Goal: Task Accomplishment & Management: Manage account settings

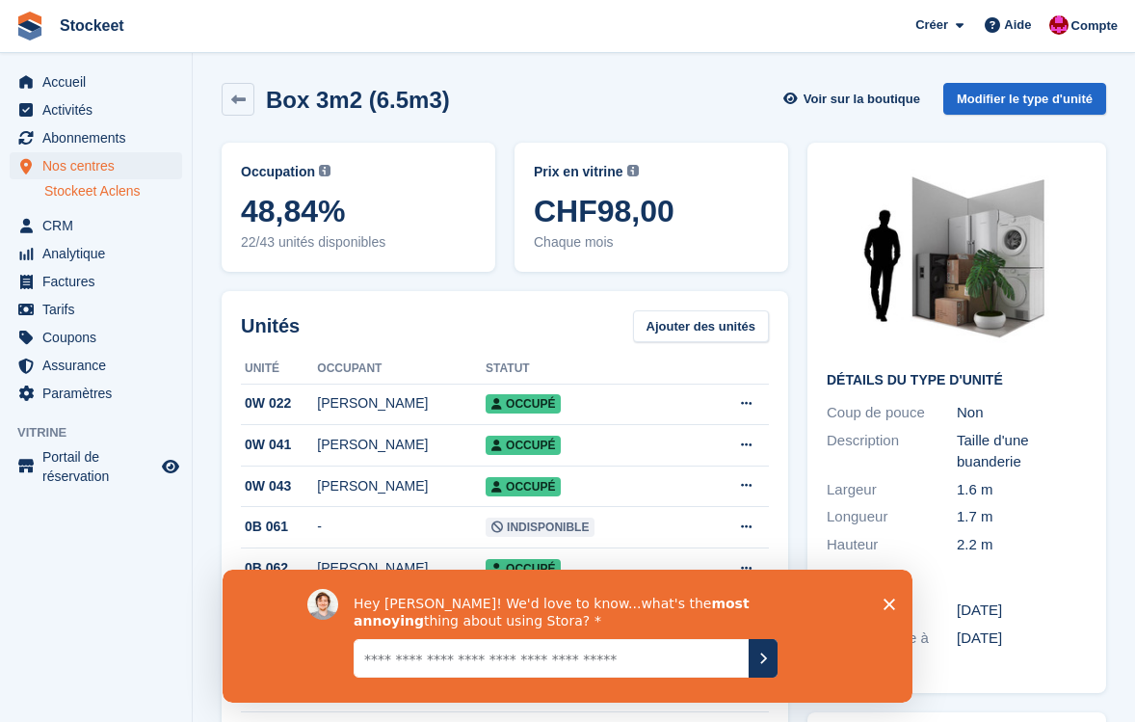
click at [887, 599] on icon "Fermer l'enquête" at bounding box center [890, 604] width 12 height 12
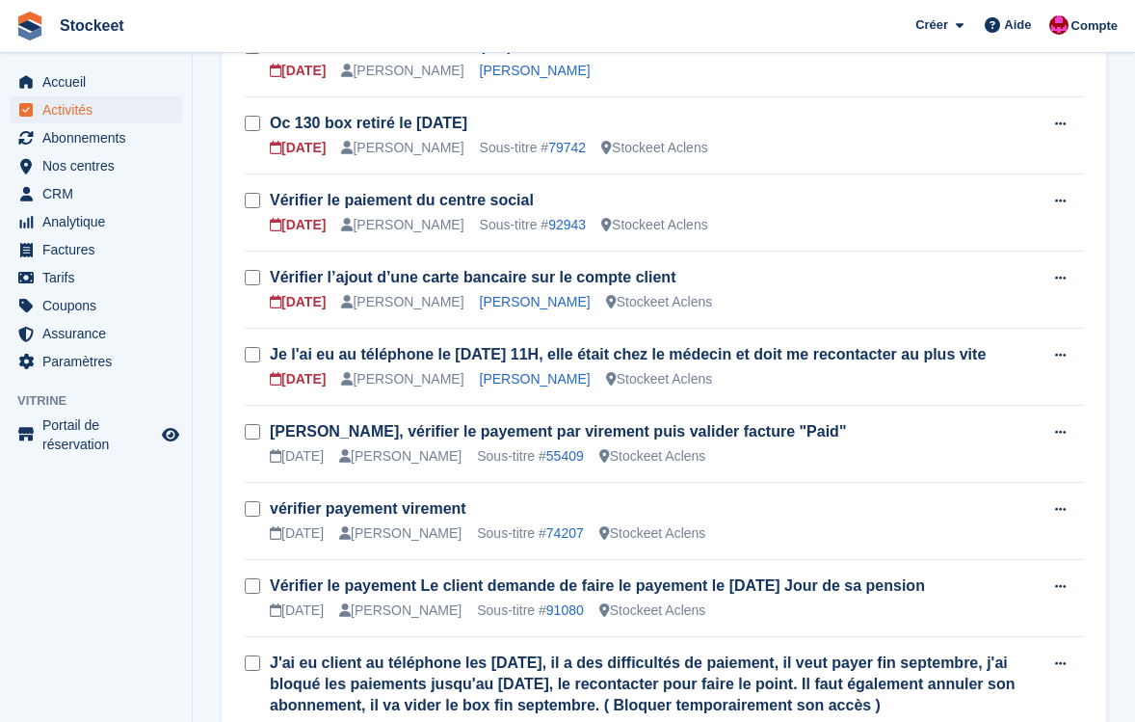
scroll to position [1392, 0]
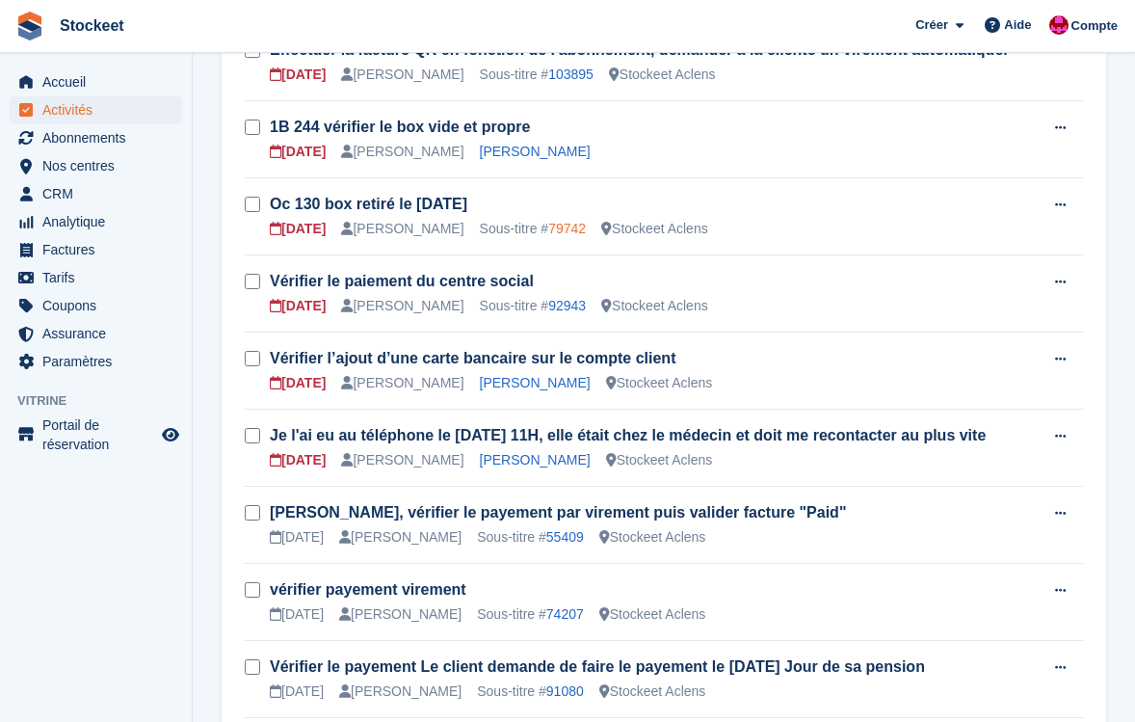
click at [581, 236] on link "79742" at bounding box center [567, 228] width 38 height 15
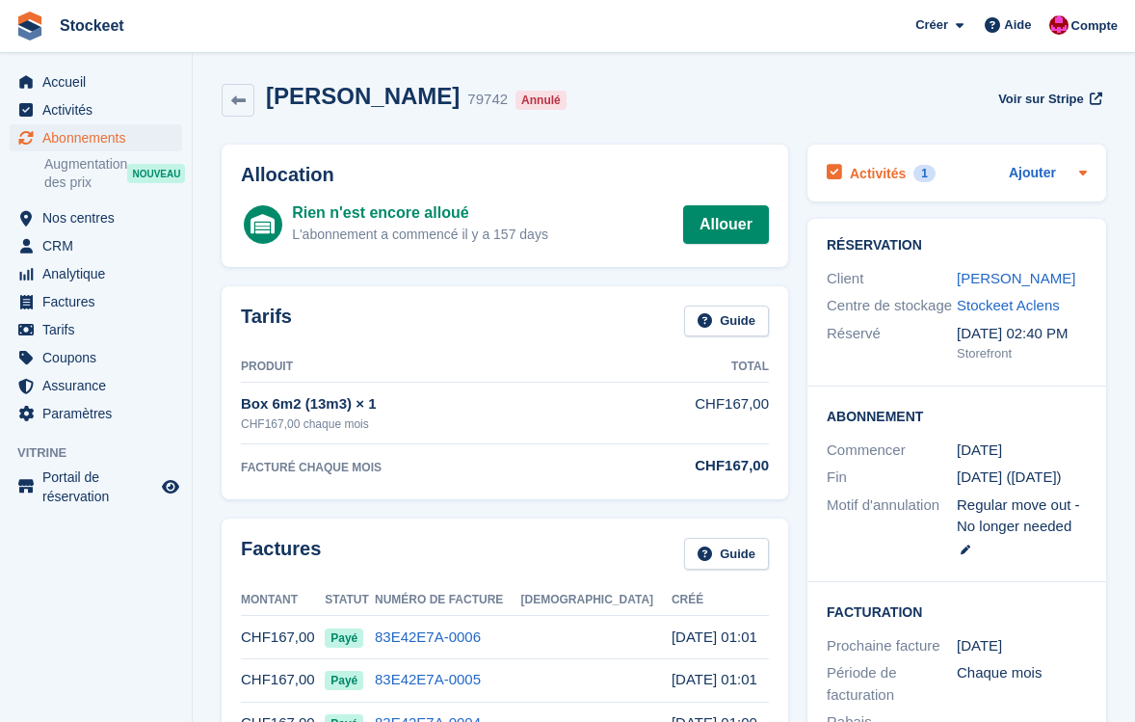
click at [870, 162] on div "Activités 1" at bounding box center [881, 173] width 109 height 26
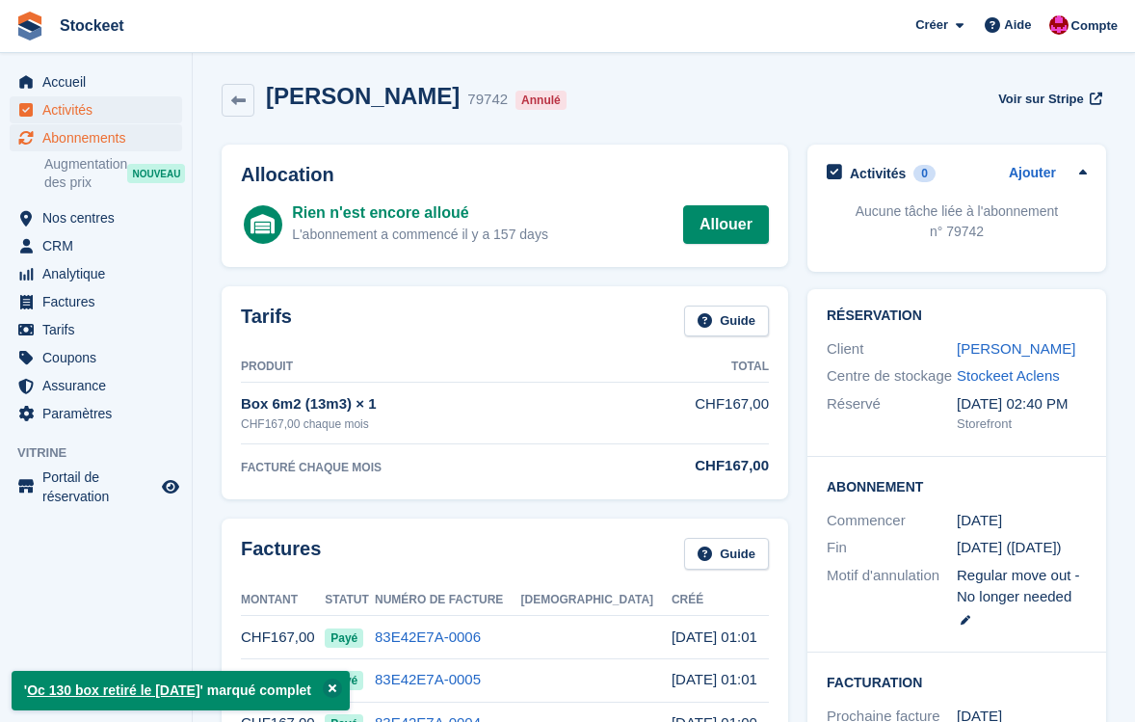
click at [103, 116] on span "Activités" at bounding box center [100, 109] width 116 height 27
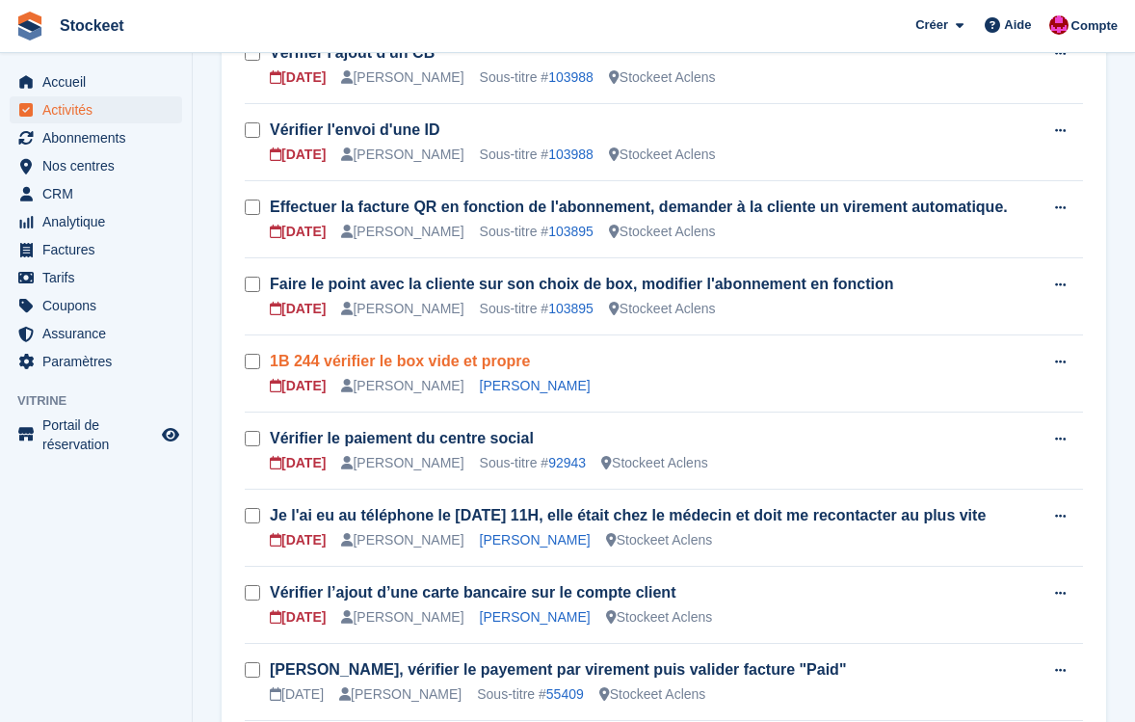
scroll to position [1154, 0]
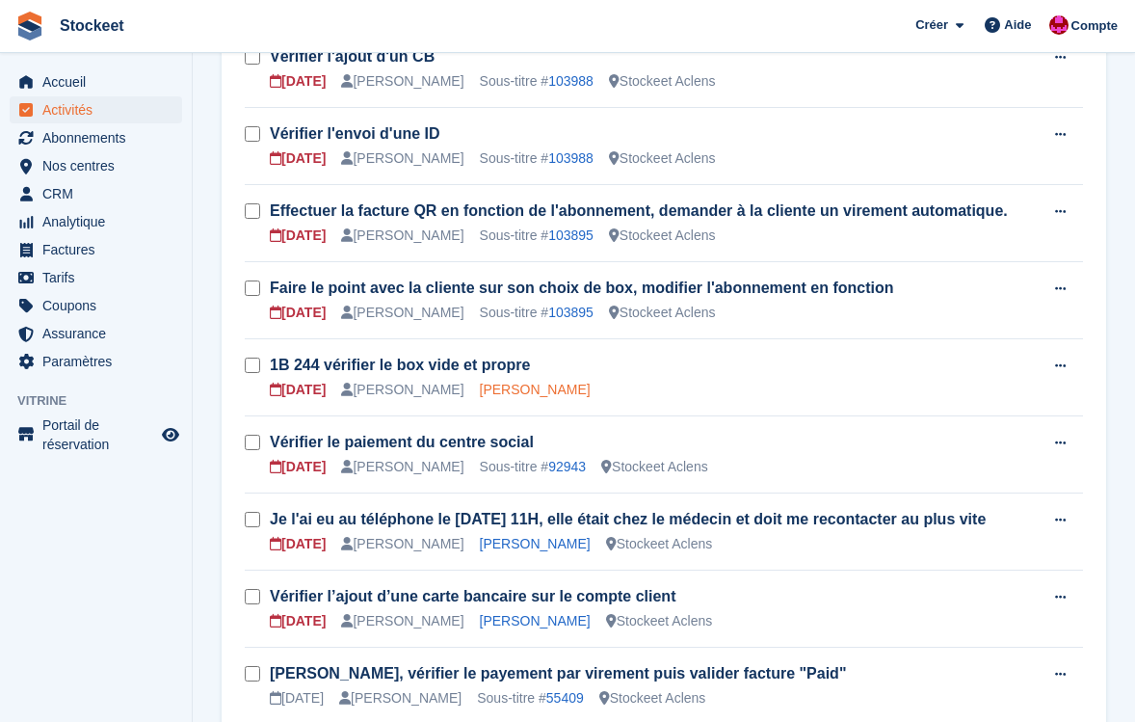
click at [528, 397] on link "Katia Baudat" at bounding box center [535, 389] width 111 height 15
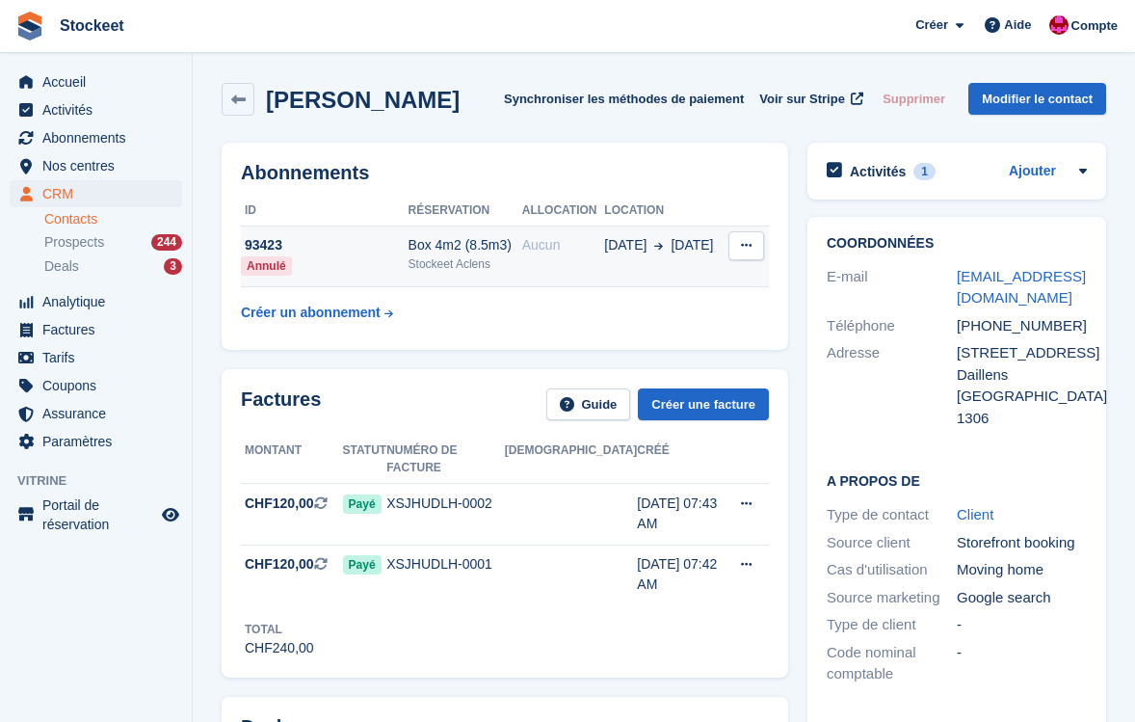
click at [452, 250] on div "Box 4m2 (8.5m3)" at bounding box center [466, 245] width 114 height 20
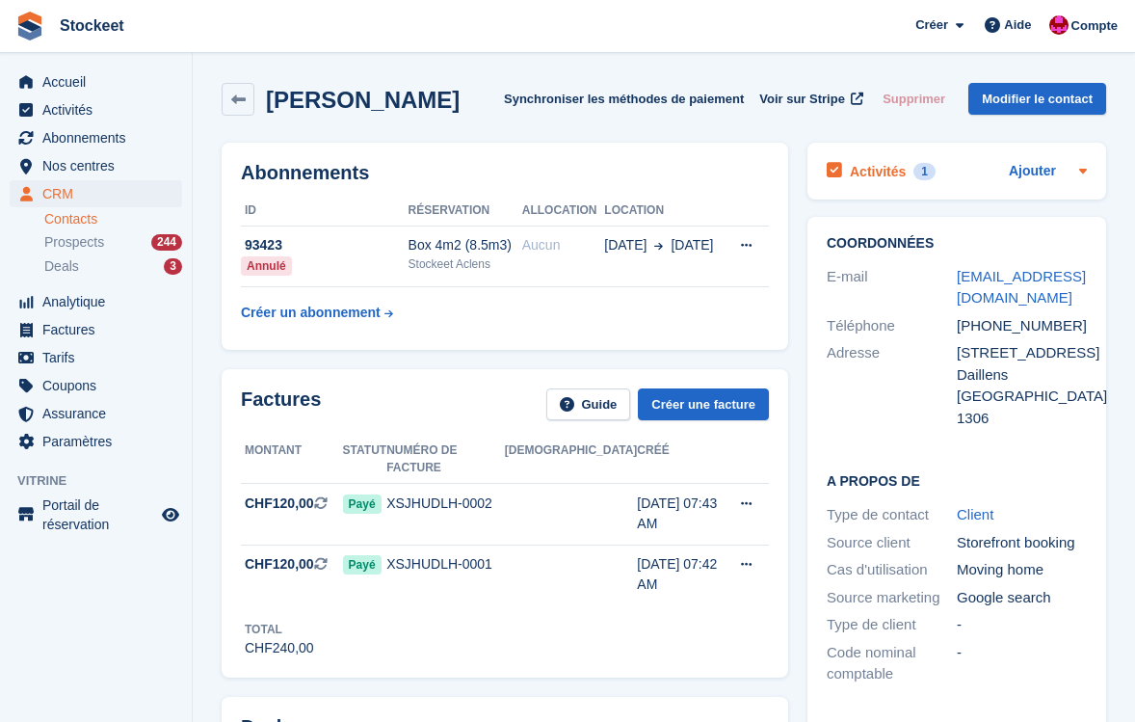
click at [883, 172] on h2 "Activités" at bounding box center [878, 171] width 56 height 17
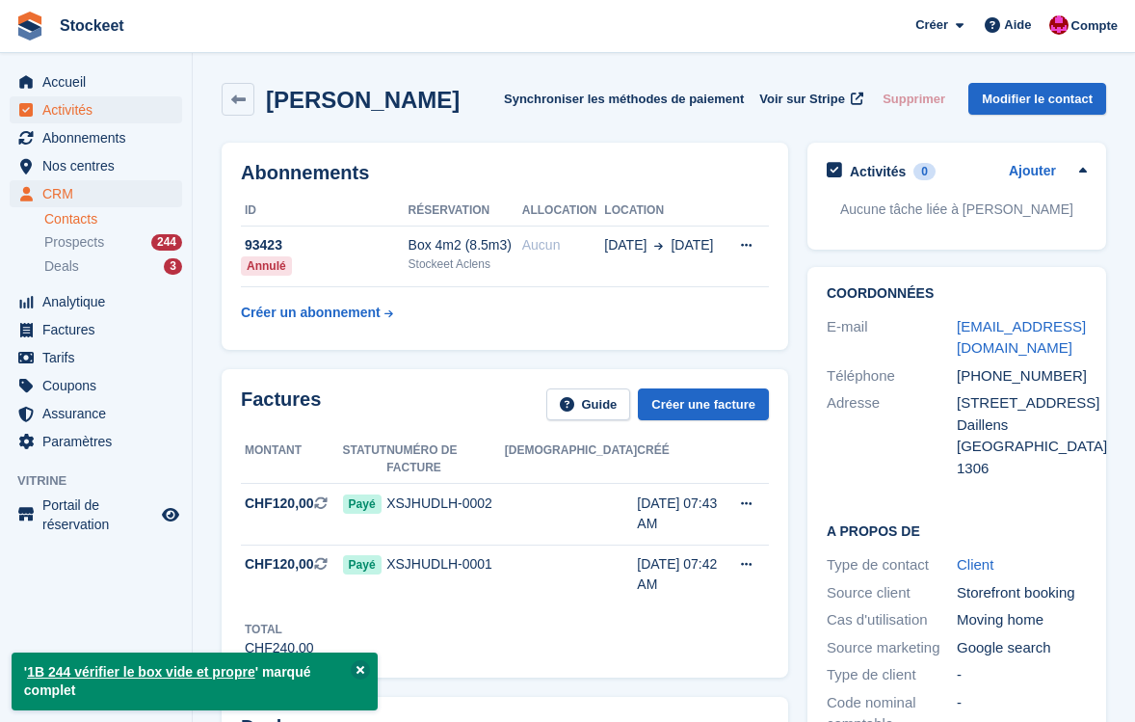
click at [94, 107] on span "Activités" at bounding box center [100, 109] width 116 height 27
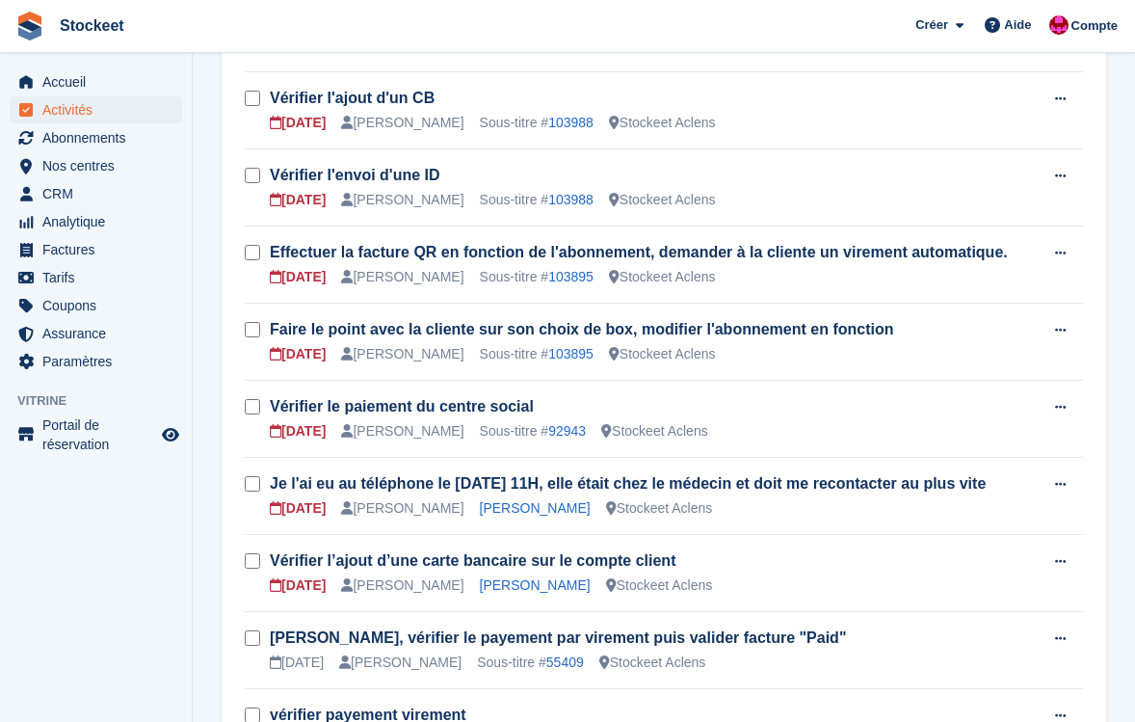
scroll to position [1088, 0]
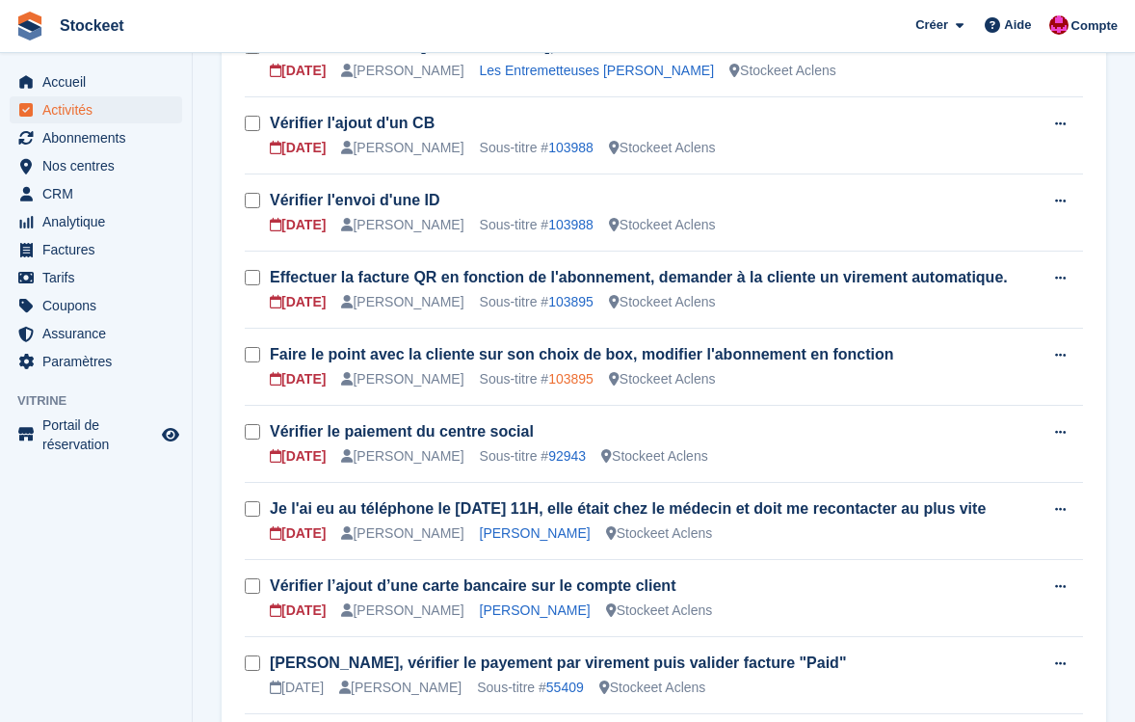
click at [574, 386] on link "103895" at bounding box center [570, 378] width 45 height 15
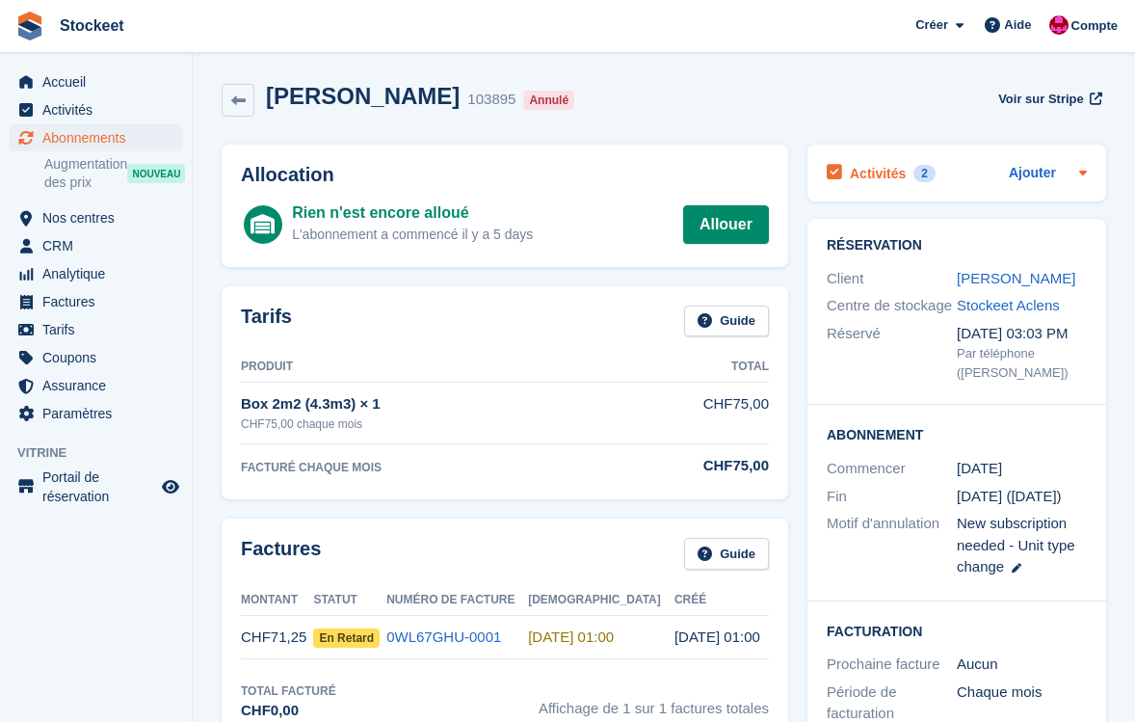
click at [878, 172] on h2 "Activités" at bounding box center [878, 173] width 56 height 17
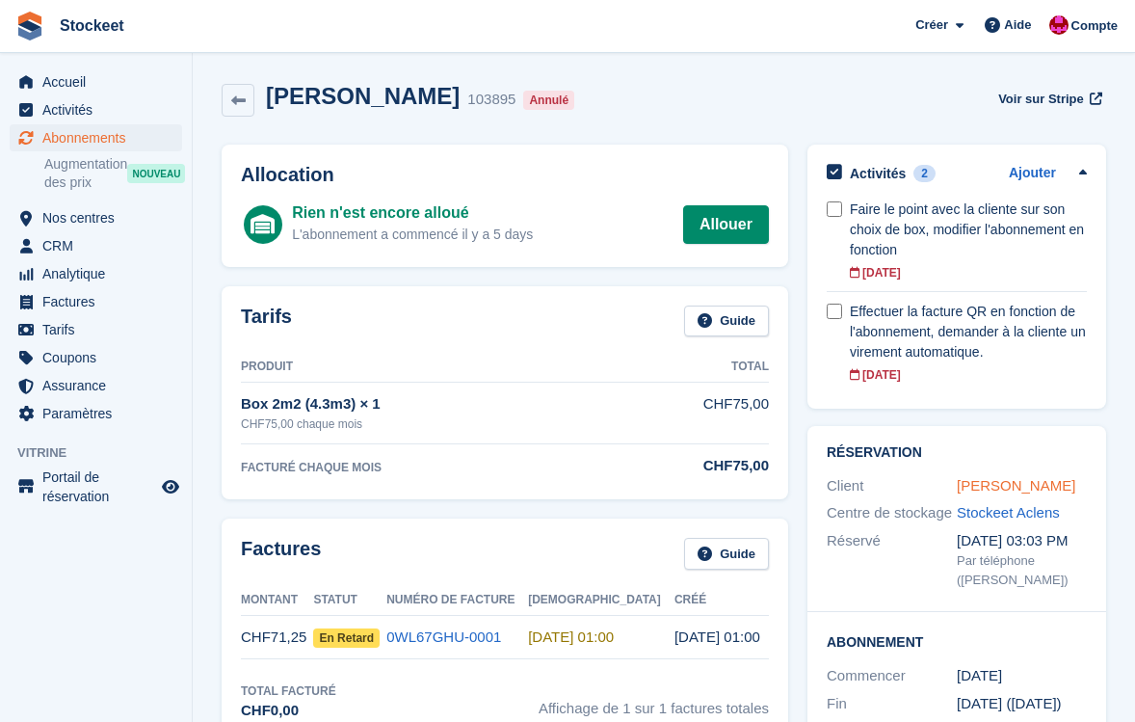
click at [997, 491] on link "[PERSON_NAME]" at bounding box center [1016, 485] width 119 height 16
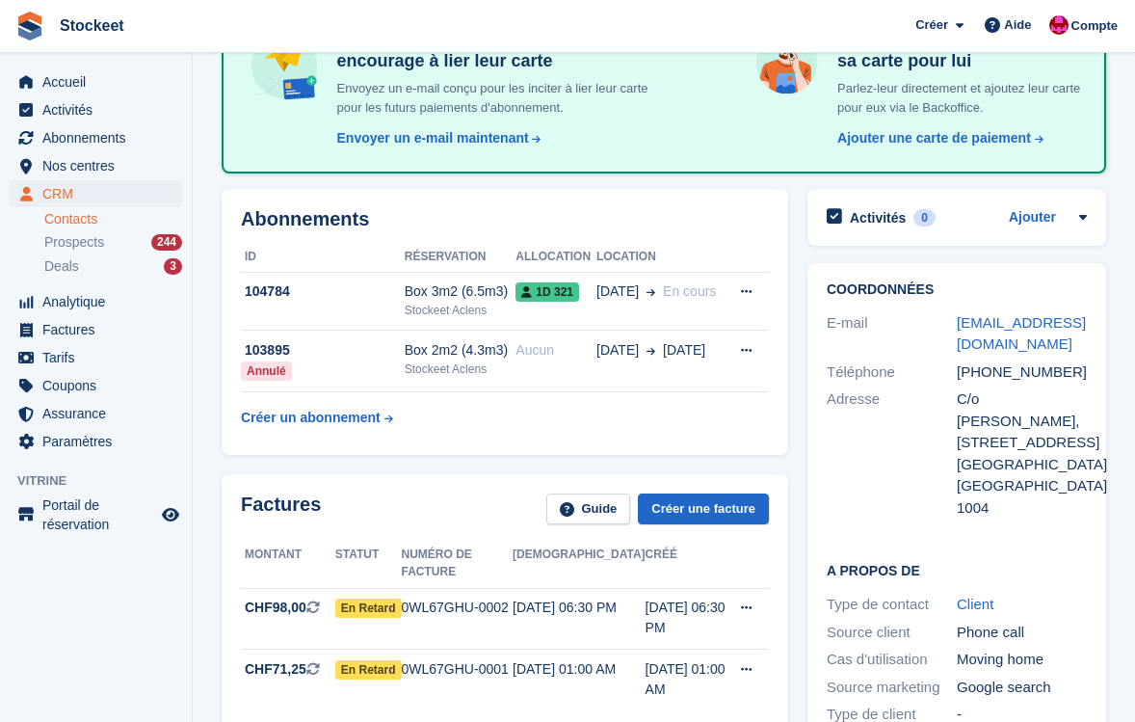
scroll to position [213, 0]
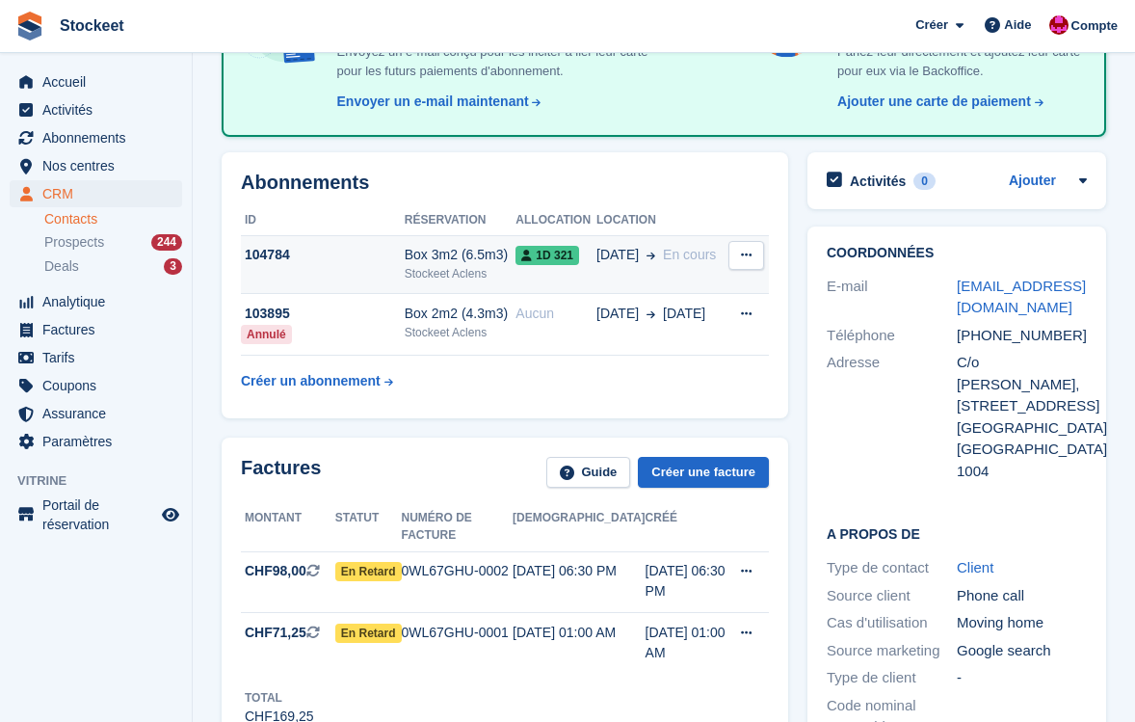
click at [354, 267] on td "104784" at bounding box center [323, 264] width 164 height 59
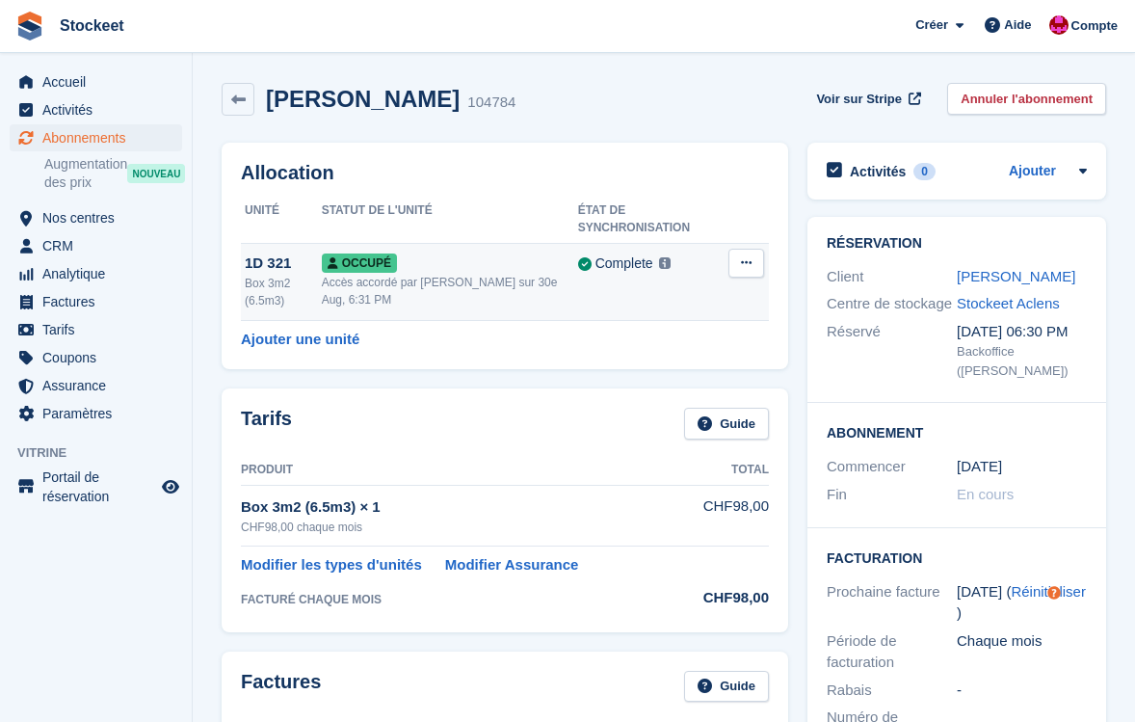
click at [746, 271] on button at bounding box center [746, 263] width 36 height 29
click at [662, 307] on p "Sur-verrouillage" at bounding box center [672, 300] width 168 height 25
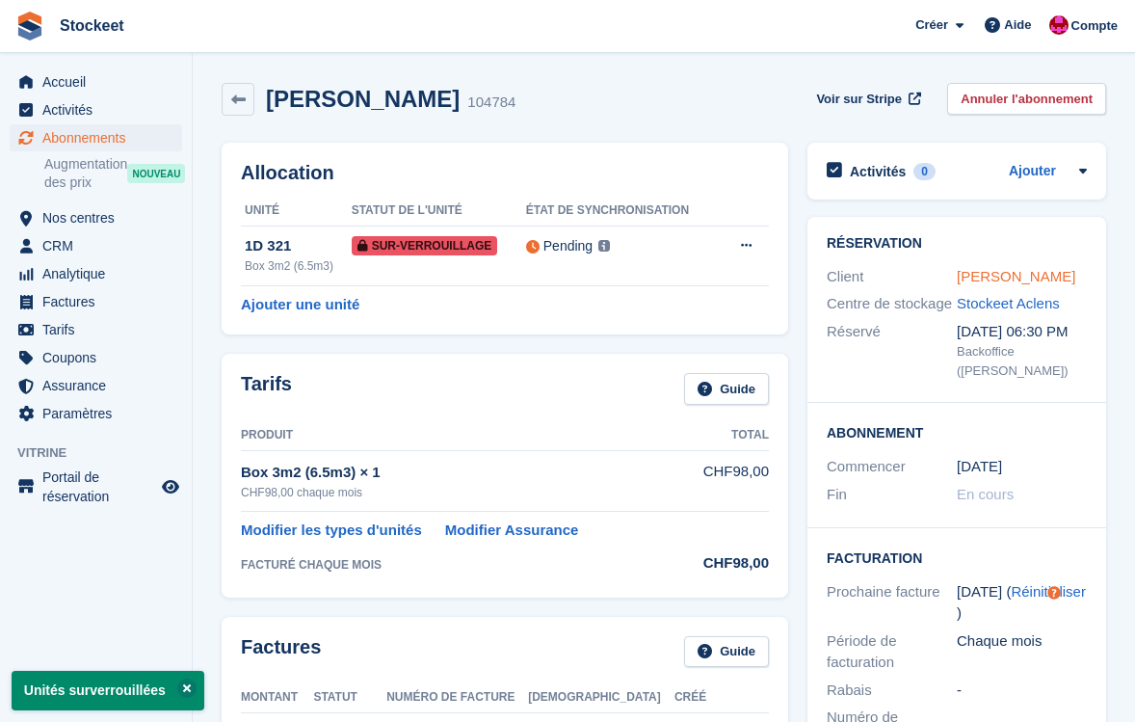
click at [991, 280] on link "[PERSON_NAME]" at bounding box center [1016, 276] width 119 height 16
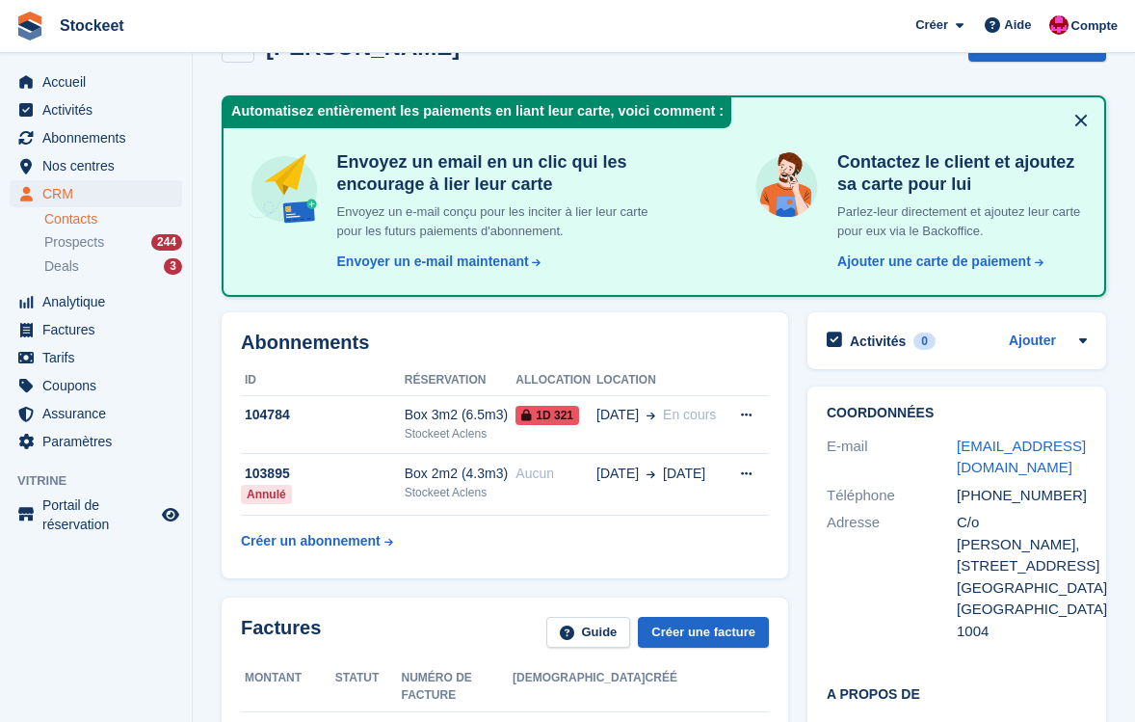
scroll to position [145, 0]
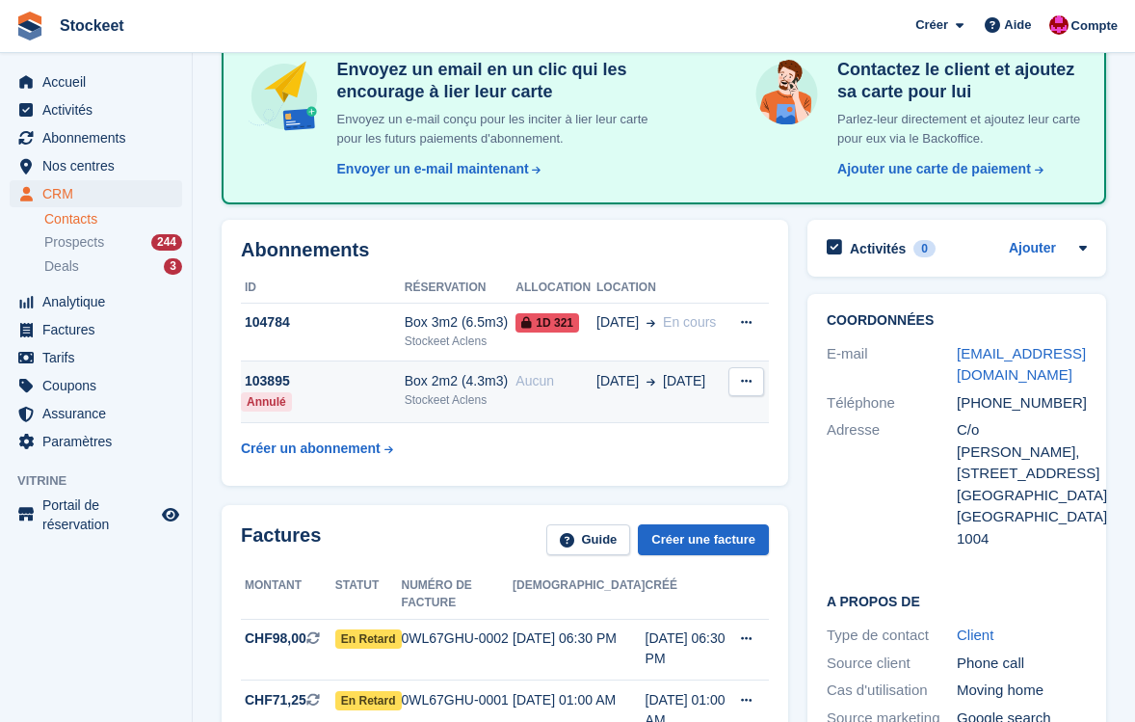
click at [375, 386] on div "103895" at bounding box center [323, 381] width 164 height 20
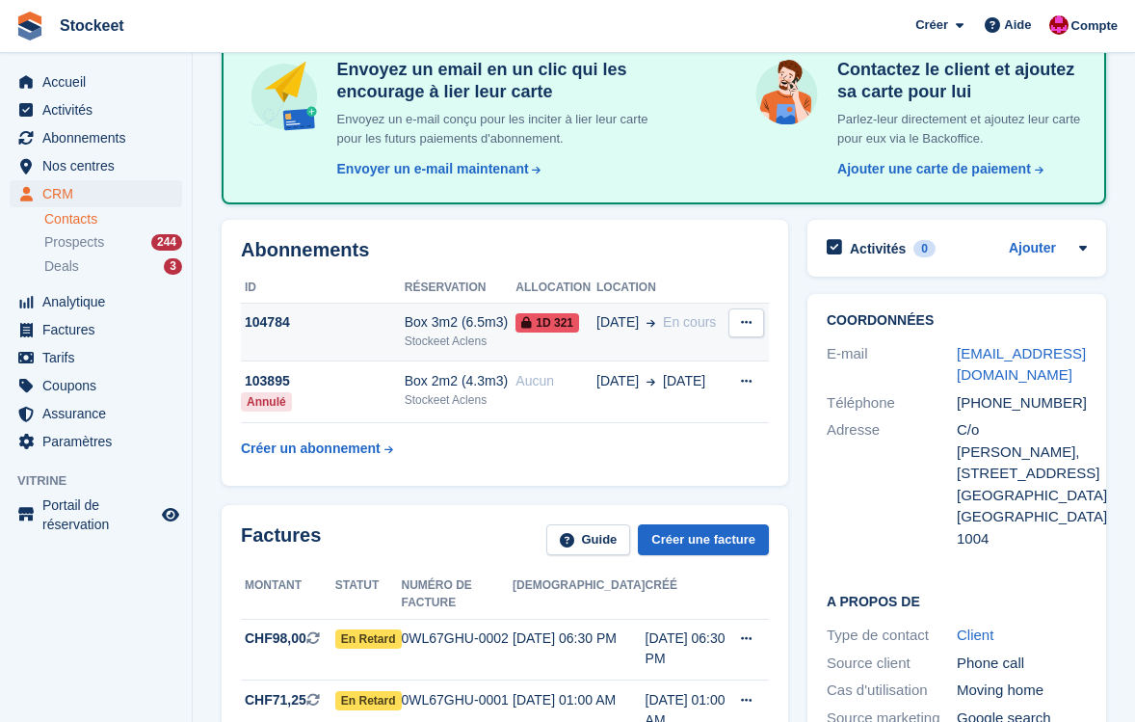
click at [381, 316] on div "104784" at bounding box center [323, 322] width 164 height 20
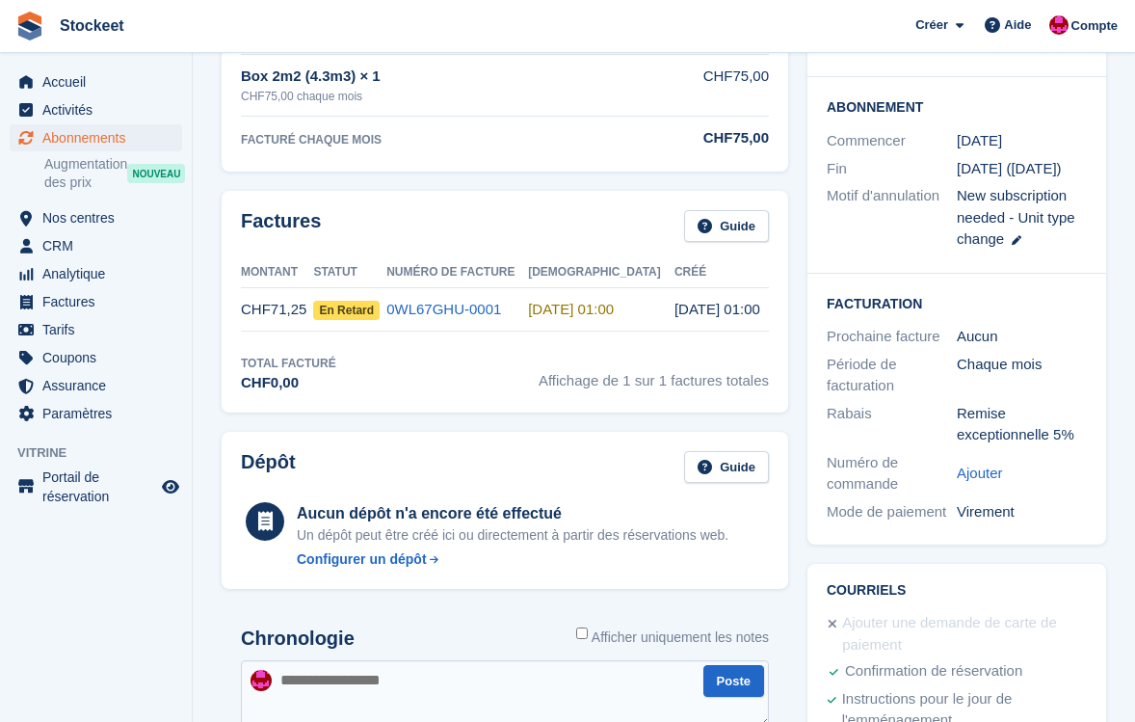
scroll to position [178, 0]
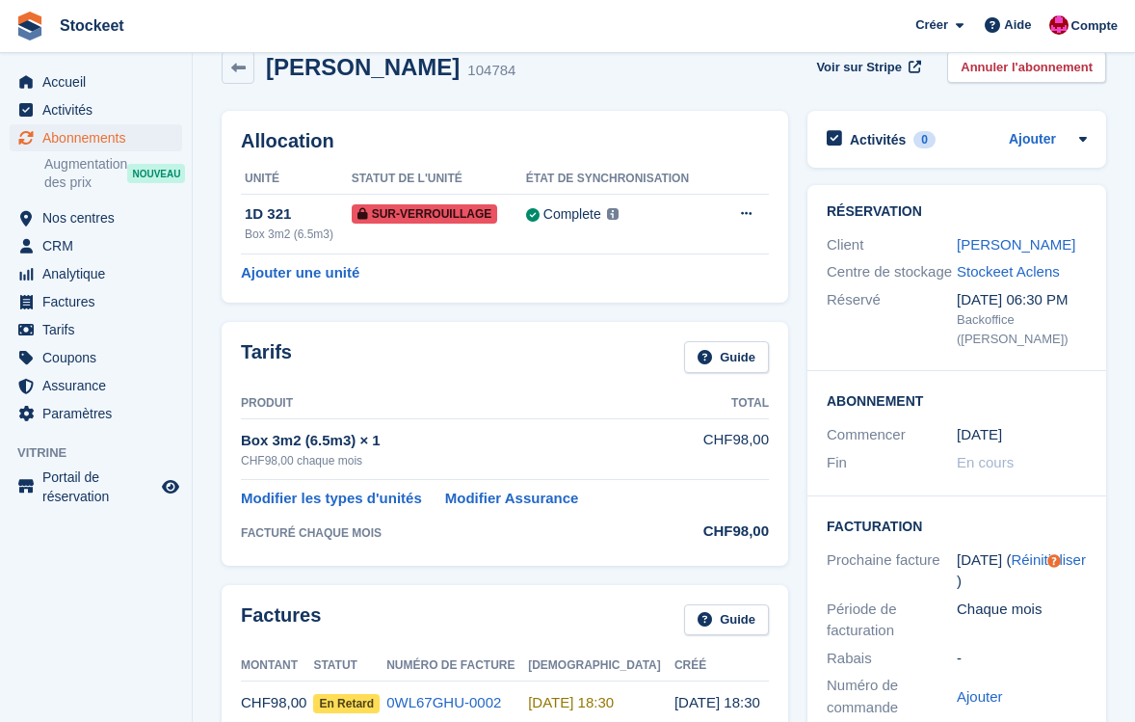
scroll to position [66, 0]
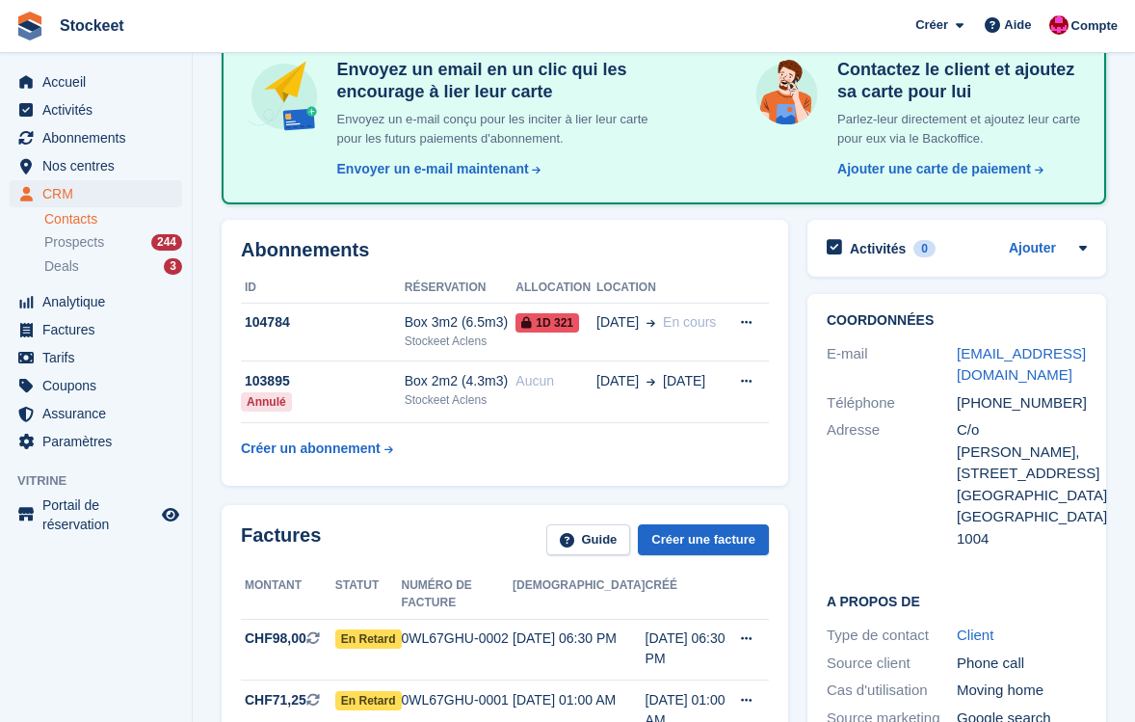
scroll to position [312, 0]
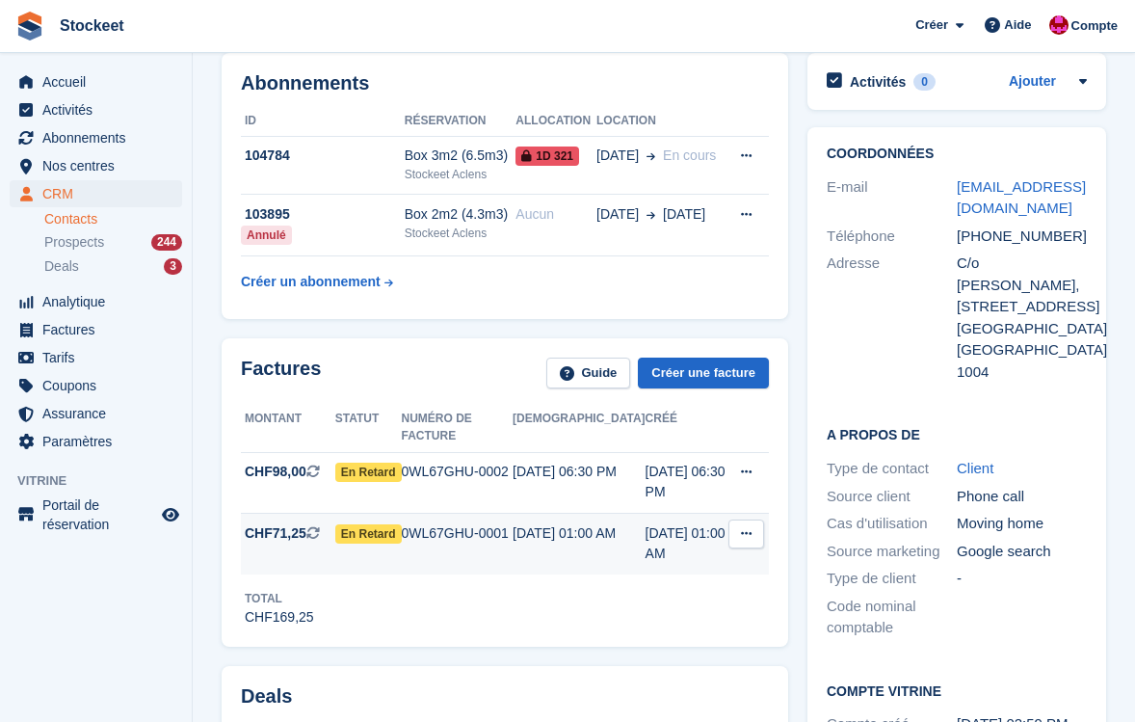
click at [751, 535] on icon at bounding box center [746, 533] width 11 height 13
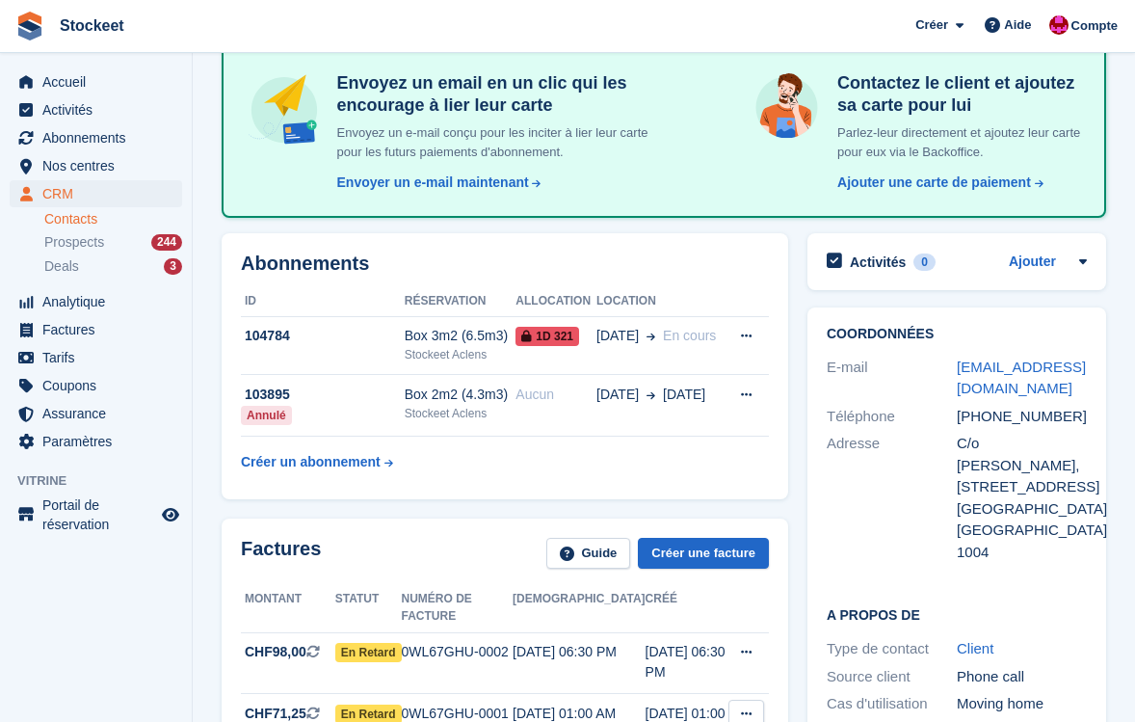
scroll to position [545, 0]
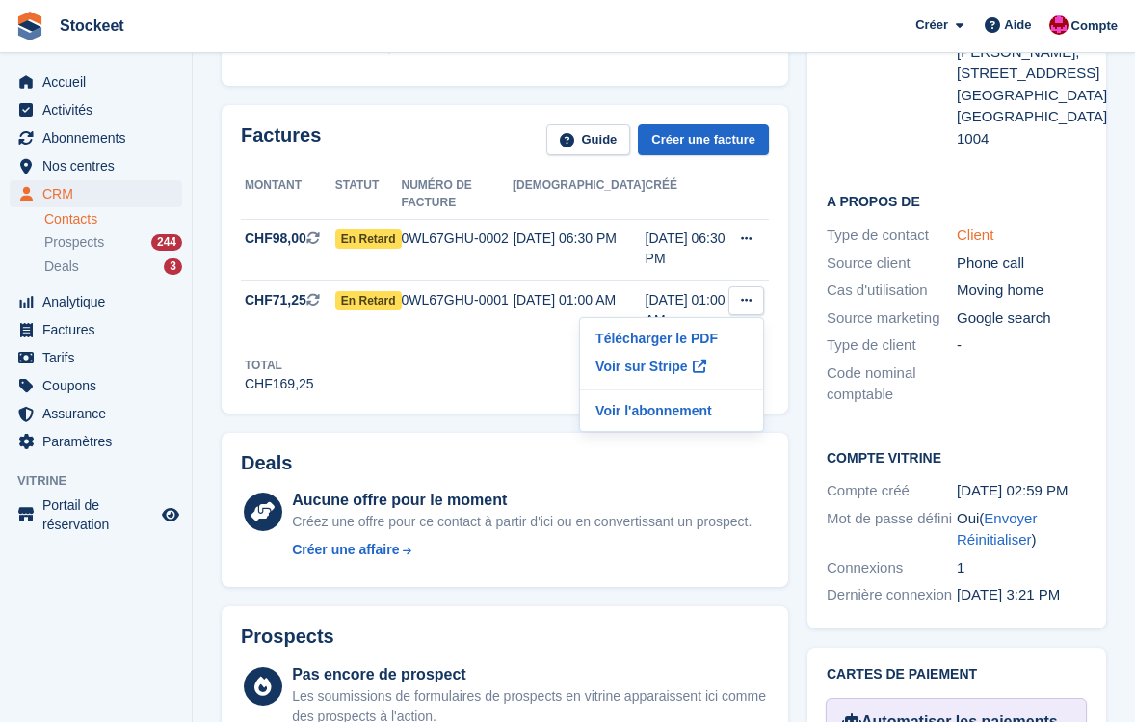
click at [969, 226] on link "Client" at bounding box center [975, 234] width 37 height 16
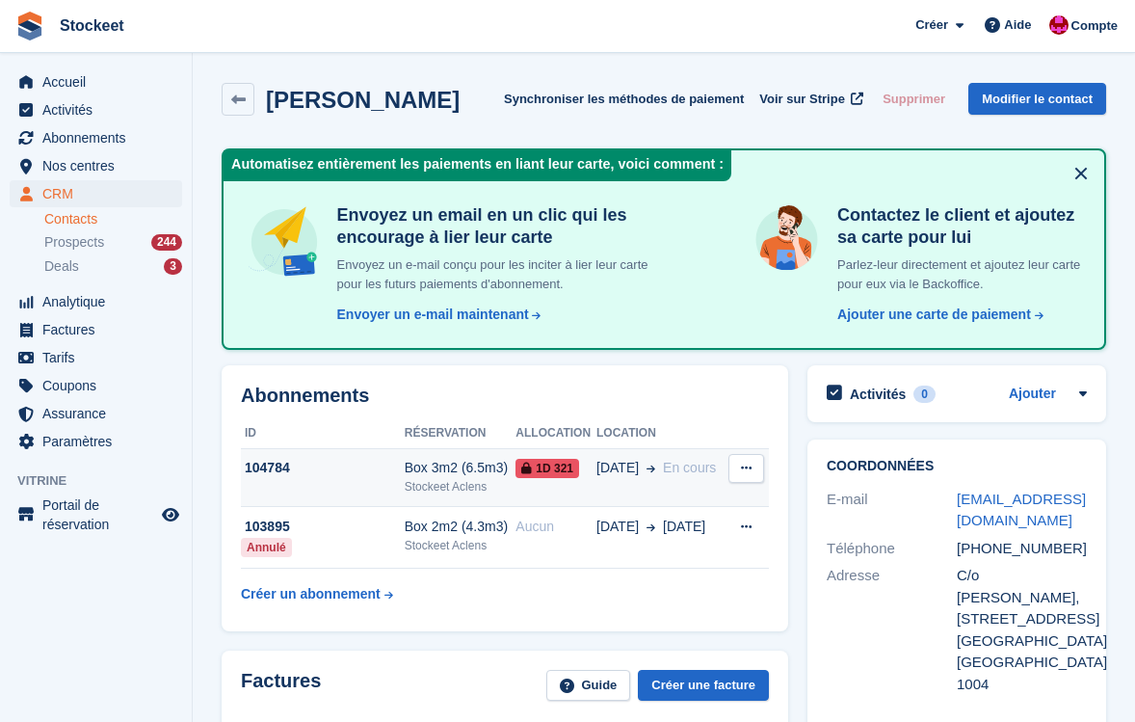
scroll to position [29, 0]
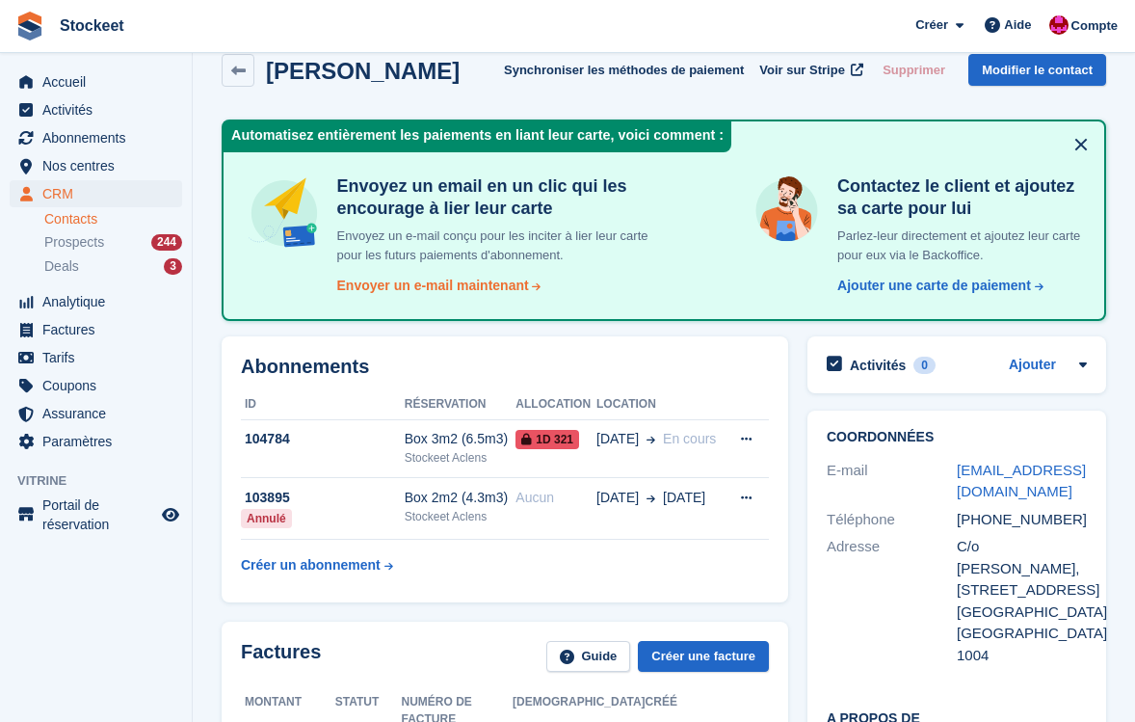
click at [406, 282] on div "Envoyer un e-mail maintenant" at bounding box center [433, 286] width 192 height 20
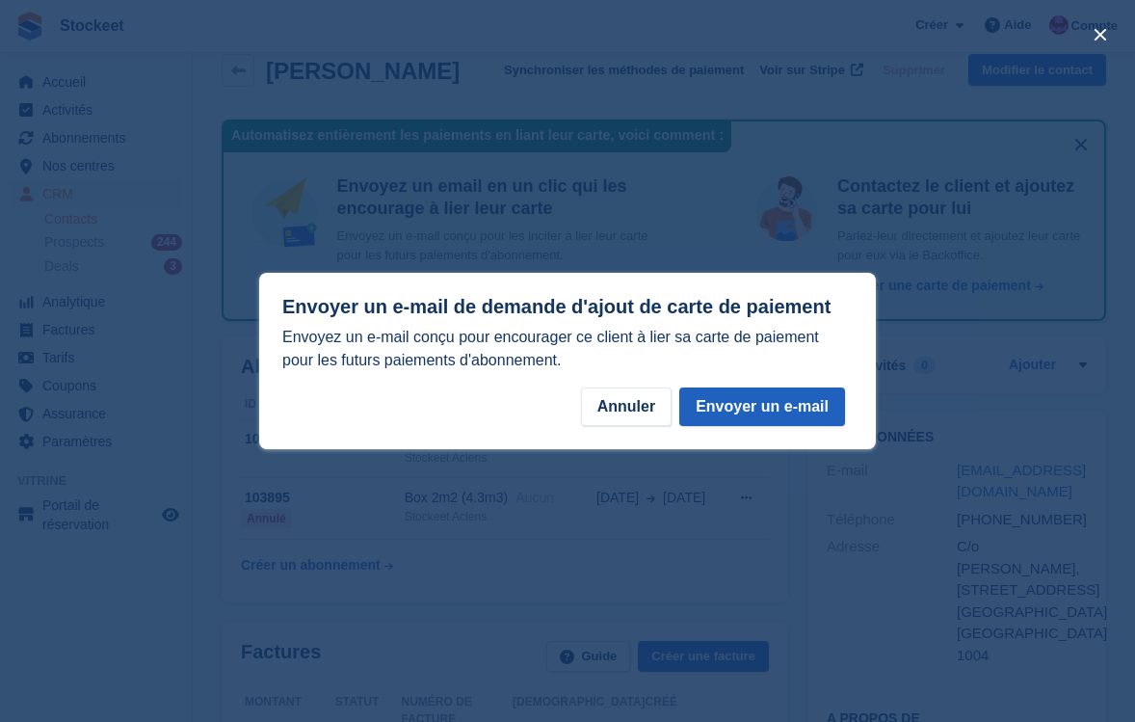
click at [744, 404] on button "Envoyer un e-mail" at bounding box center [762, 406] width 166 height 39
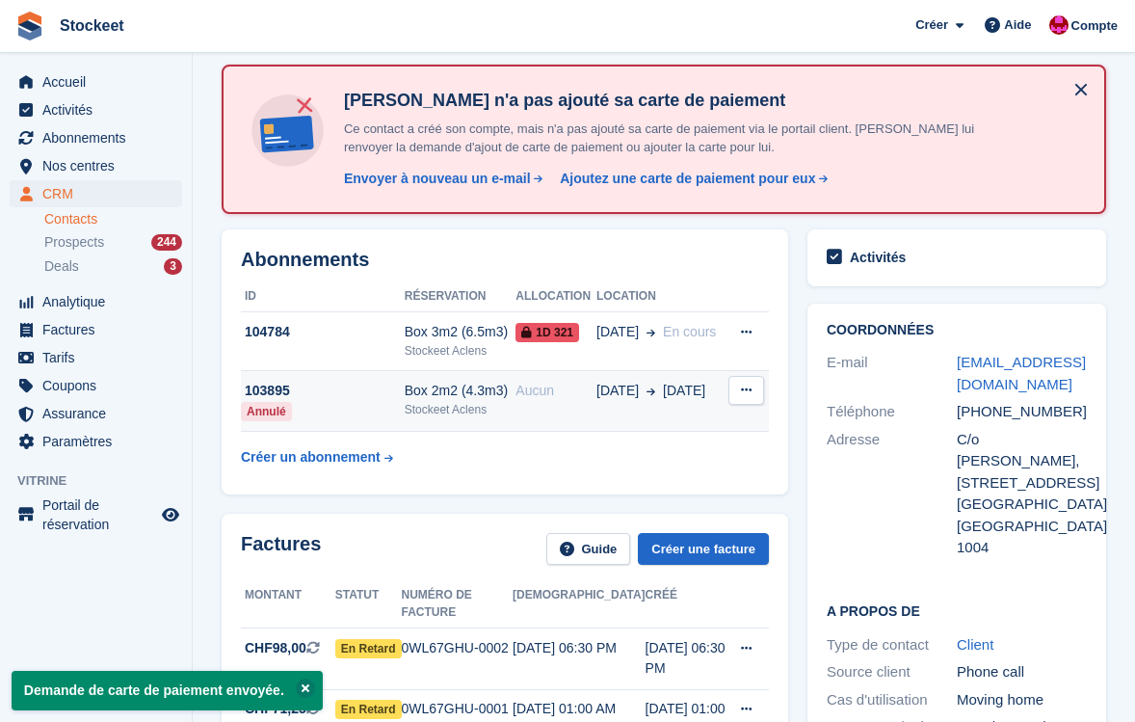
scroll to position [276, 0]
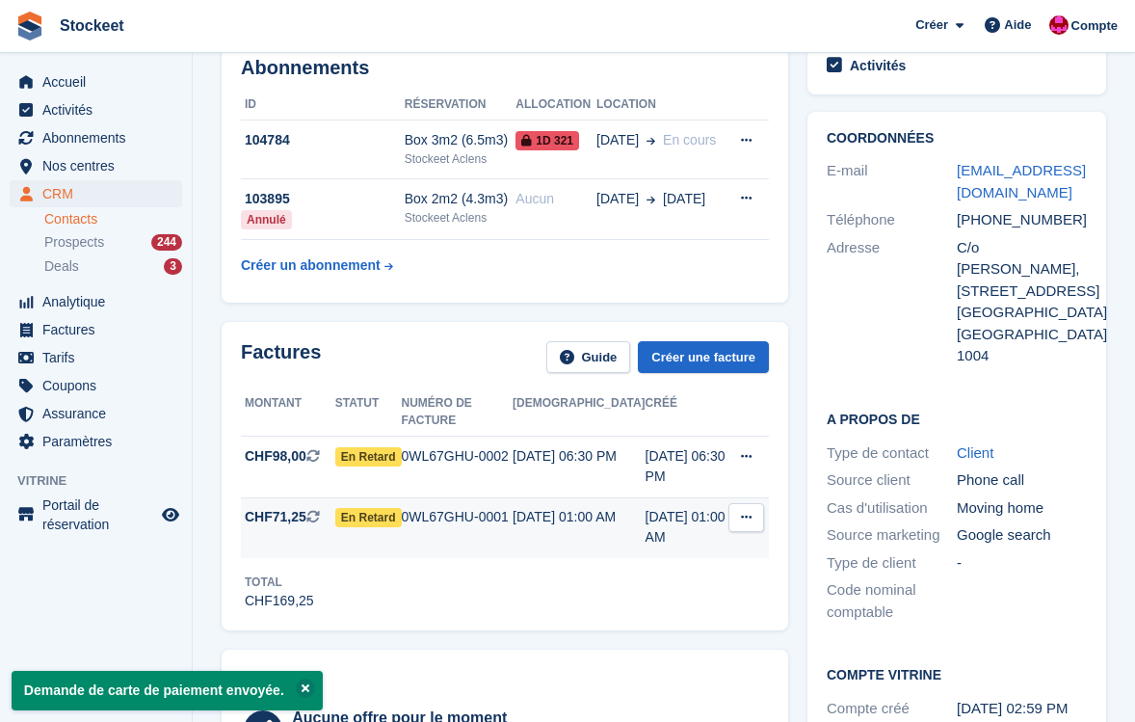
click at [466, 523] on div "0WL67GHU-0001" at bounding box center [458, 517] width 112 height 20
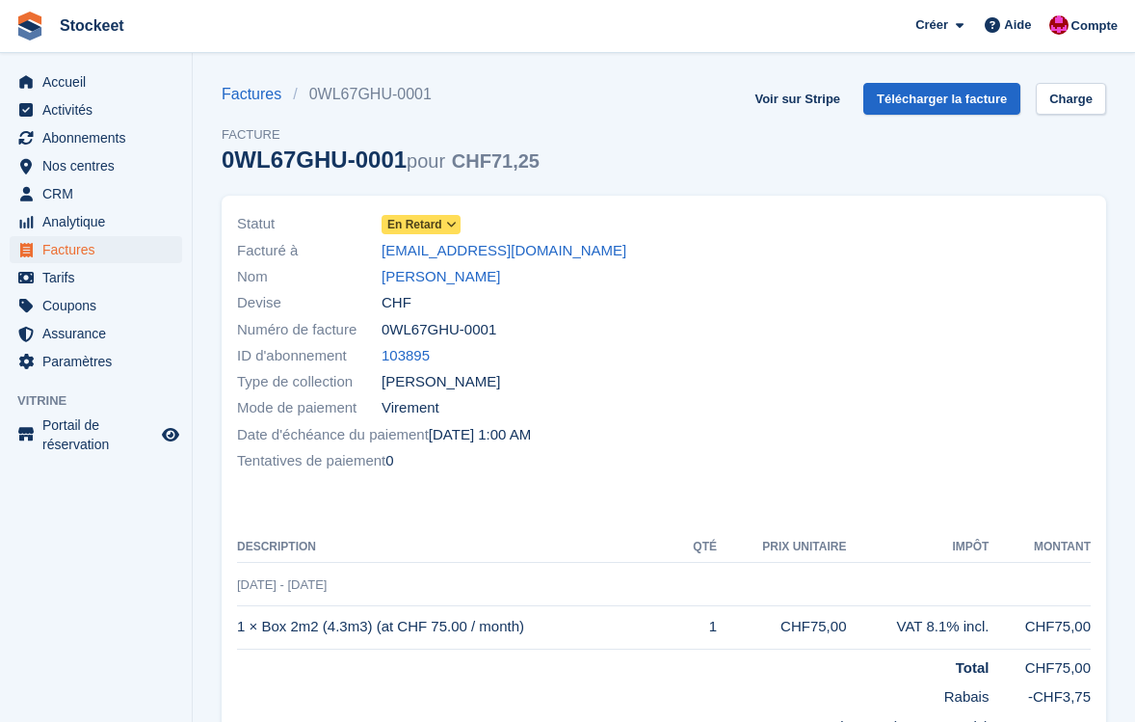
click at [449, 232] on span at bounding box center [451, 224] width 15 height 15
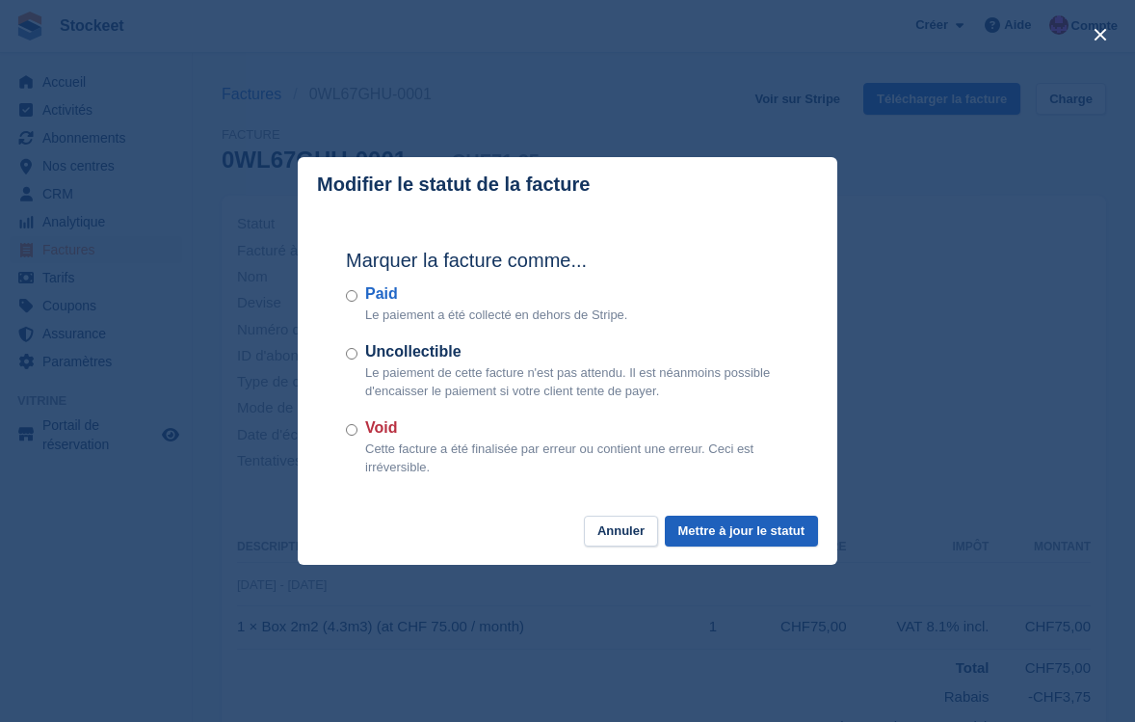
click at [696, 530] on button "Mettre à jour le statut" at bounding box center [741, 532] width 153 height 32
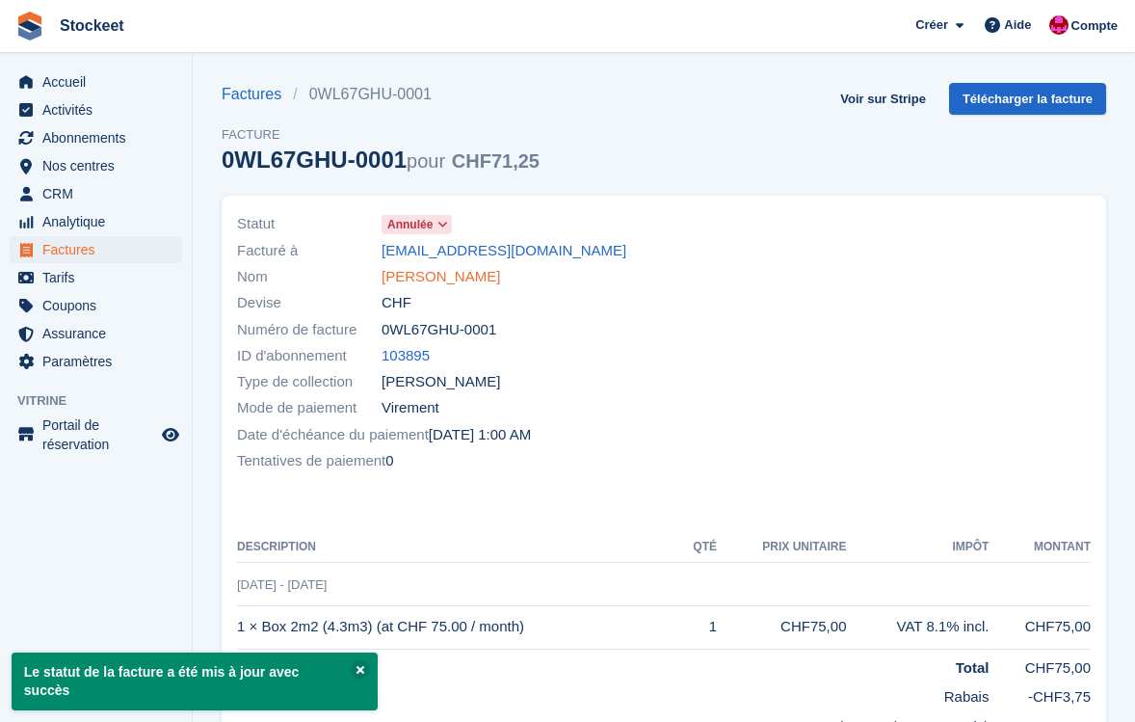
click at [422, 282] on link "SALIHI Fitim" at bounding box center [441, 277] width 119 height 22
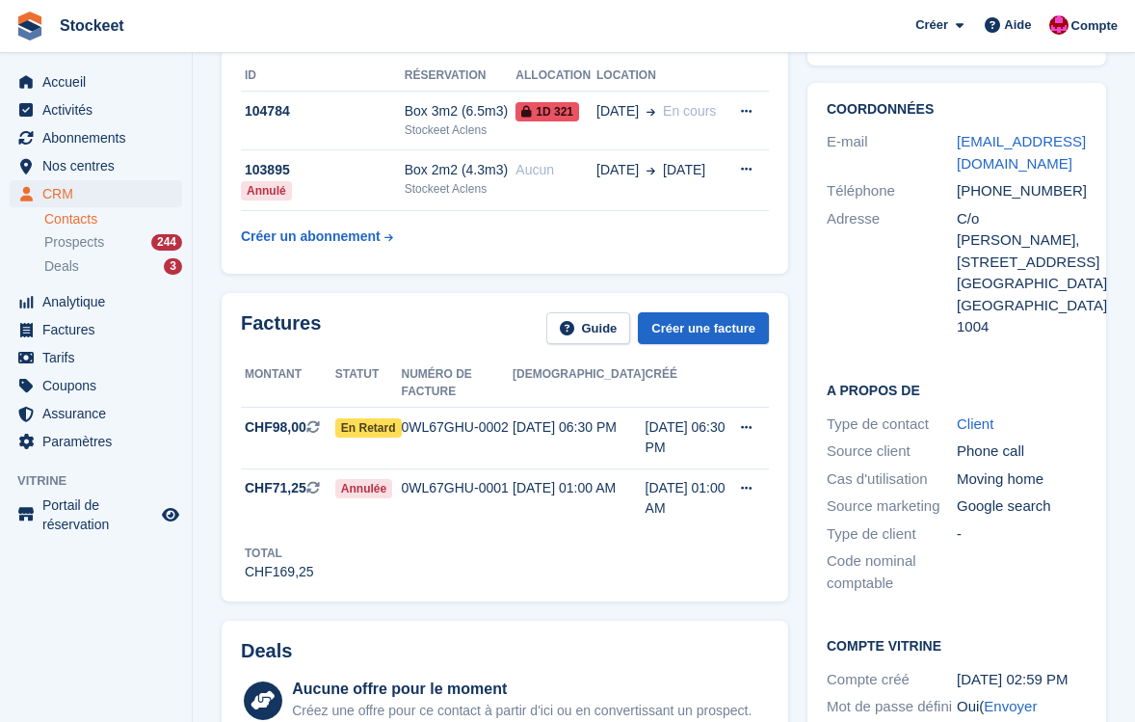
scroll to position [270, 0]
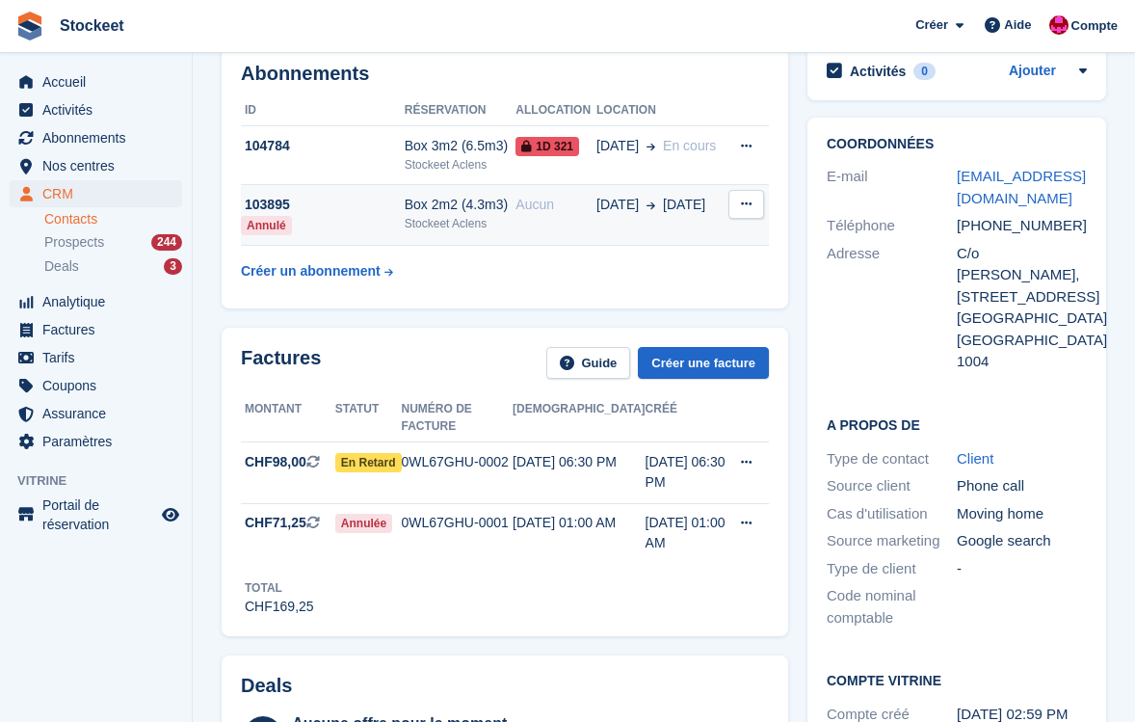
click at [455, 227] on div "Stockeet Aclens" at bounding box center [461, 223] width 112 height 17
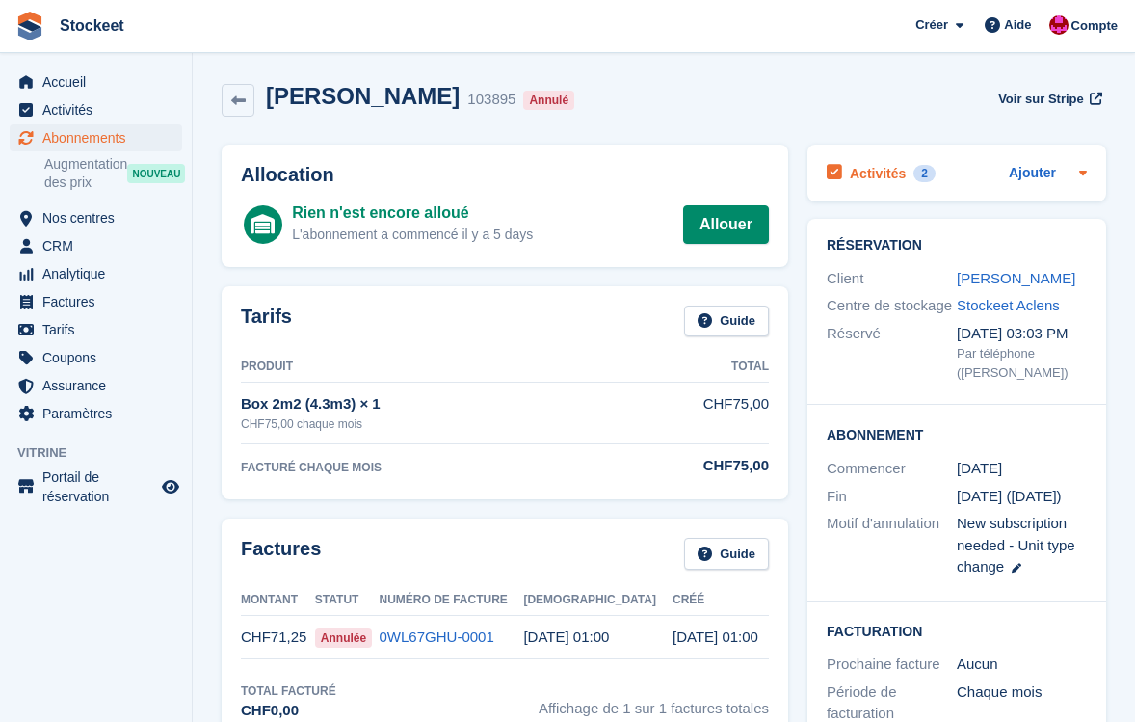
click at [879, 177] on h2 "Activités" at bounding box center [878, 173] width 56 height 17
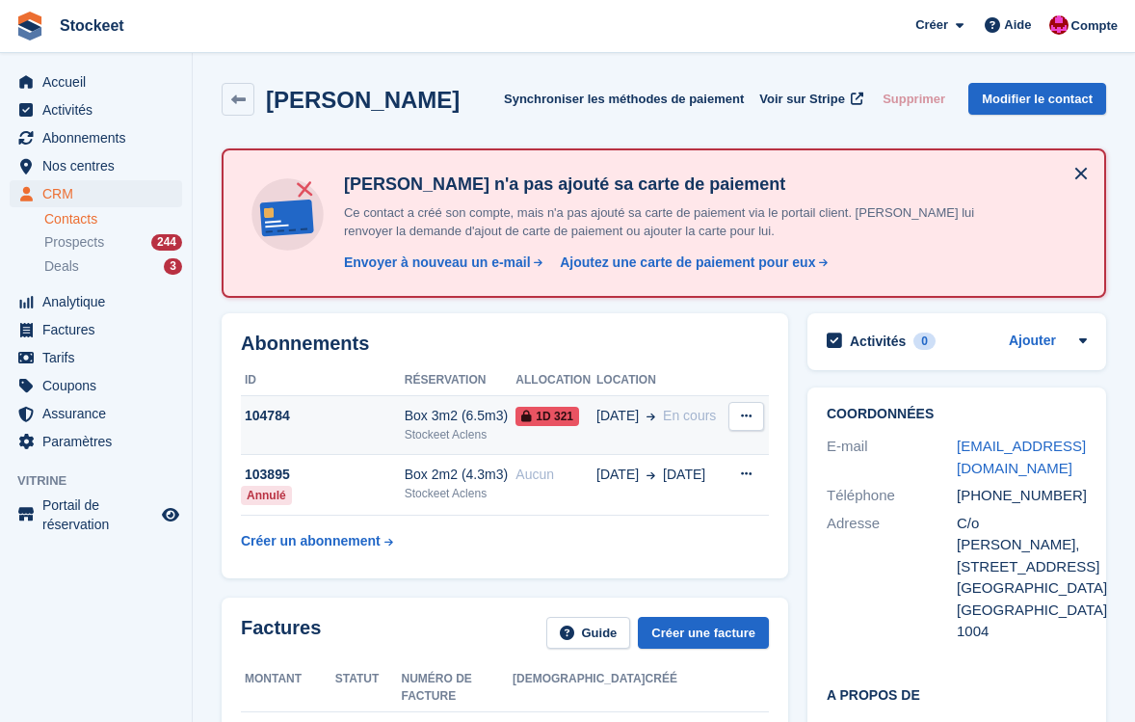
click at [629, 408] on span "[DATE]" at bounding box center [617, 416] width 42 height 20
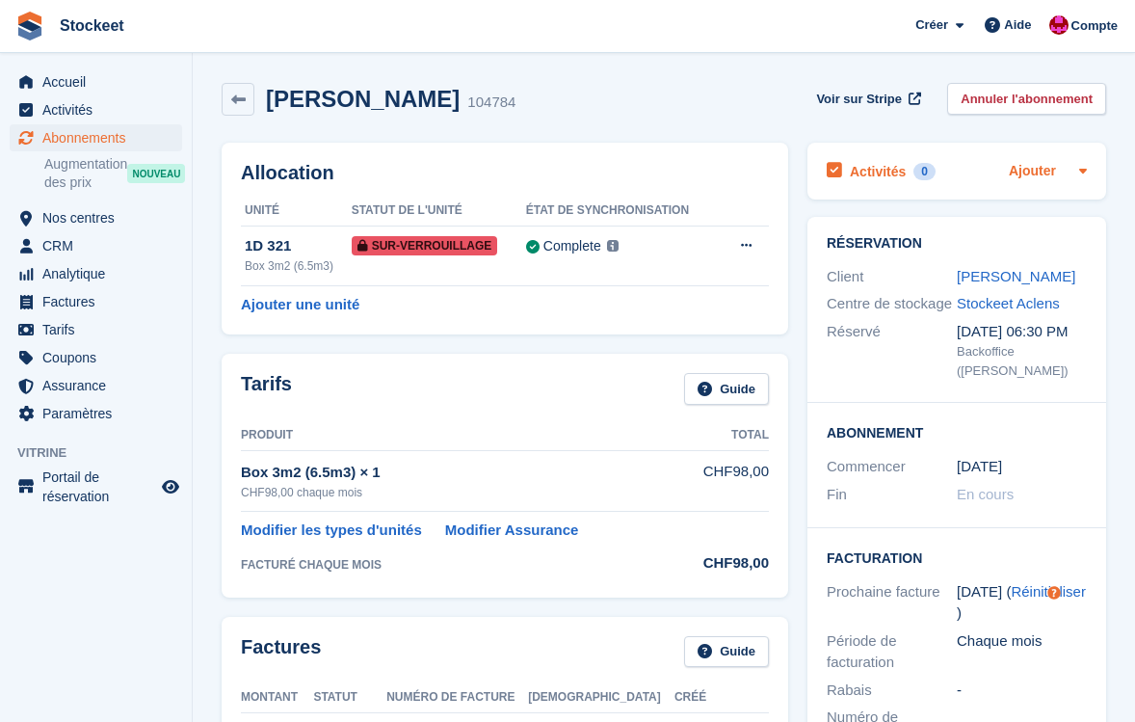
click at [1031, 167] on link "Ajouter" at bounding box center [1032, 172] width 47 height 22
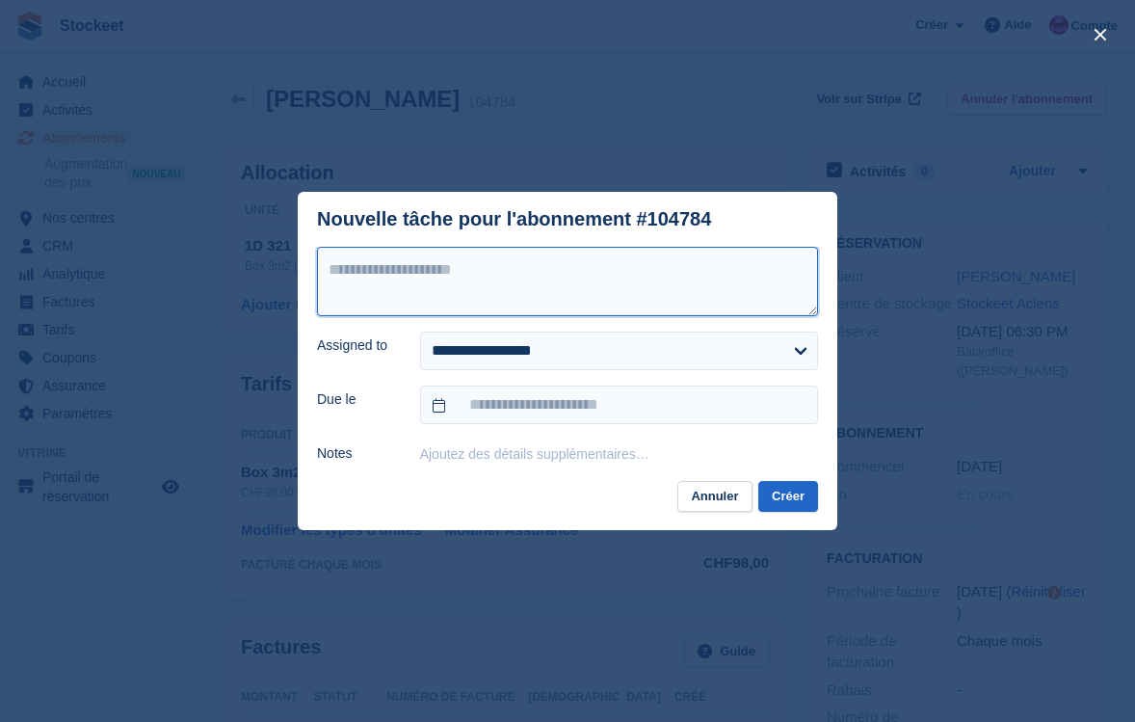
click at [625, 273] on textarea at bounding box center [567, 281] width 501 height 69
type textarea "**********"
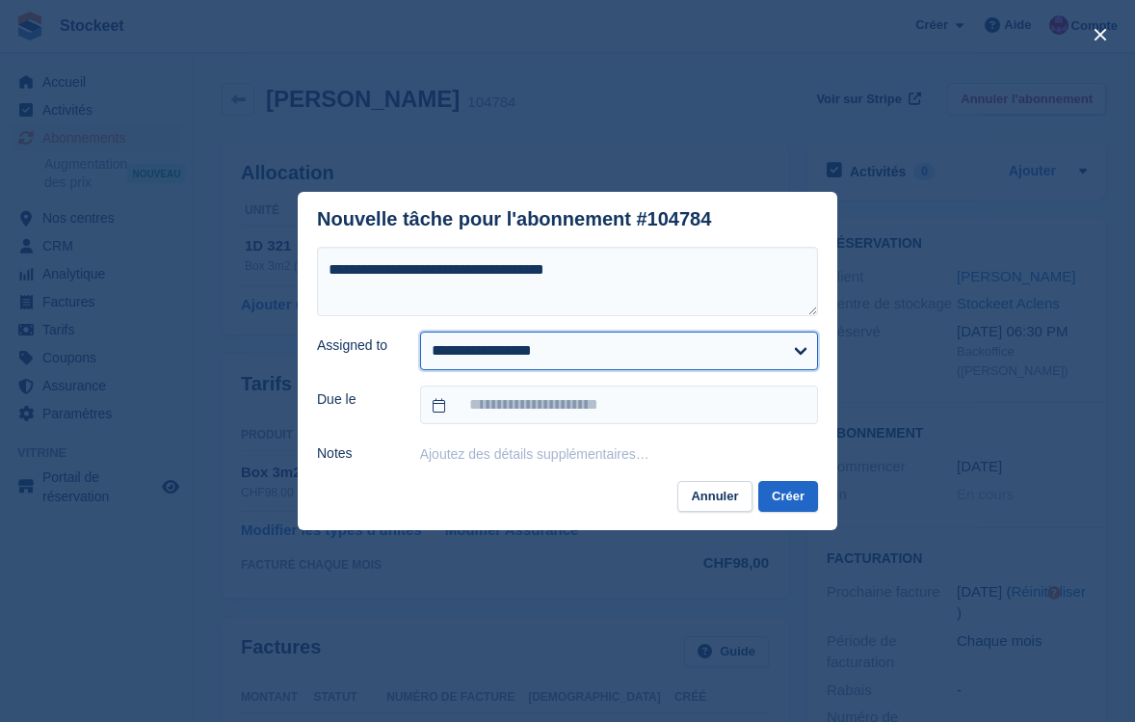
select select "****"
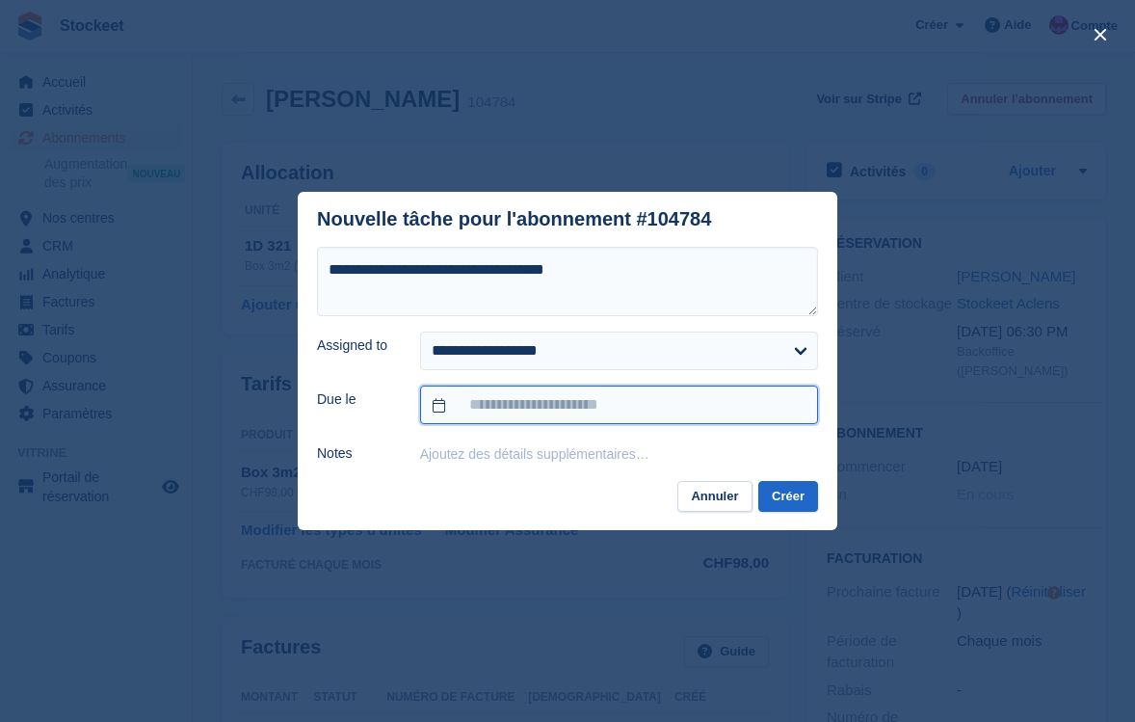
click at [510, 401] on input "text" at bounding box center [619, 404] width 398 height 39
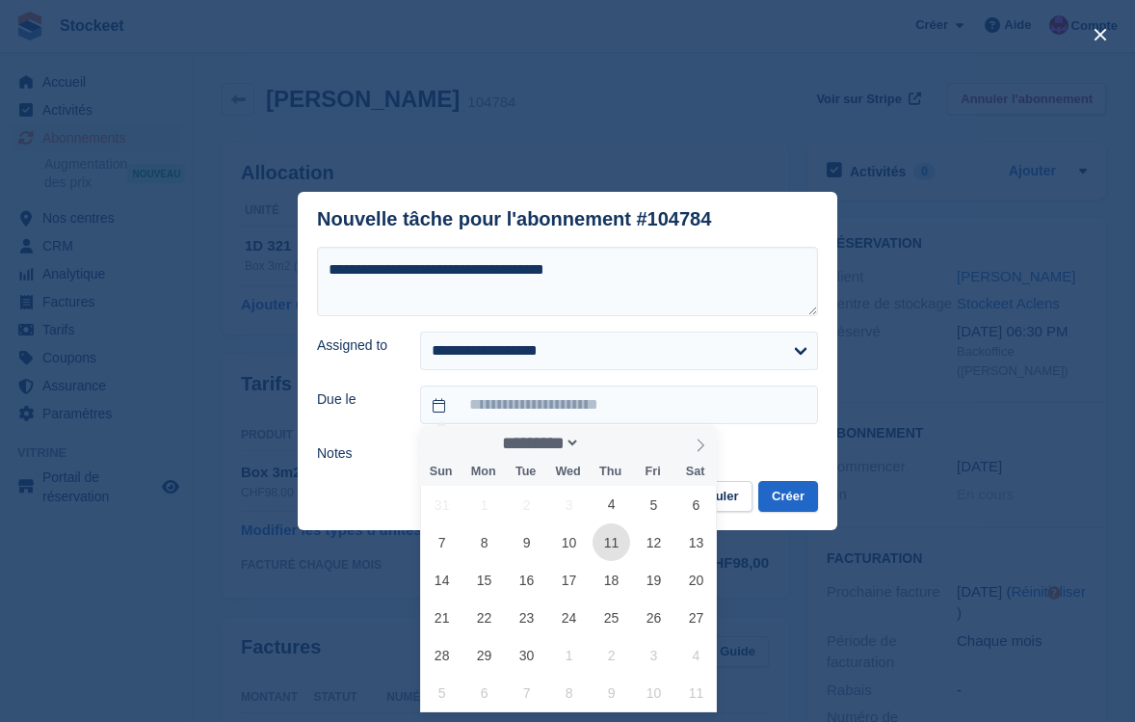
click at [617, 549] on span "11" at bounding box center [612, 542] width 38 height 38
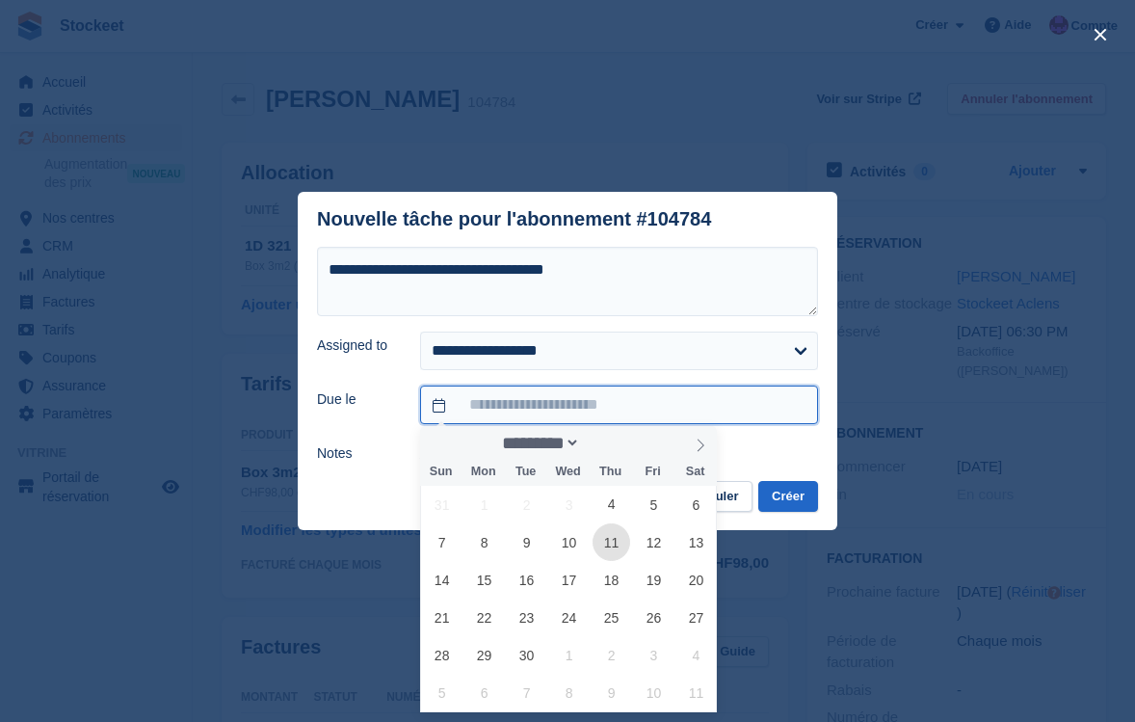
type input "**********"
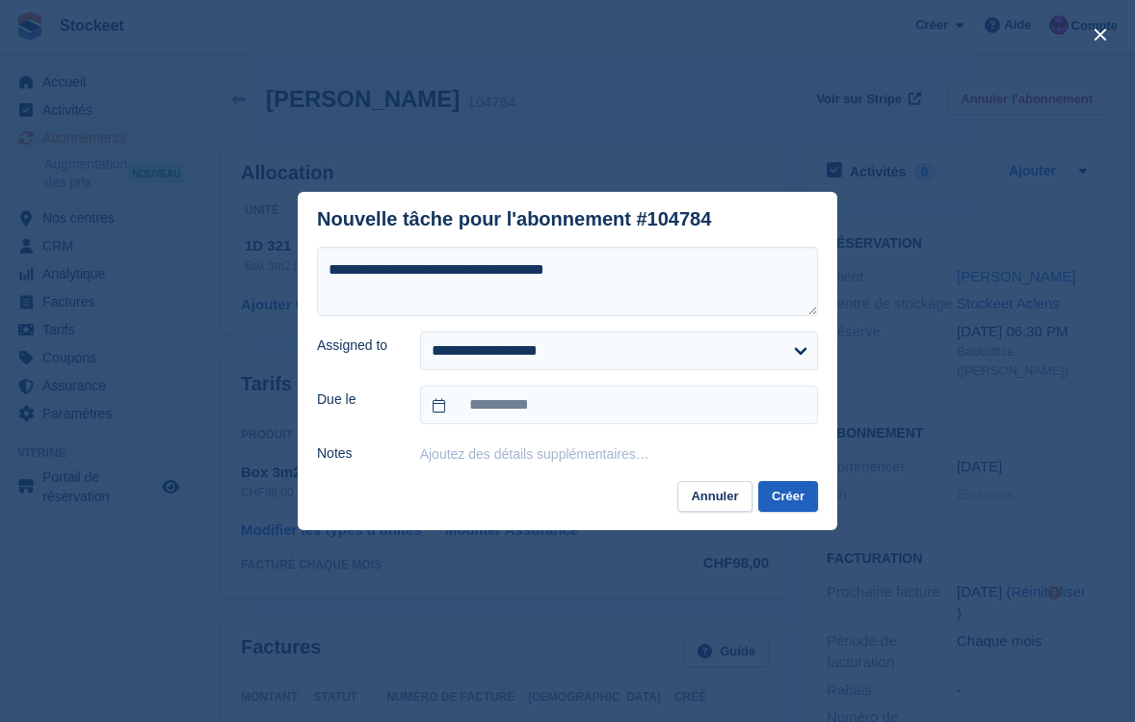
click at [789, 502] on button "Créer" at bounding box center [788, 497] width 60 height 32
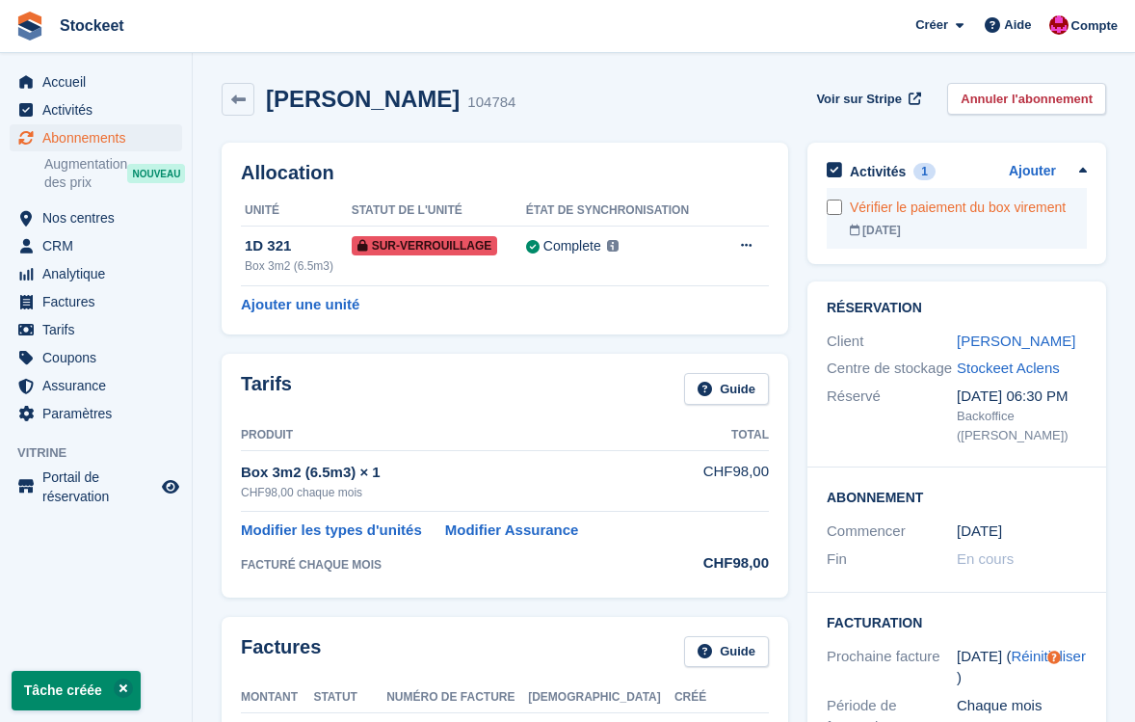
click at [926, 227] on div "[DATE]" at bounding box center [968, 230] width 237 height 17
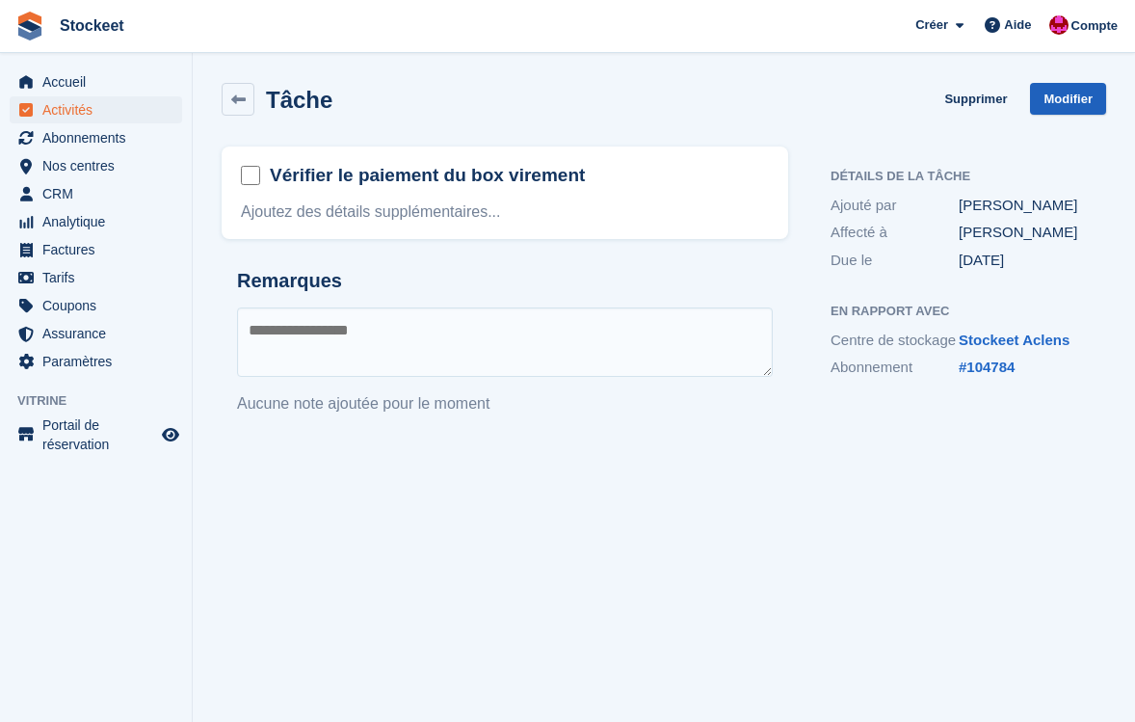
click at [1080, 103] on link "Modifier" at bounding box center [1068, 99] width 76 height 32
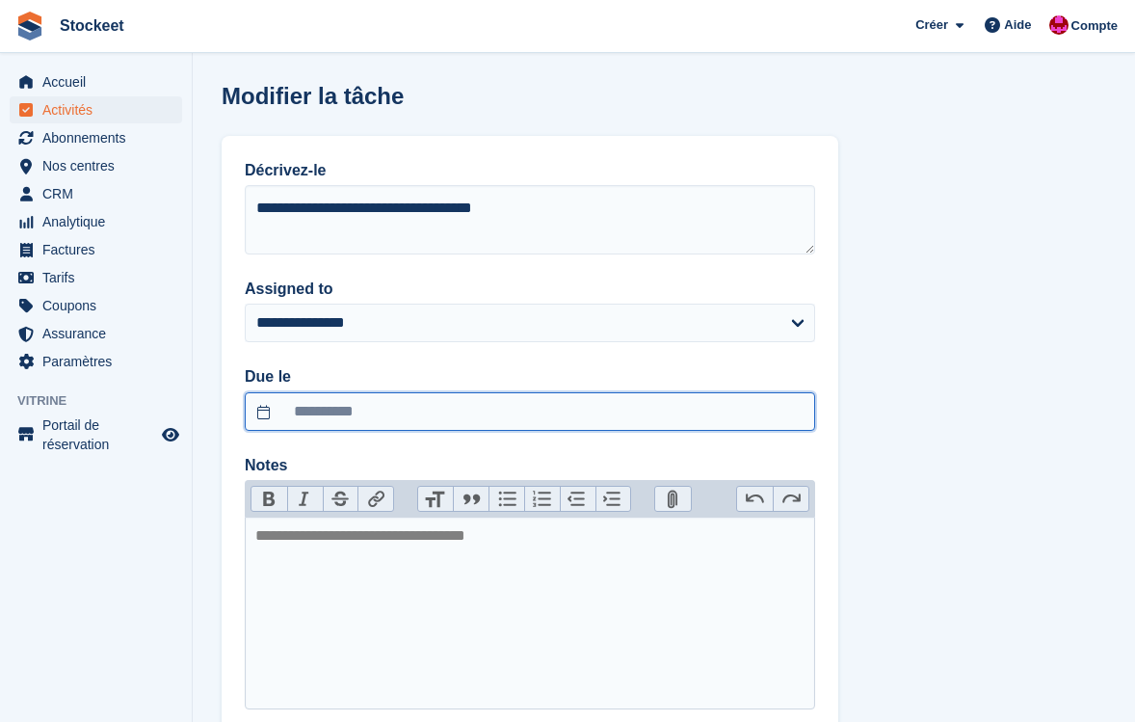
click at [367, 411] on input "**********" at bounding box center [530, 411] width 570 height 39
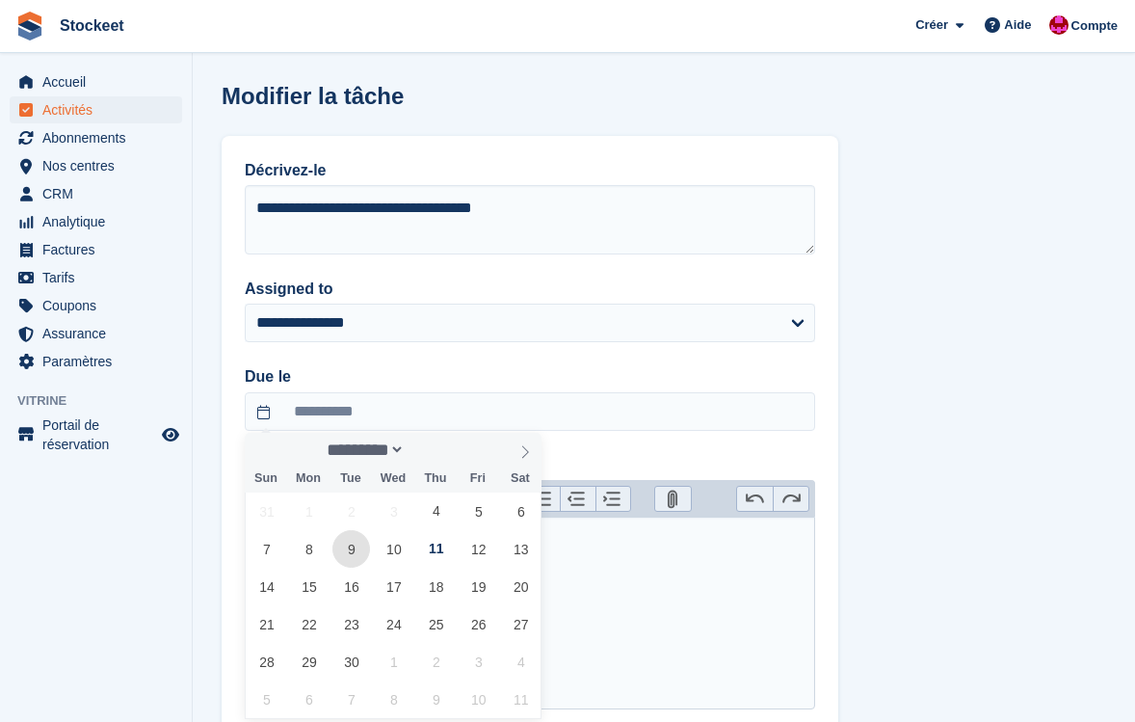
click at [350, 551] on span "9" at bounding box center [351, 549] width 38 height 38
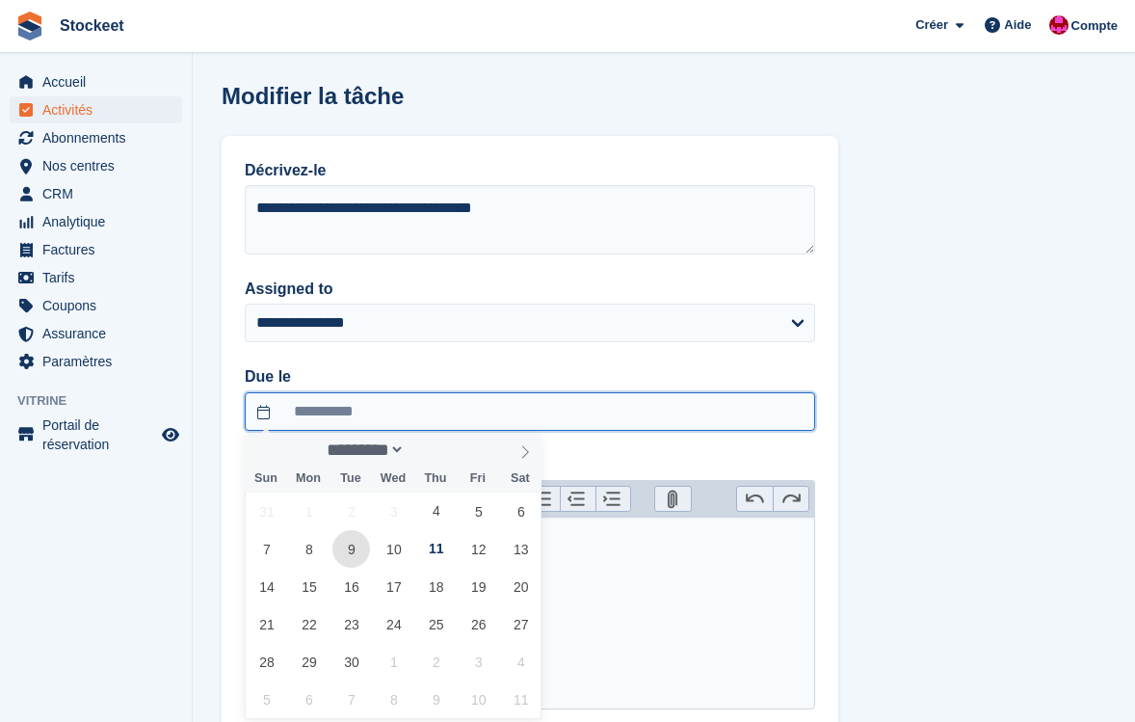
type input "**********"
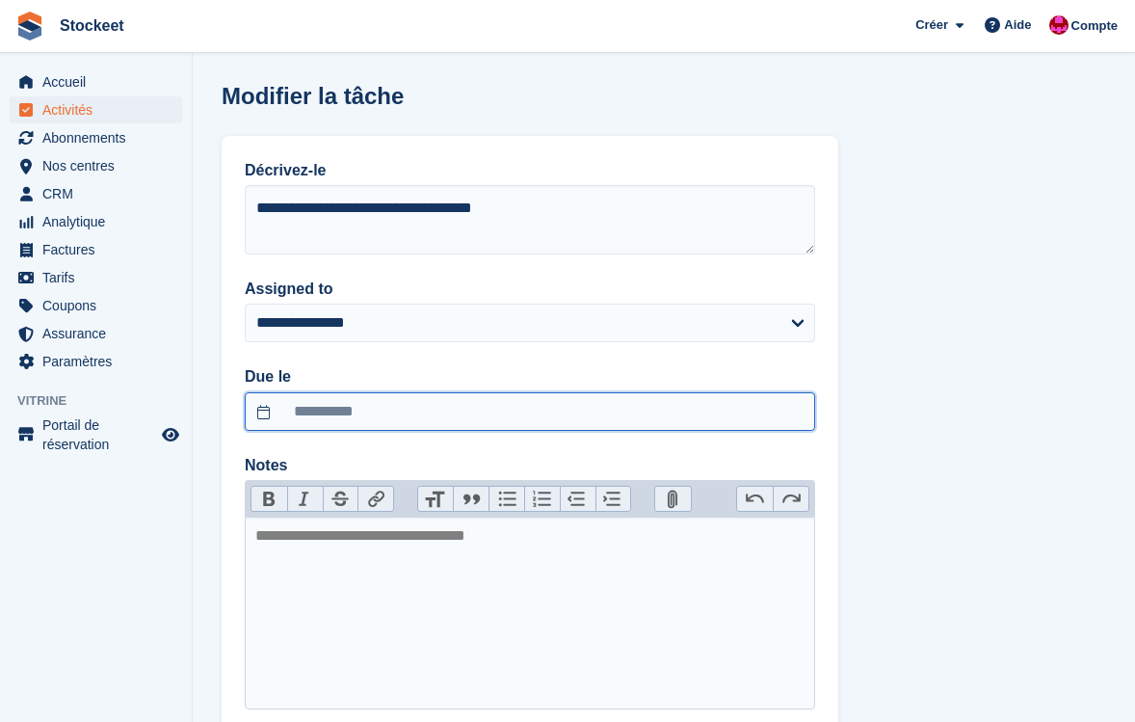
scroll to position [124, 0]
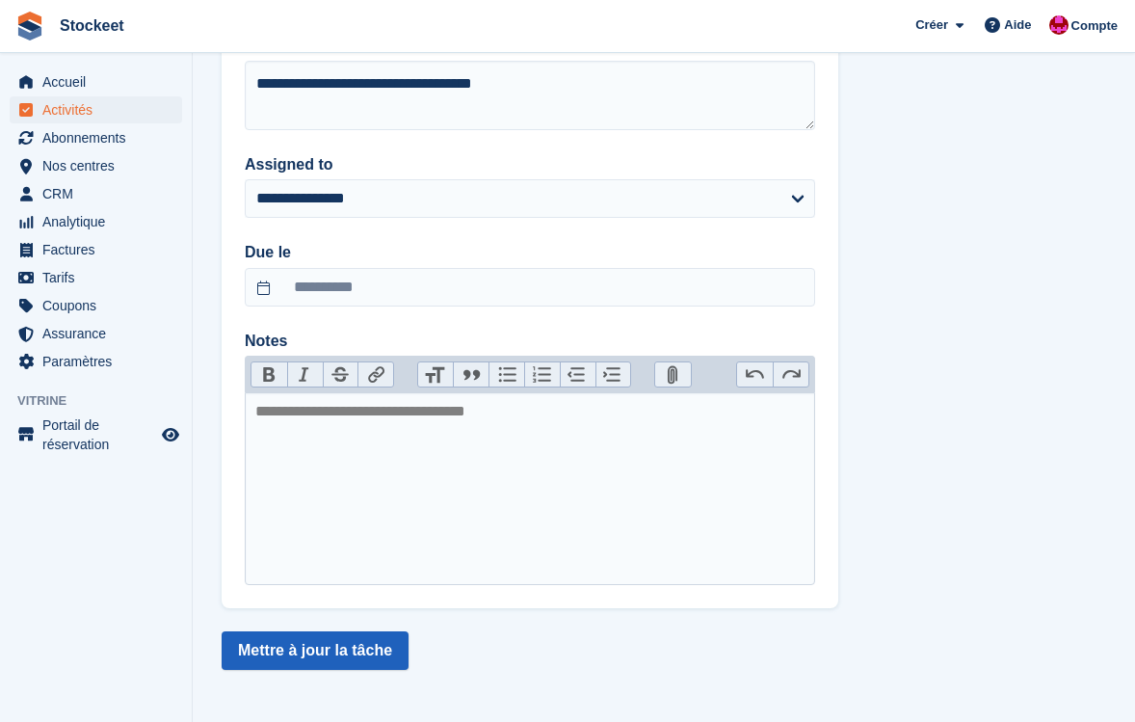
click at [326, 654] on button "Mettre à jour la tâche" at bounding box center [315, 650] width 187 height 39
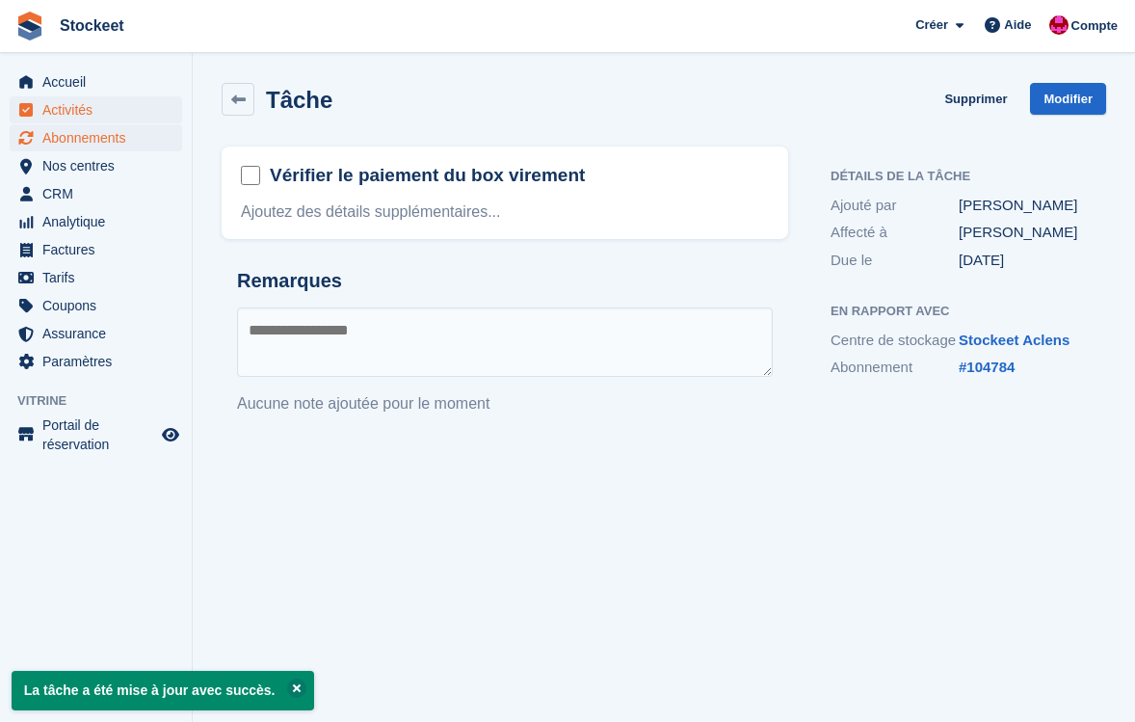
click at [88, 142] on span "Abonnements" at bounding box center [100, 137] width 116 height 27
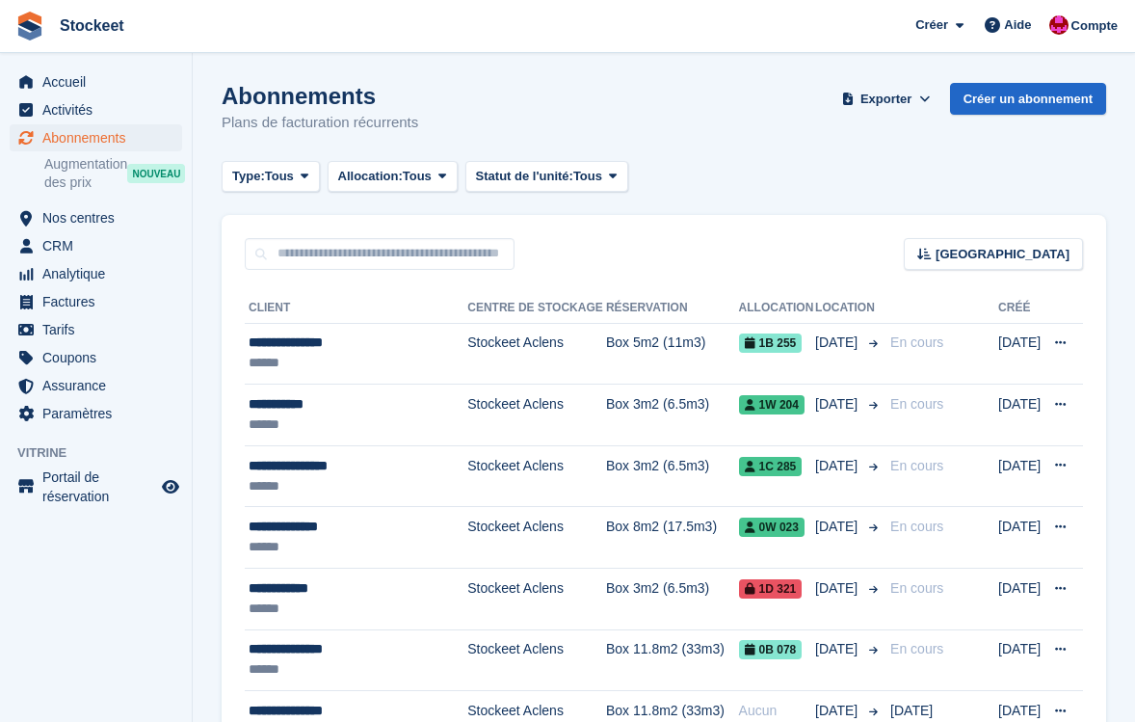
click at [87, 168] on span "Augmentation des prix" at bounding box center [85, 173] width 83 height 37
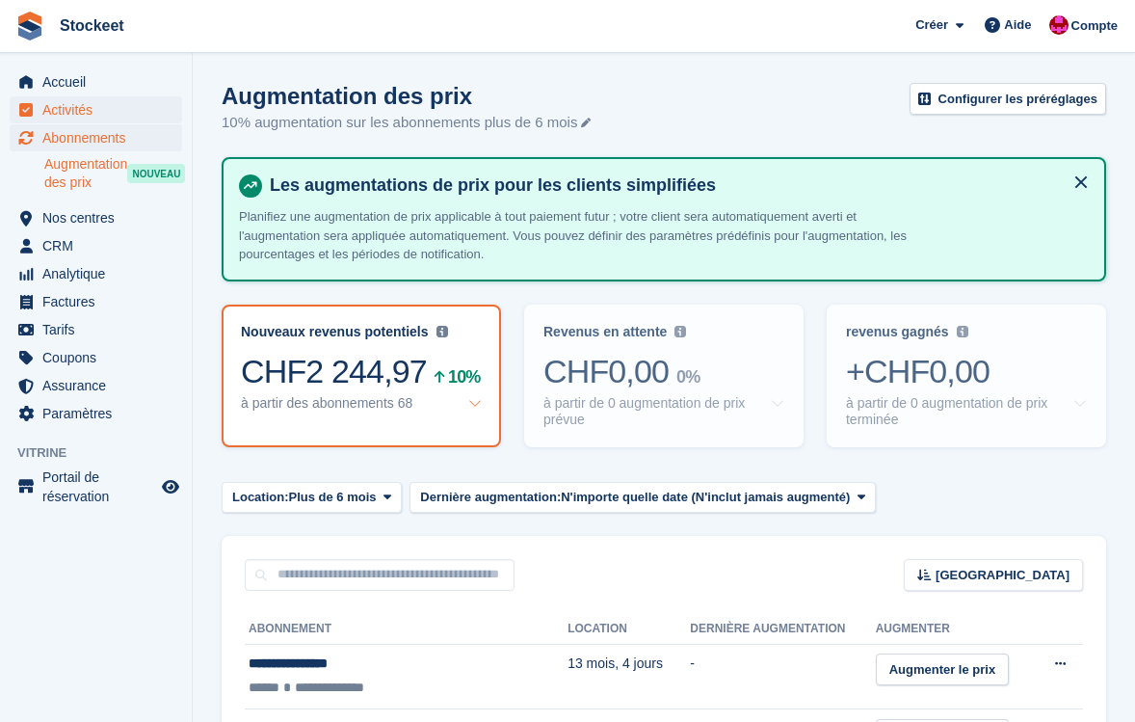
click at [65, 113] on span "Activités" at bounding box center [100, 109] width 116 height 27
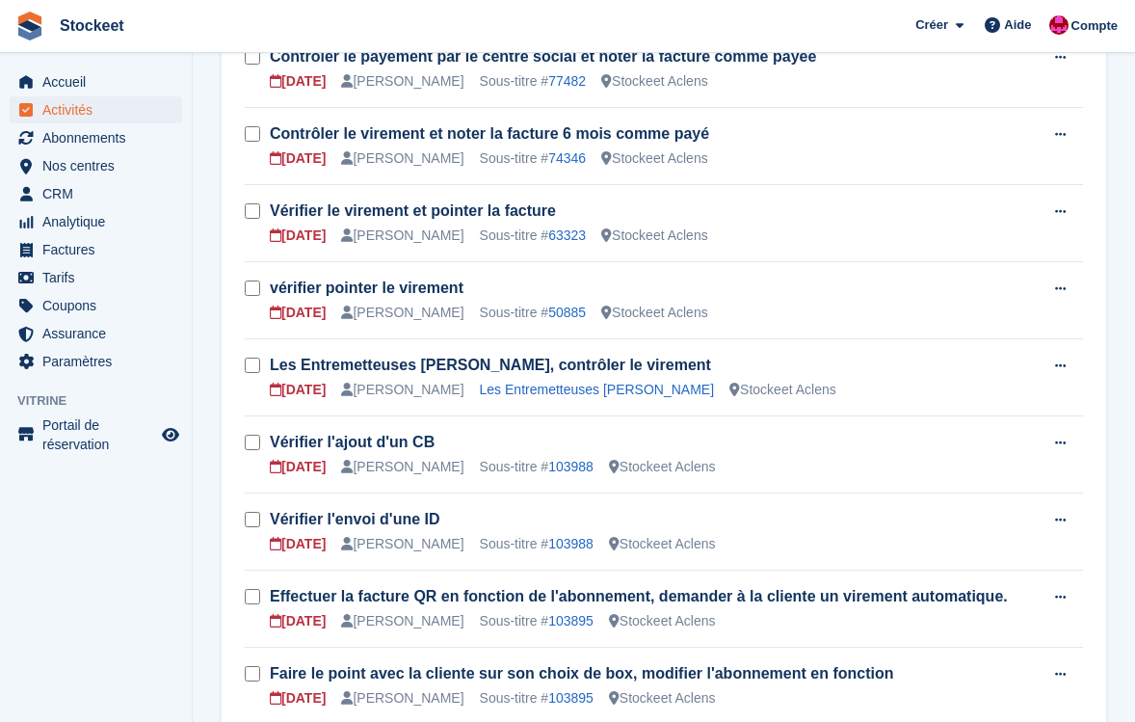
scroll to position [765, 0]
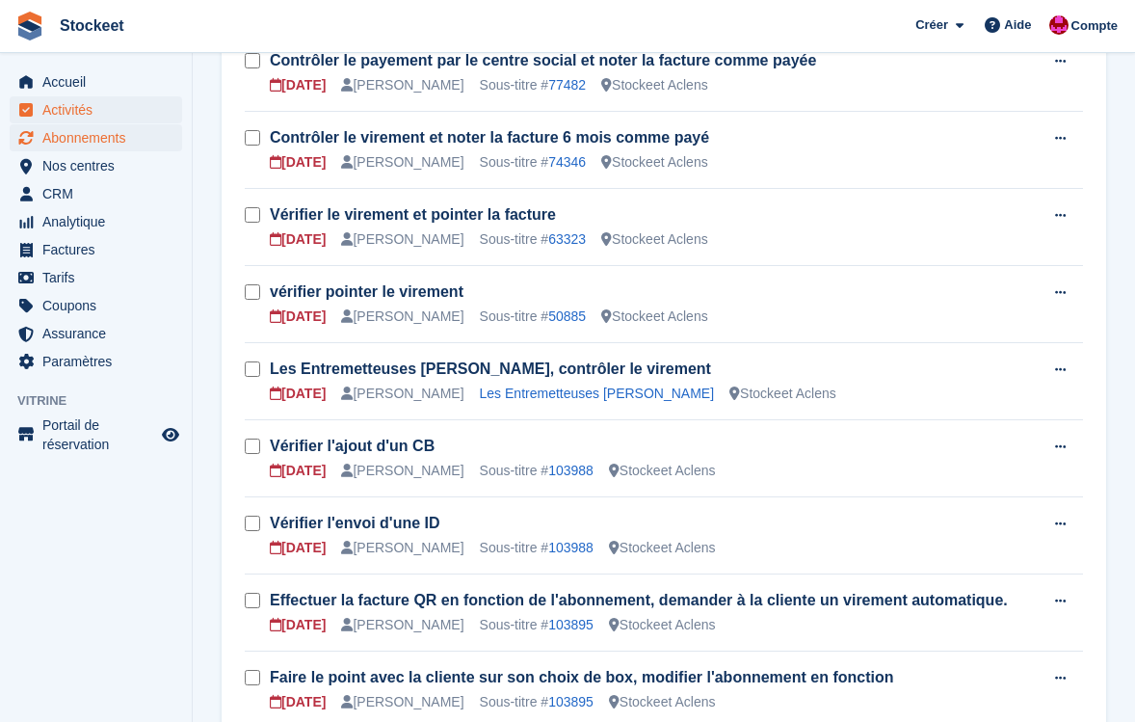
click at [92, 146] on span "Abonnements" at bounding box center [100, 137] width 116 height 27
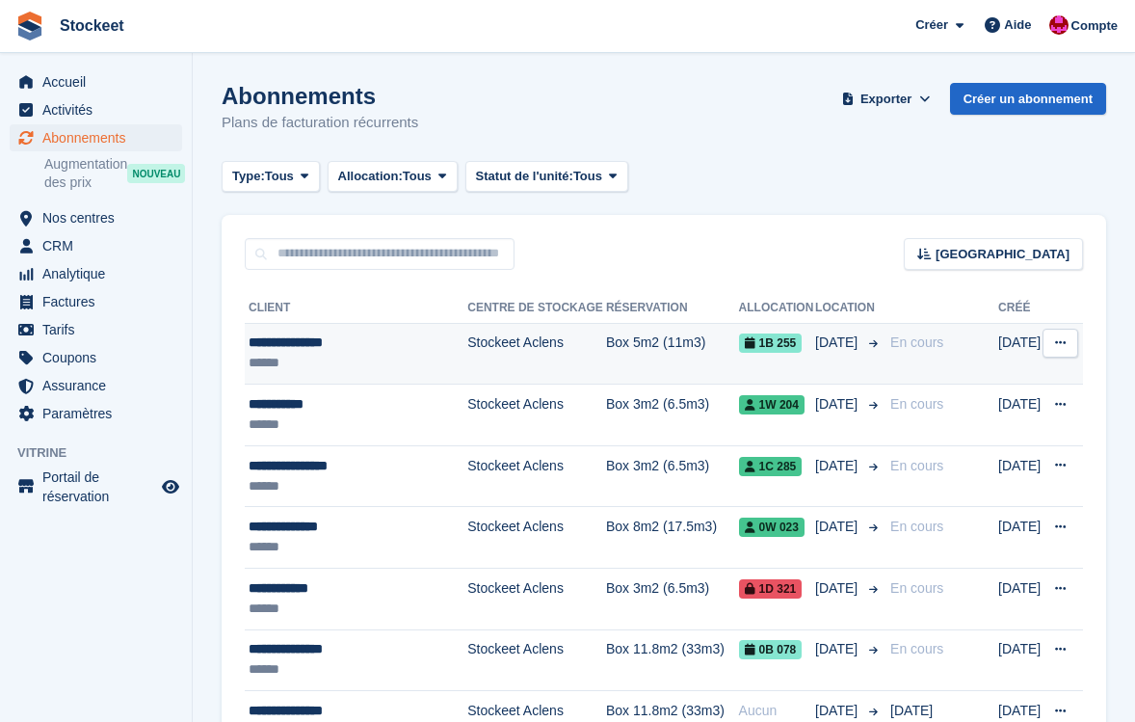
click at [330, 349] on div "**********" at bounding box center [356, 342] width 214 height 20
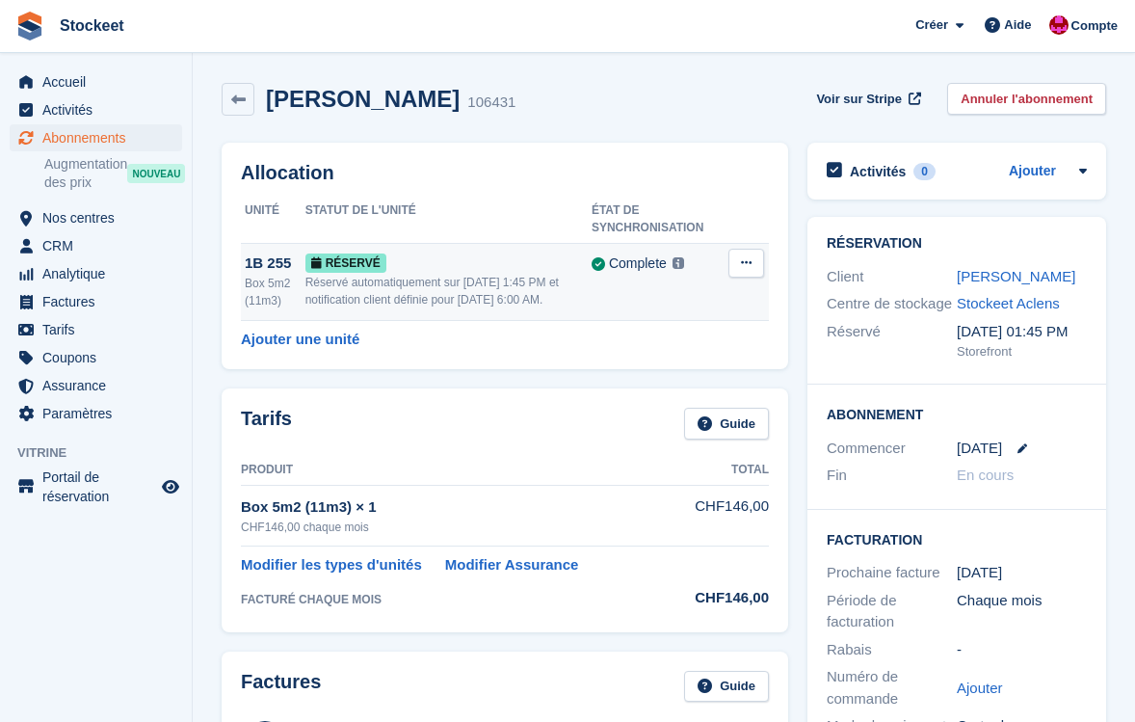
click at [516, 272] on div "Réservé" at bounding box center [448, 262] width 286 height 20
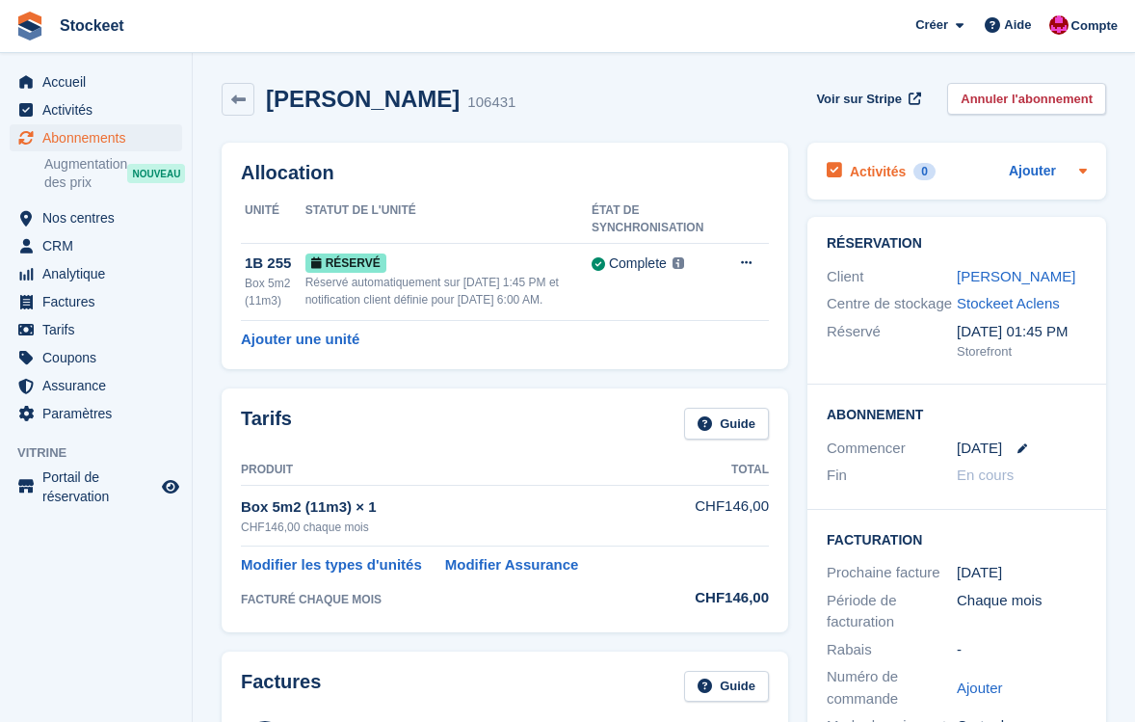
click at [885, 178] on h2 "Activités" at bounding box center [878, 171] width 56 height 17
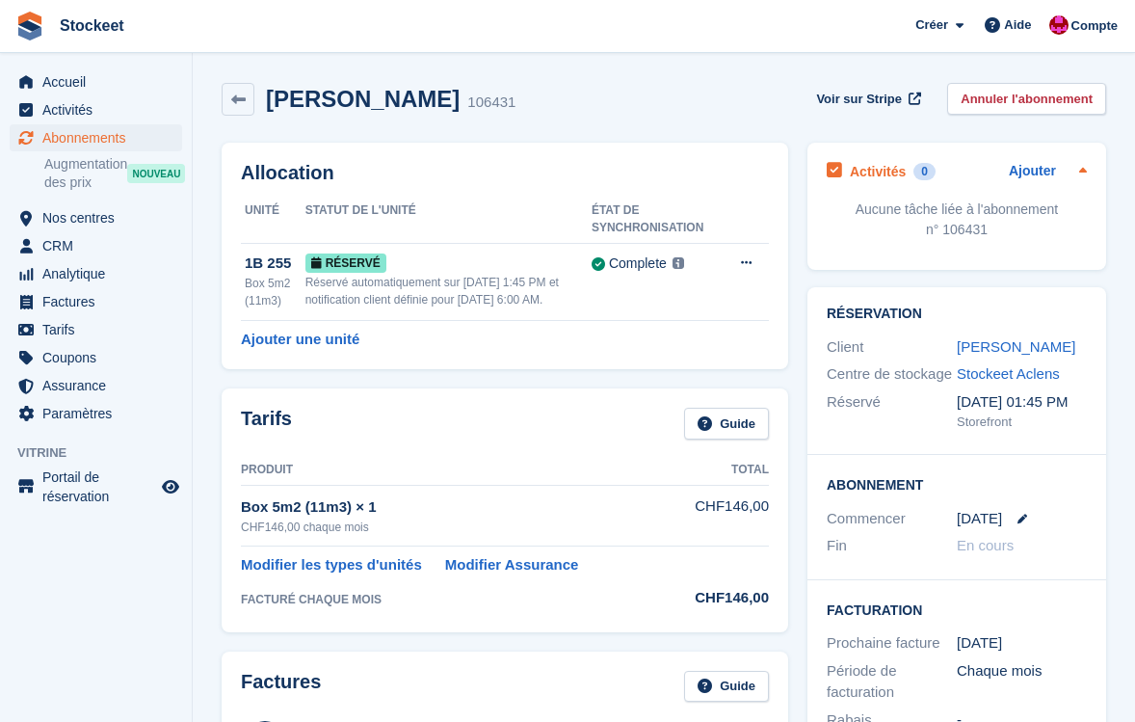
click at [887, 184] on div "Activités 0 Ajouter Aucune tâche liée à l'abonnement n° 106431" at bounding box center [956, 206] width 299 height 127
click at [883, 175] on h2 "Activités" at bounding box center [878, 171] width 56 height 17
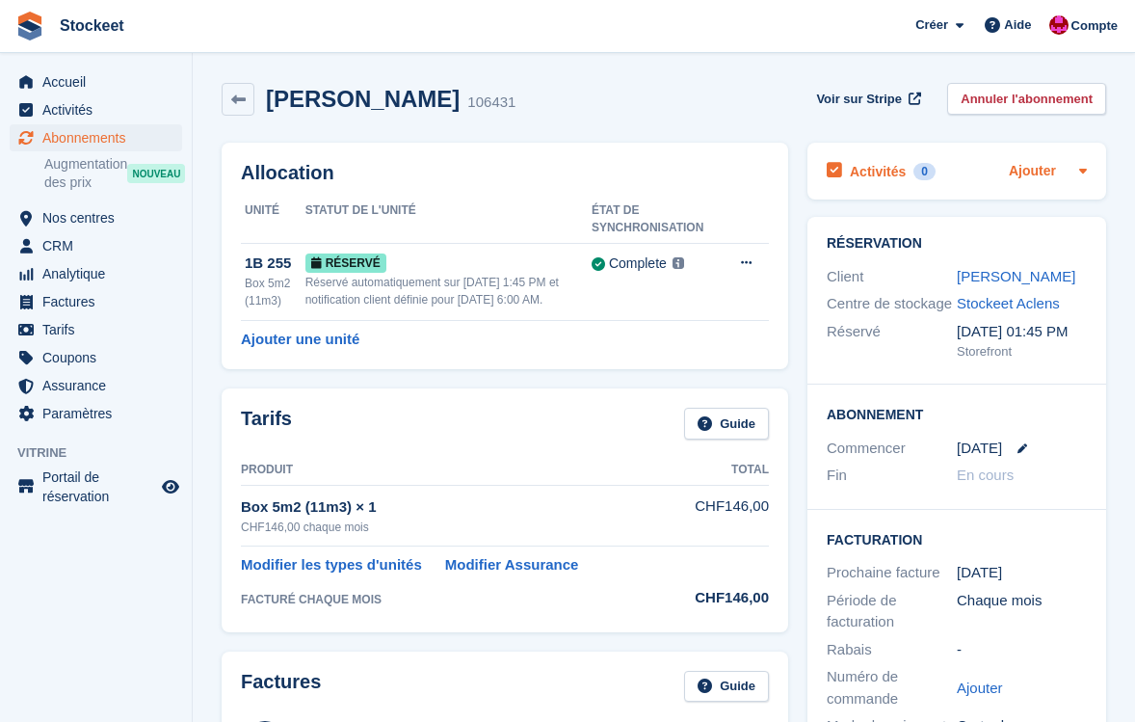
click at [1014, 169] on link "Ajouter" at bounding box center [1032, 172] width 47 height 22
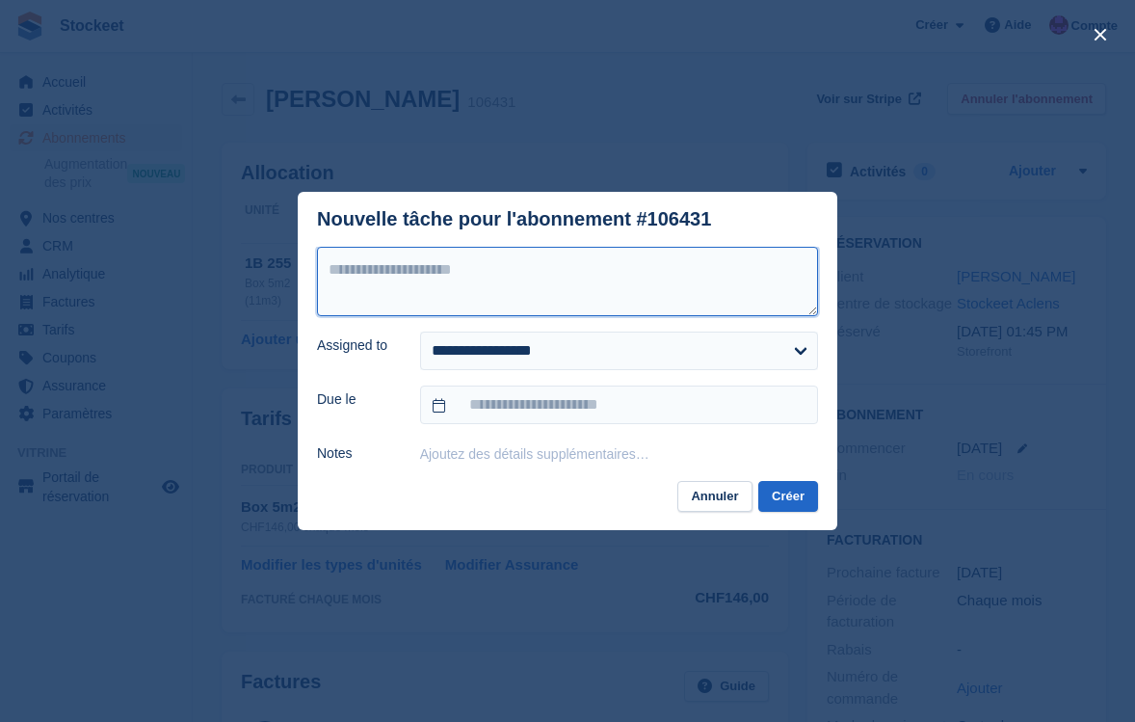
click at [627, 256] on textarea at bounding box center [567, 281] width 501 height 69
type textarea "**********"
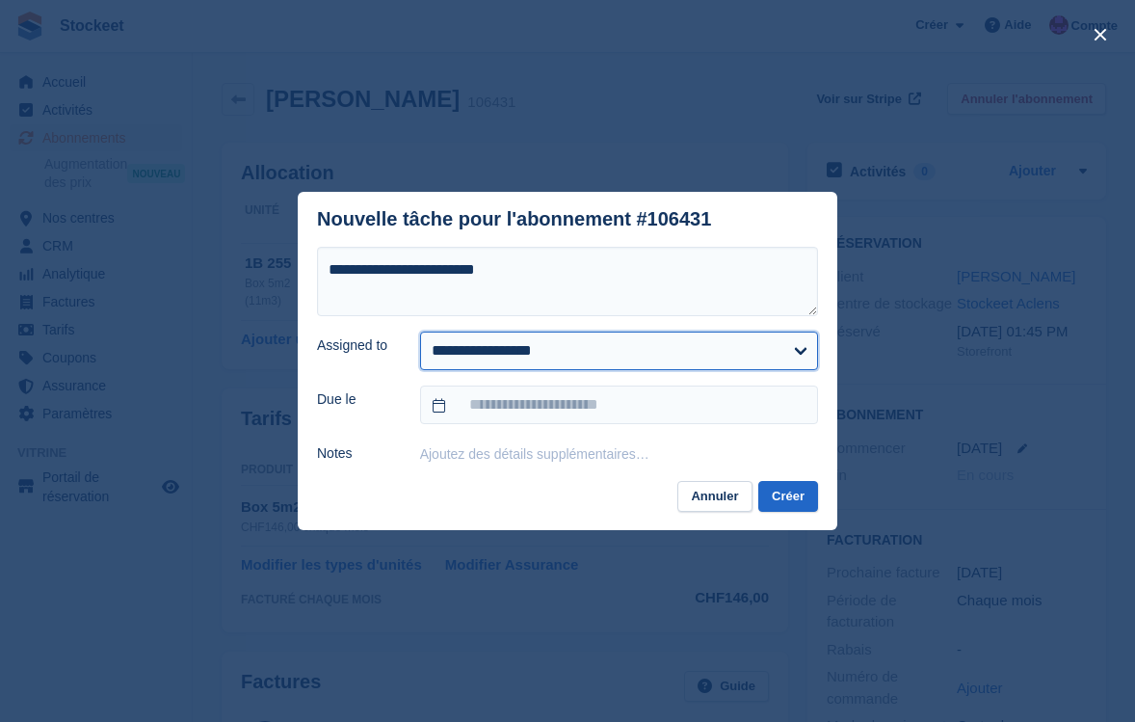
select select "****"
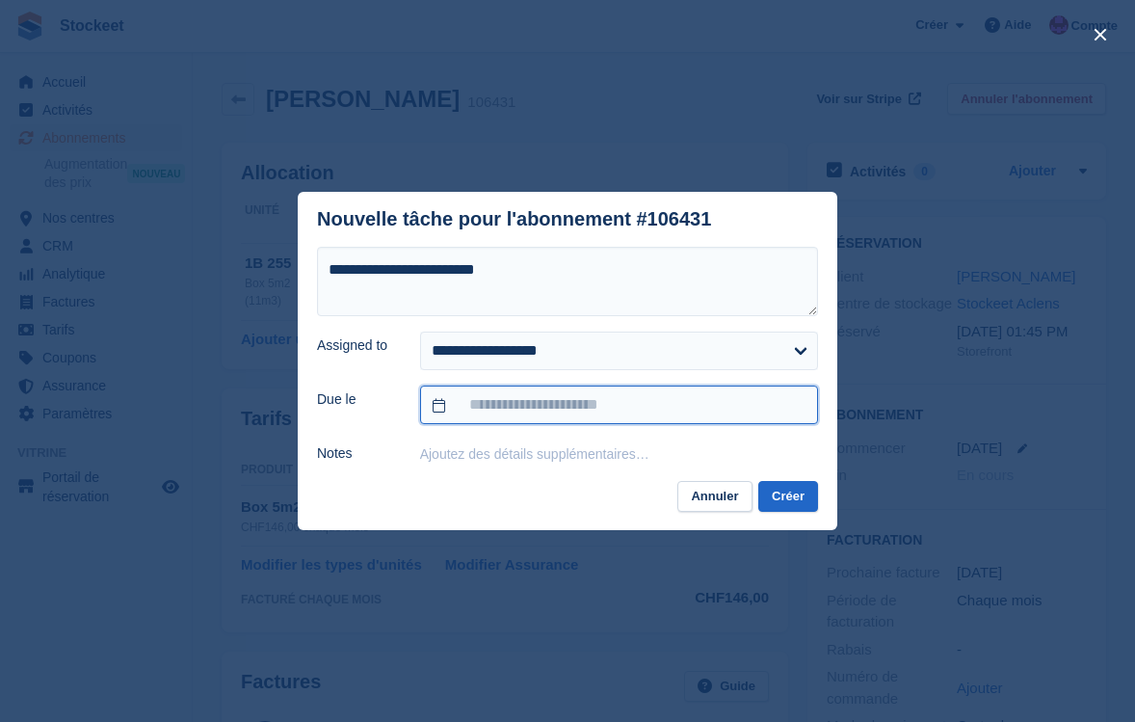
click at [557, 402] on input "text" at bounding box center [619, 404] width 398 height 39
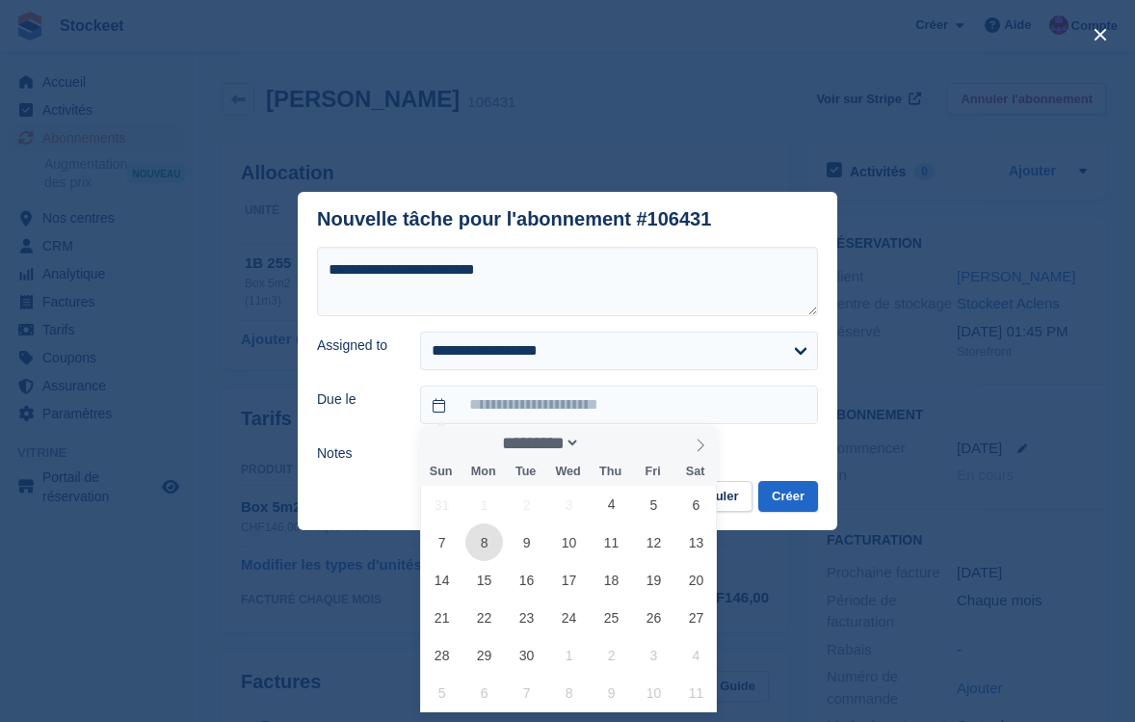
click at [478, 551] on span "8" at bounding box center [484, 542] width 38 height 38
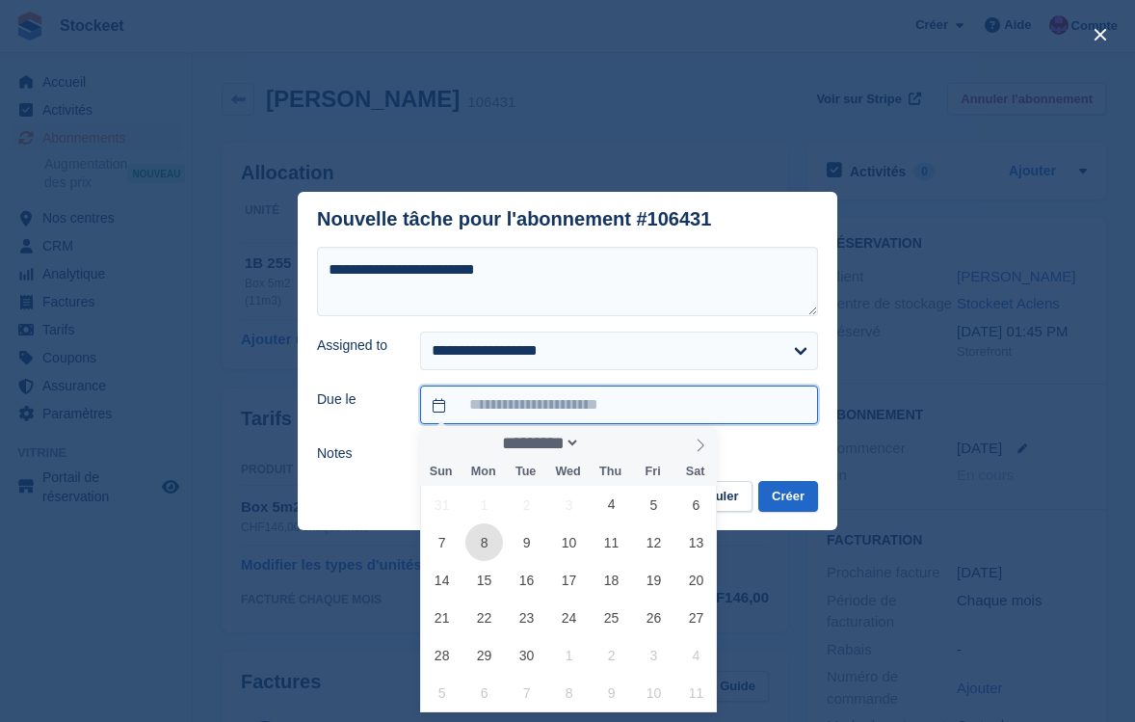
type input "**********"
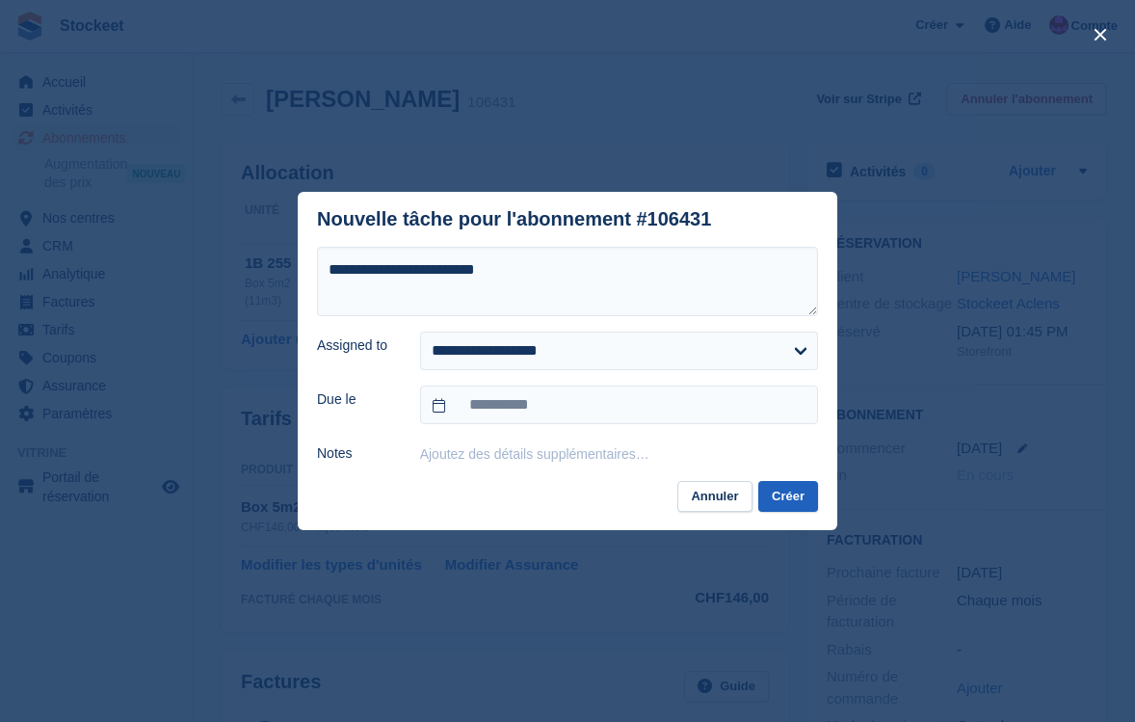
click at [806, 502] on button "Créer" at bounding box center [788, 497] width 60 height 32
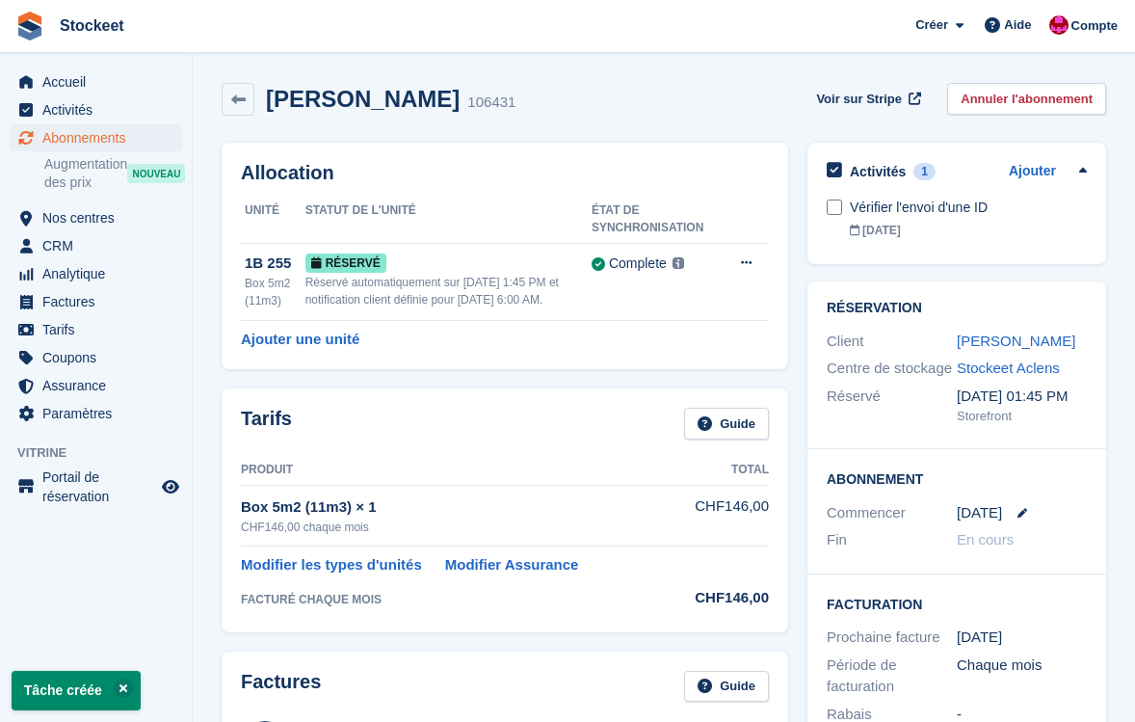
click at [82, 132] on span "Abonnements" at bounding box center [100, 137] width 116 height 27
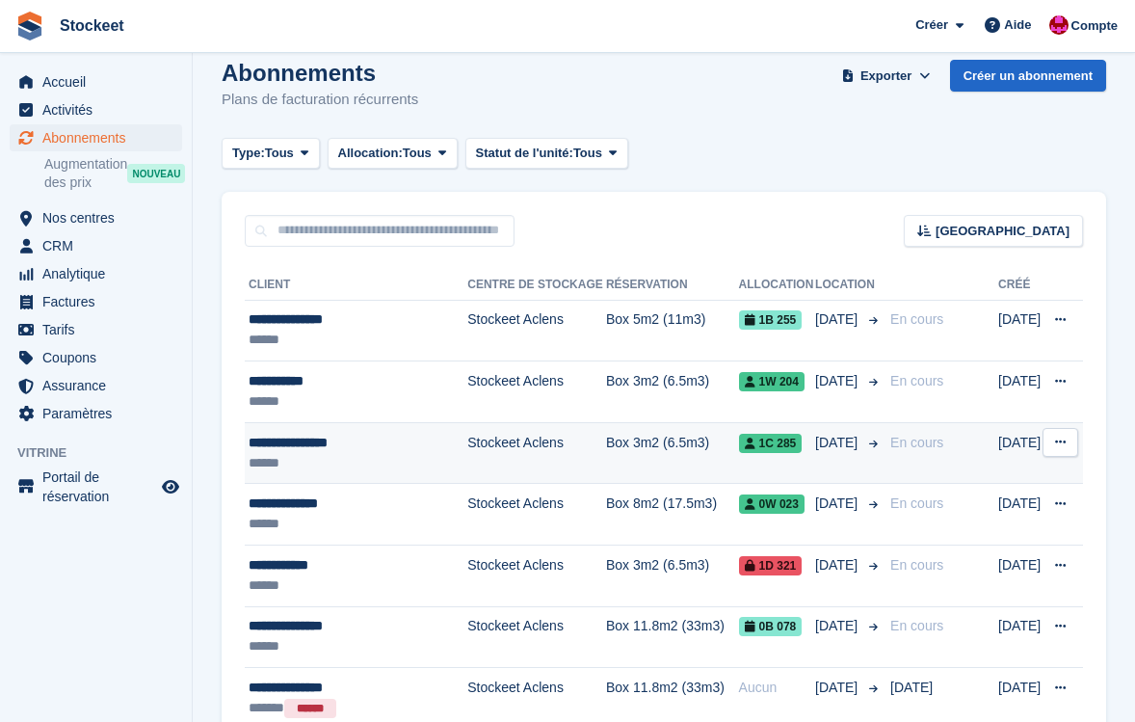
scroll to position [77, 0]
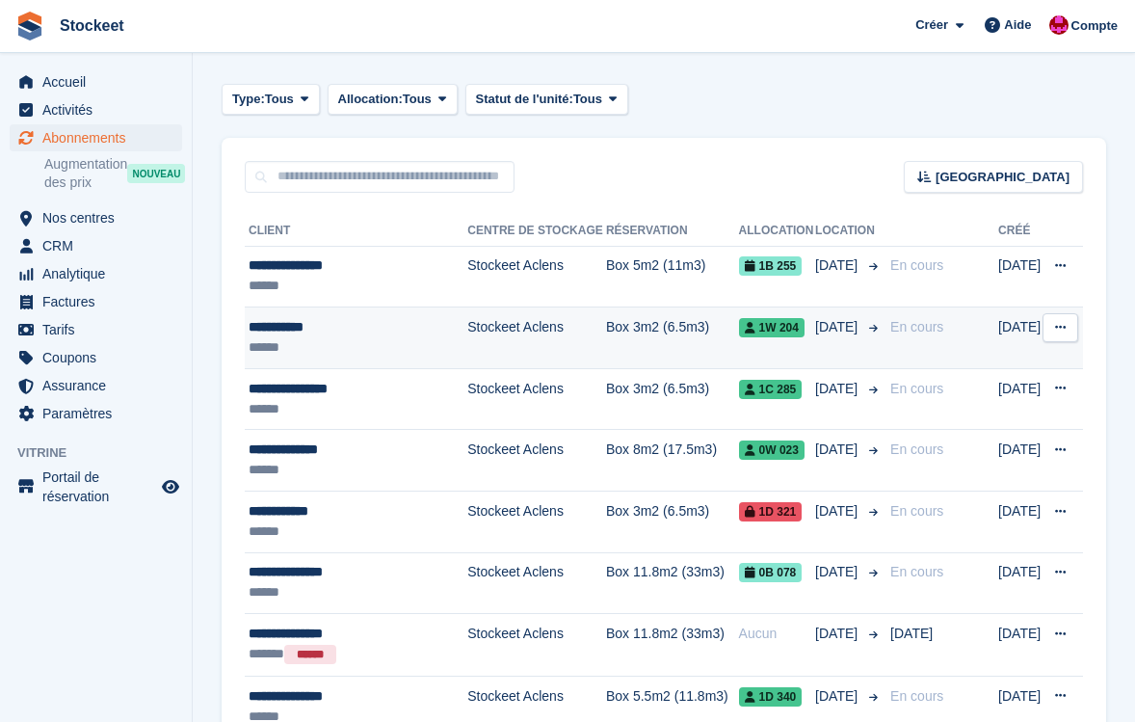
click at [310, 337] on div "******" at bounding box center [356, 347] width 214 height 20
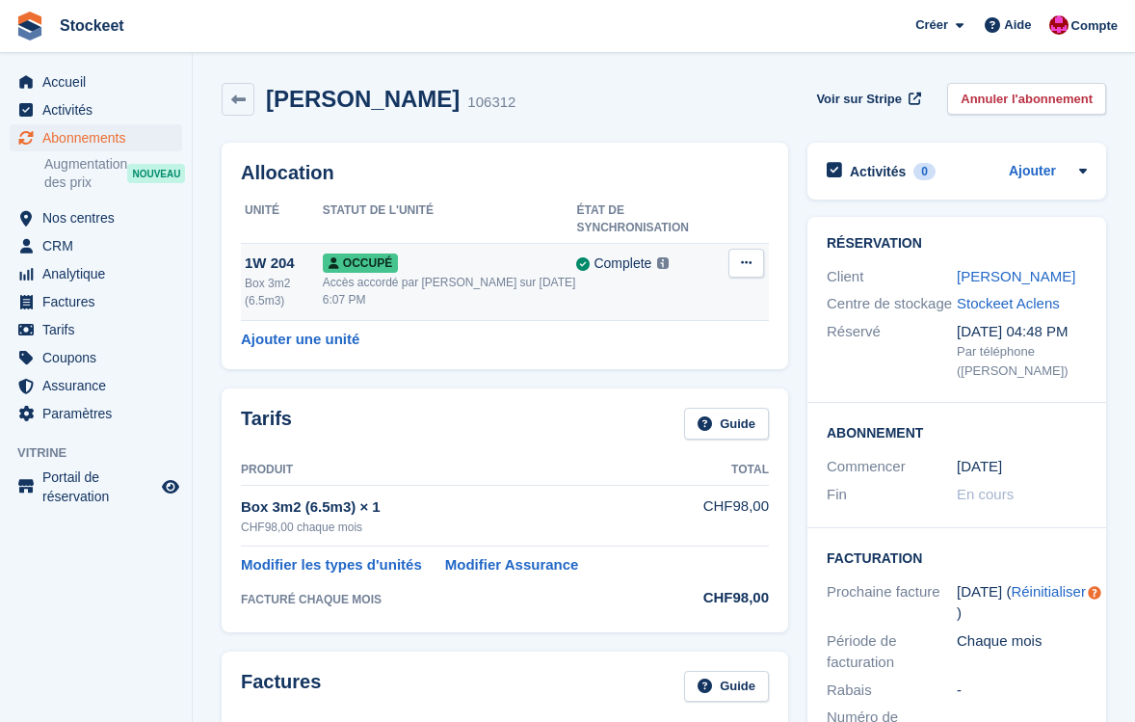
click at [530, 287] on div "Accès accordé par [PERSON_NAME] sur [DATE] 6:07 PM" at bounding box center [450, 291] width 254 height 35
click at [440, 285] on div "Accès accordé par Valentin BURDET sur 3e Sep, 6:07 PM" at bounding box center [450, 291] width 254 height 35
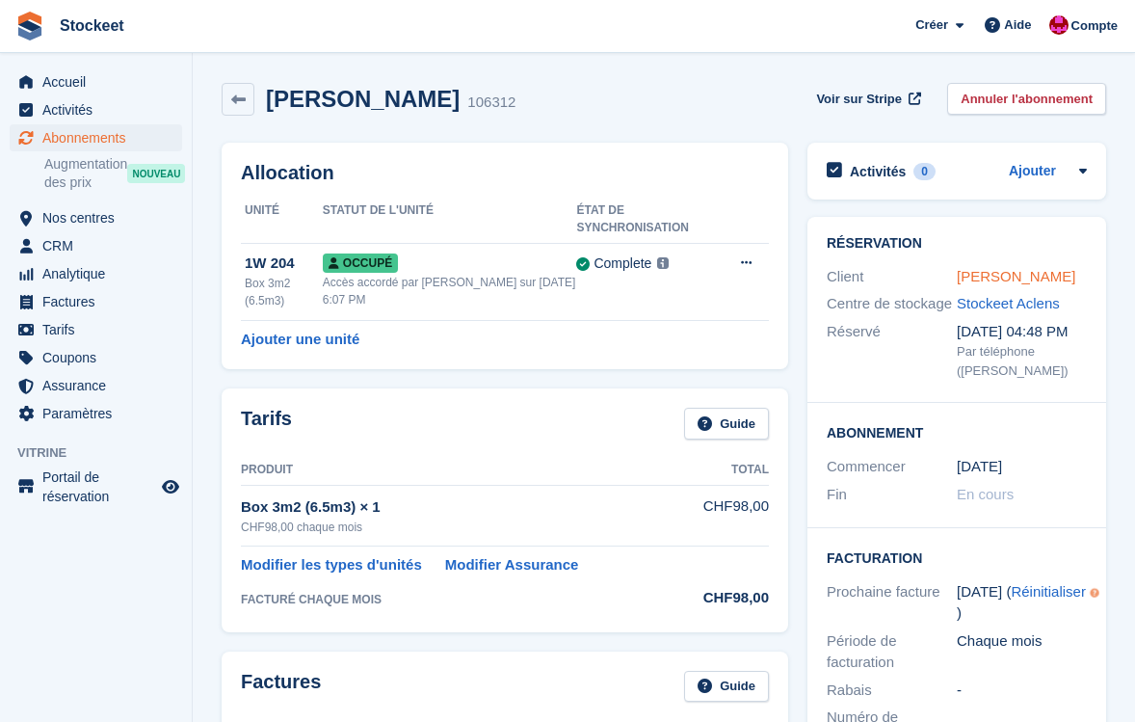
click at [1018, 277] on link "Ester Moret" at bounding box center [1016, 276] width 119 height 16
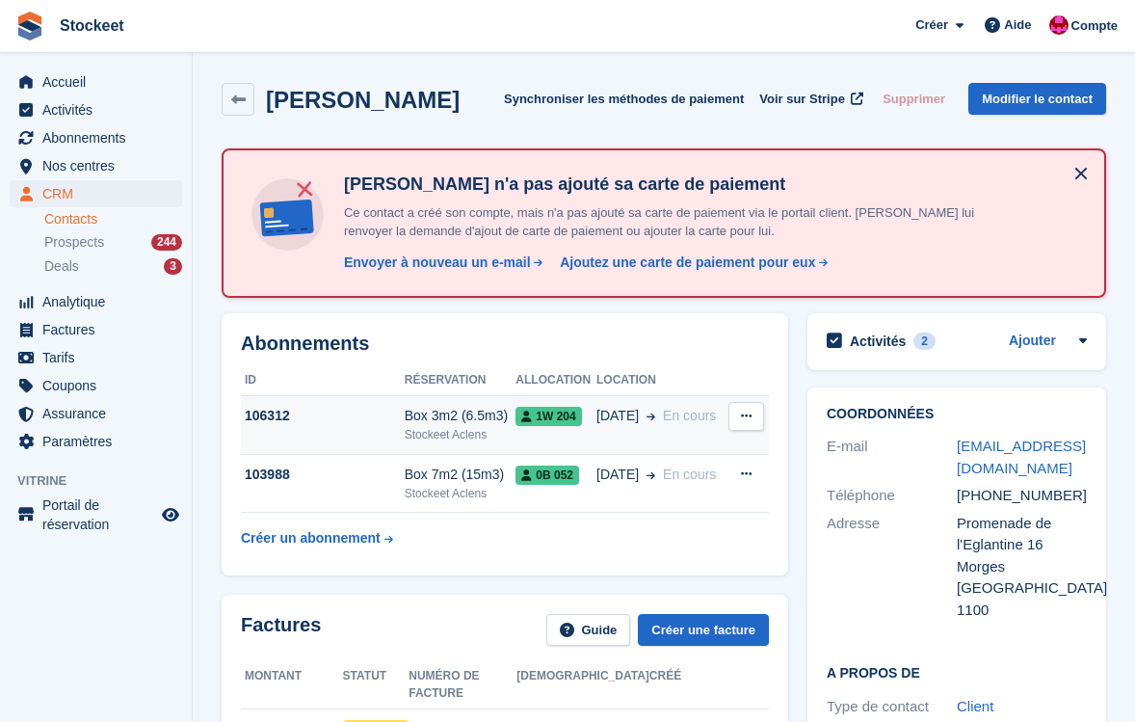
scroll to position [145, 0]
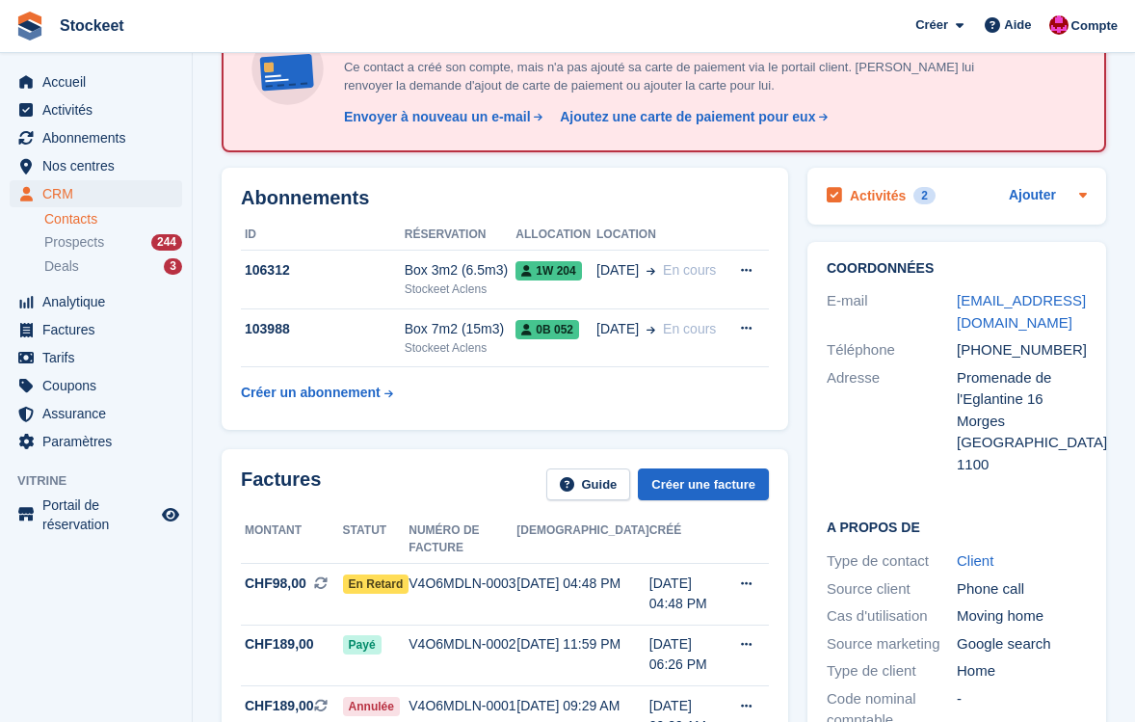
click at [887, 199] on h2 "Activités" at bounding box center [878, 195] width 56 height 17
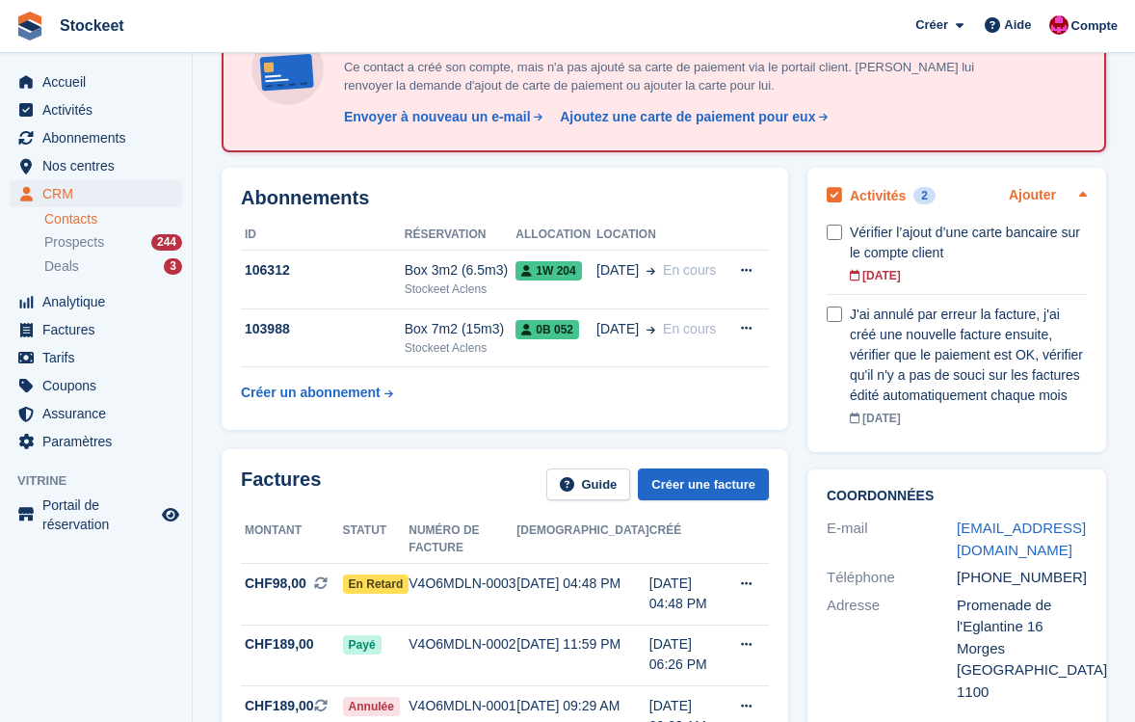
click at [1029, 193] on link "Ajouter" at bounding box center [1032, 196] width 47 height 22
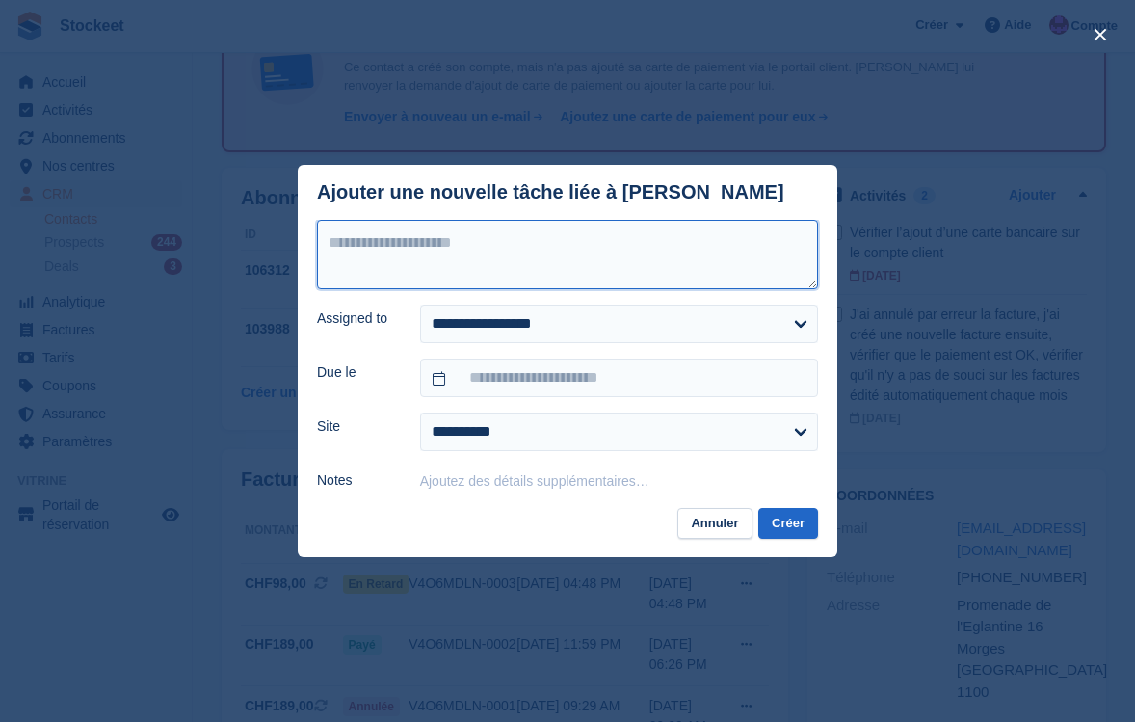
click at [574, 251] on textarea at bounding box center [567, 254] width 501 height 69
type textarea "**********"
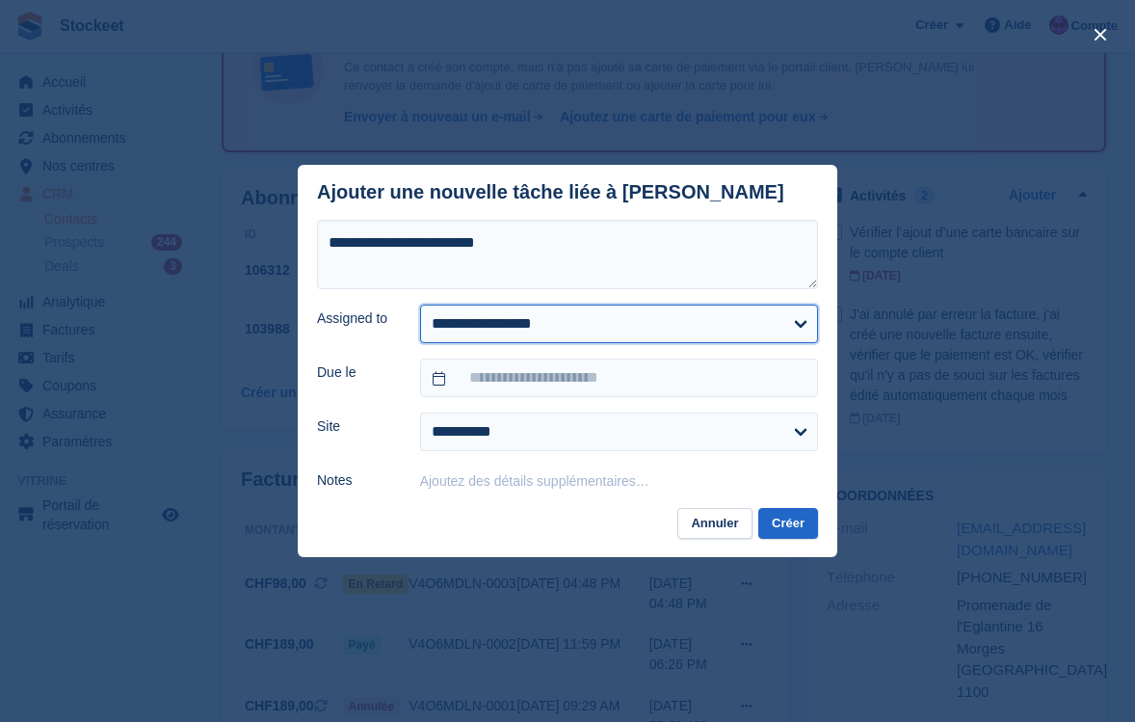
select select "****"
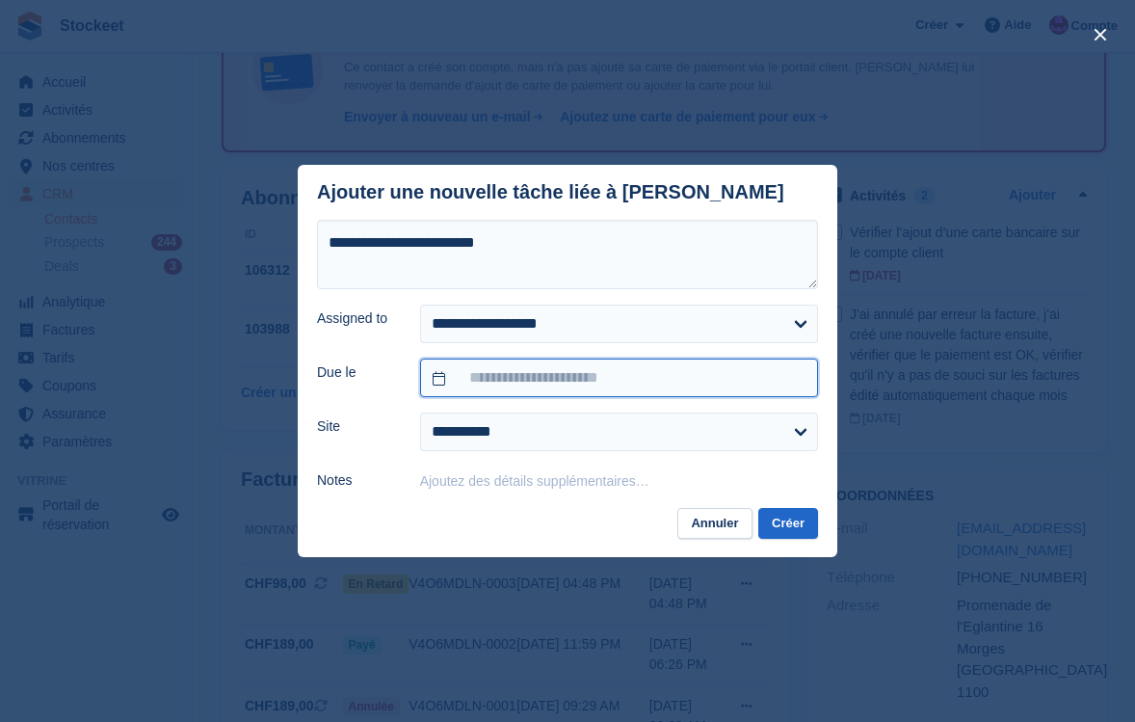
click at [508, 381] on input "text" at bounding box center [619, 377] width 398 height 39
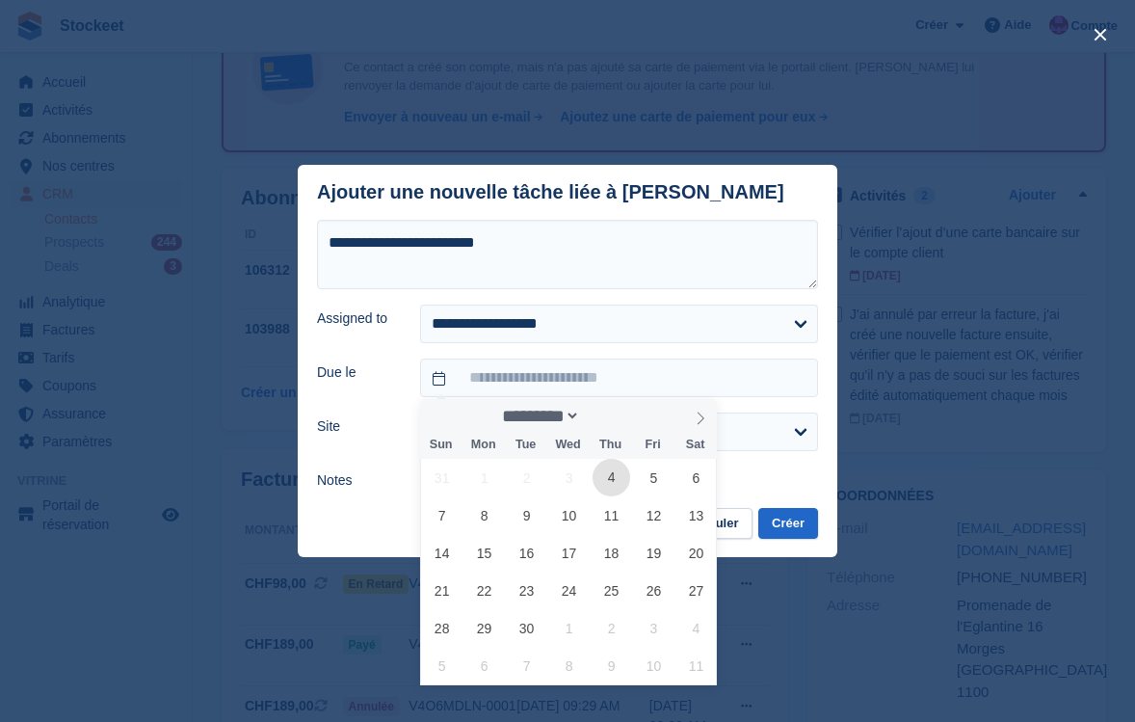
click at [609, 483] on span "4" at bounding box center [612, 478] width 38 height 38
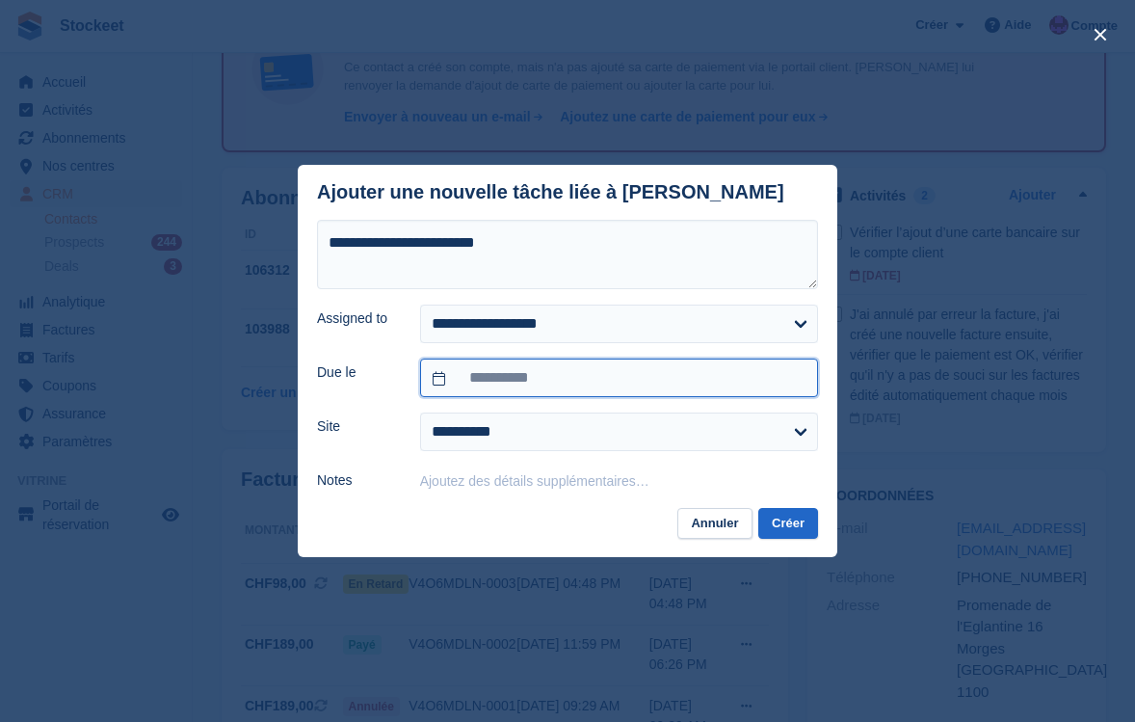
click at [591, 371] on input "**********" at bounding box center [619, 377] width 398 height 39
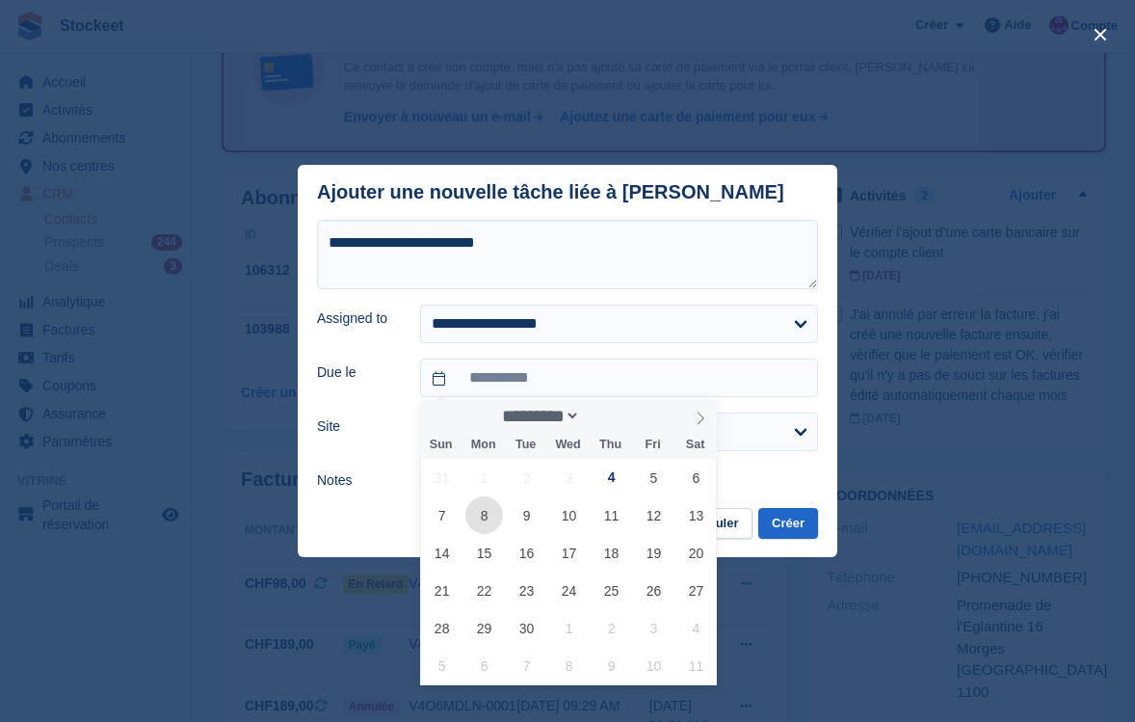
click at [491, 520] on span "8" at bounding box center [484, 515] width 38 height 38
type input "**********"
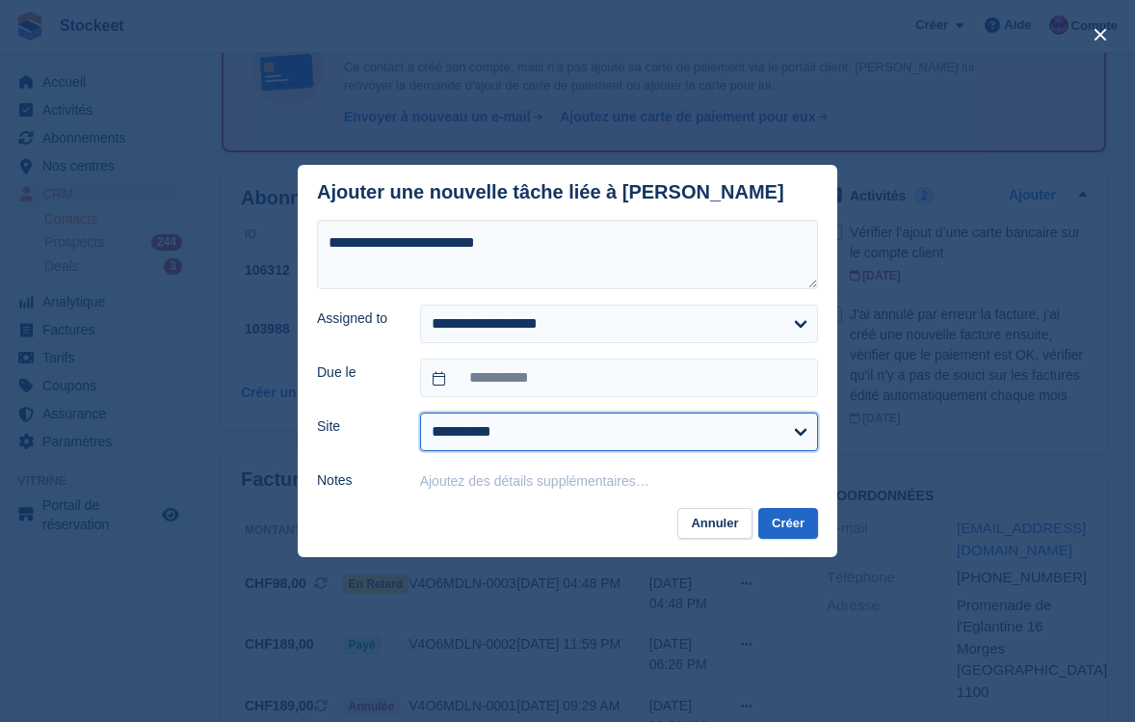
select select "****"
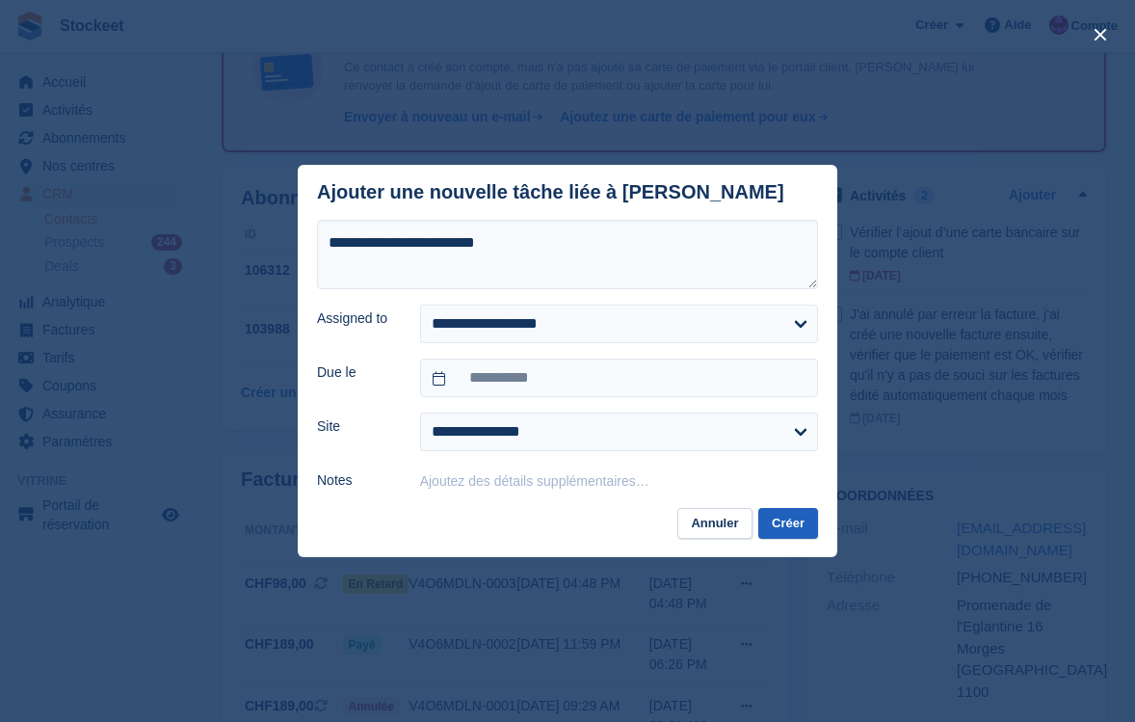
click at [789, 529] on button "Créer" at bounding box center [788, 524] width 60 height 32
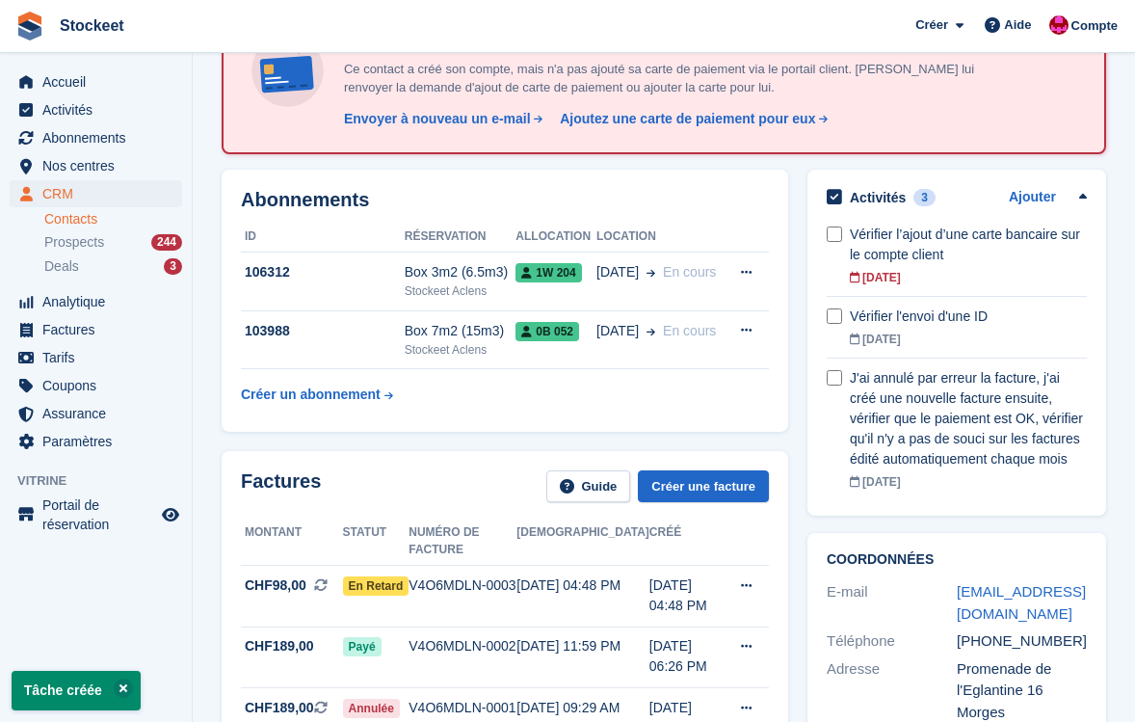
scroll to position [0, 0]
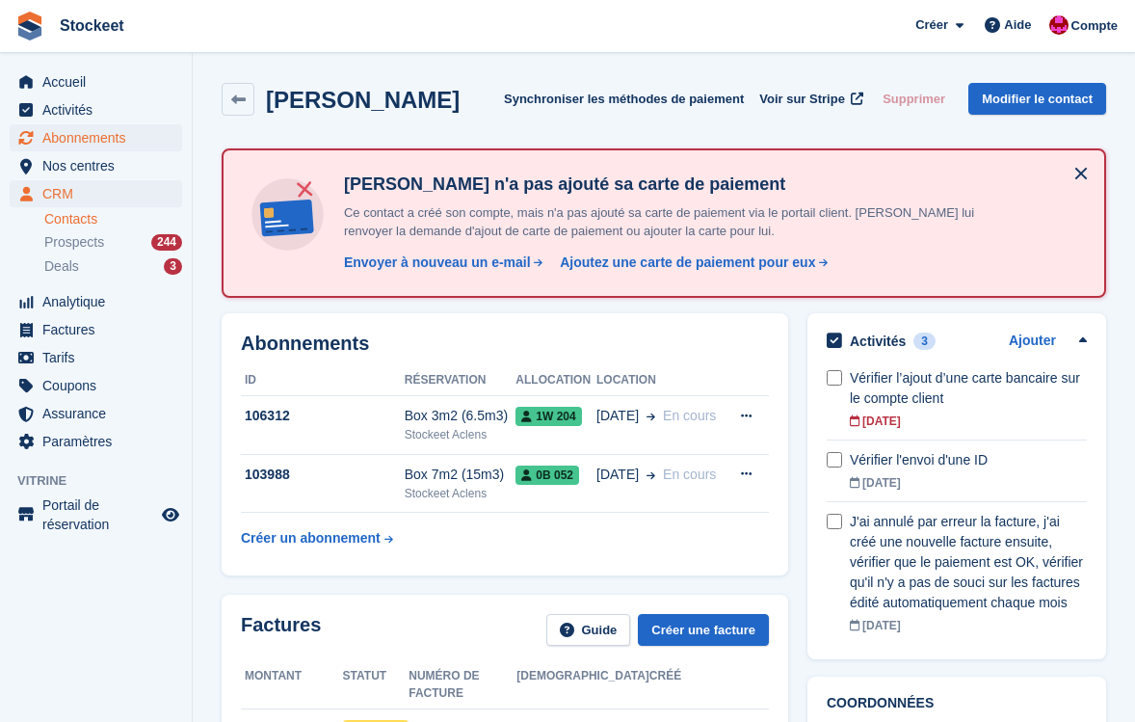
click at [77, 139] on span "Abonnements" at bounding box center [100, 137] width 116 height 27
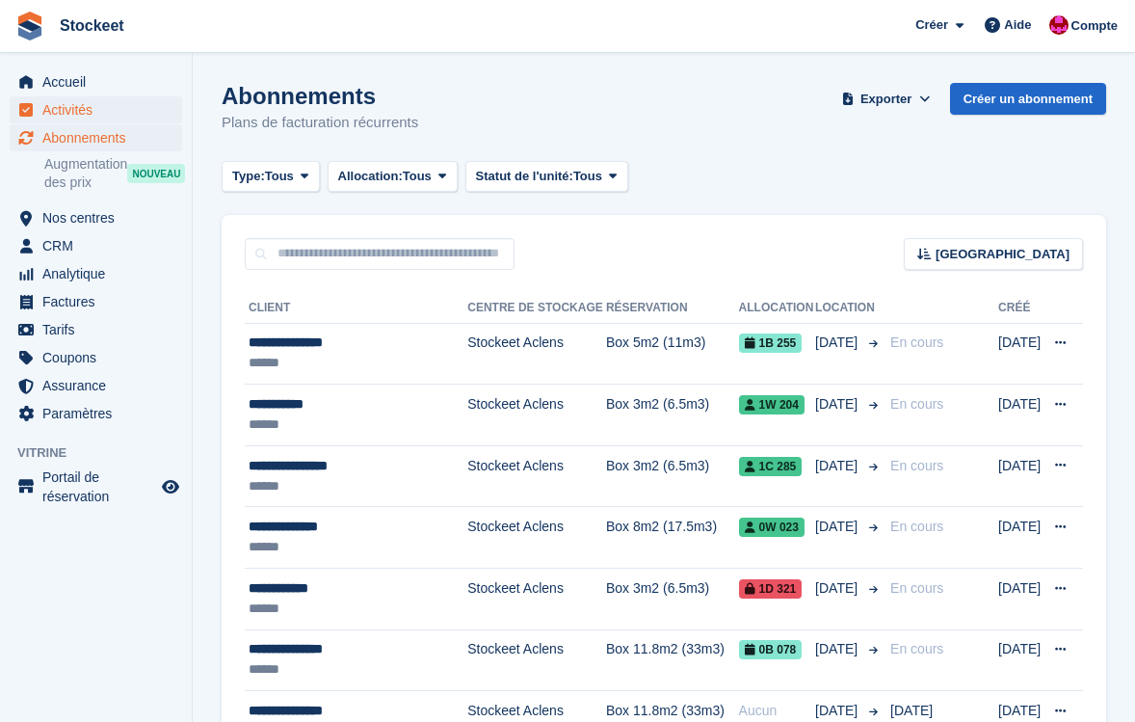
click at [67, 114] on span "Activités" at bounding box center [100, 109] width 116 height 27
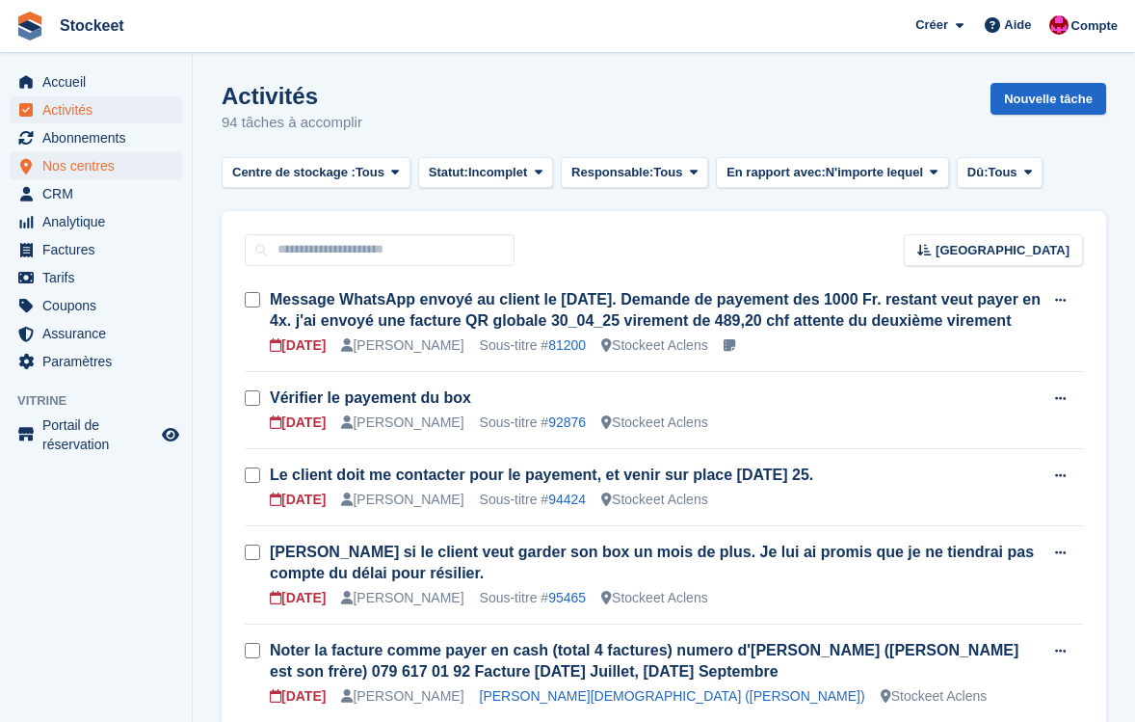
click at [72, 170] on span "Nos centres" at bounding box center [100, 165] width 116 height 27
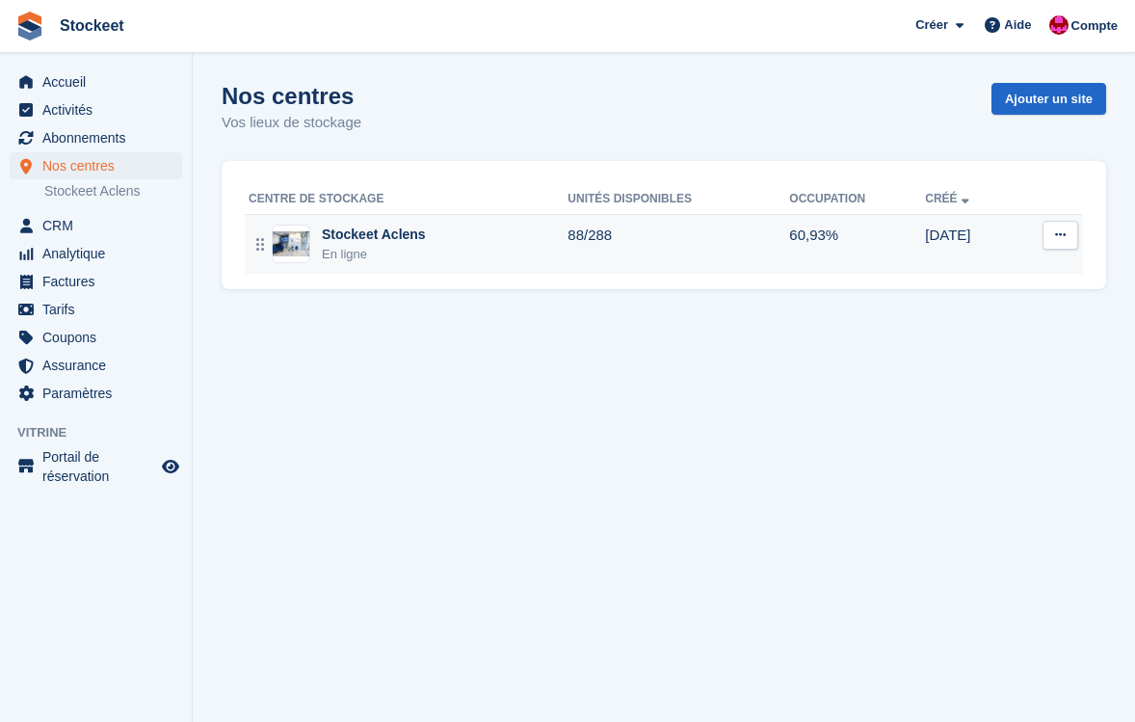
click at [412, 242] on div "Stockeet Aclens" at bounding box center [374, 235] width 104 height 20
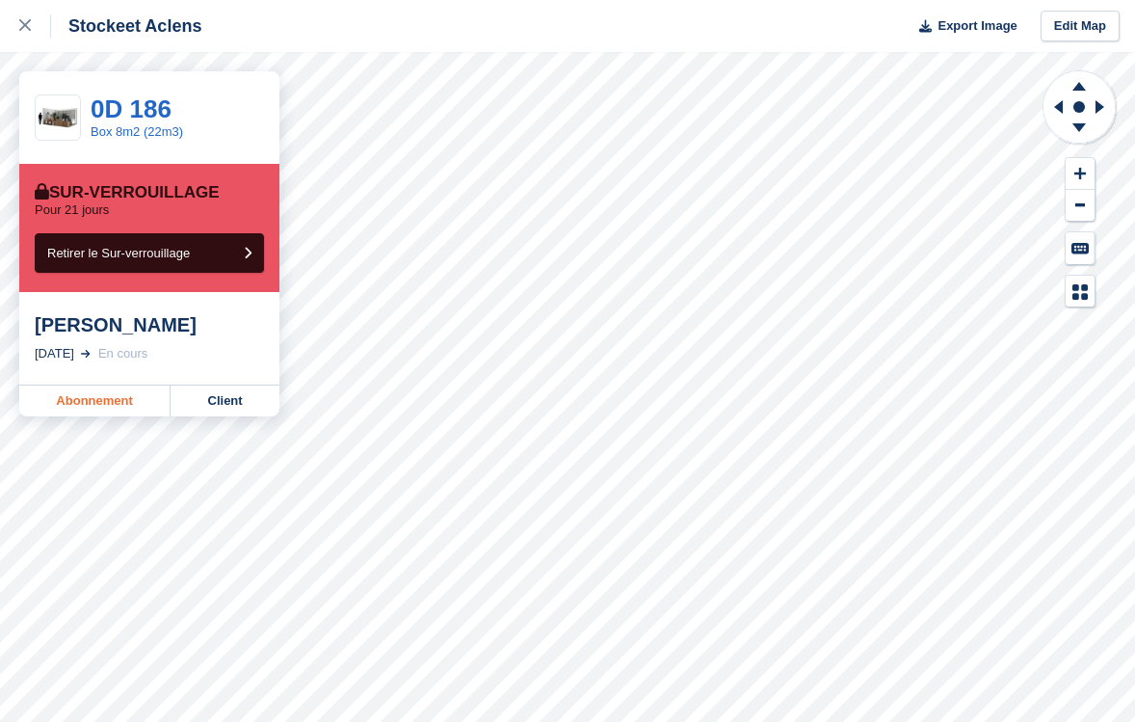
click at [98, 393] on link "Abonnement" at bounding box center [94, 400] width 151 height 31
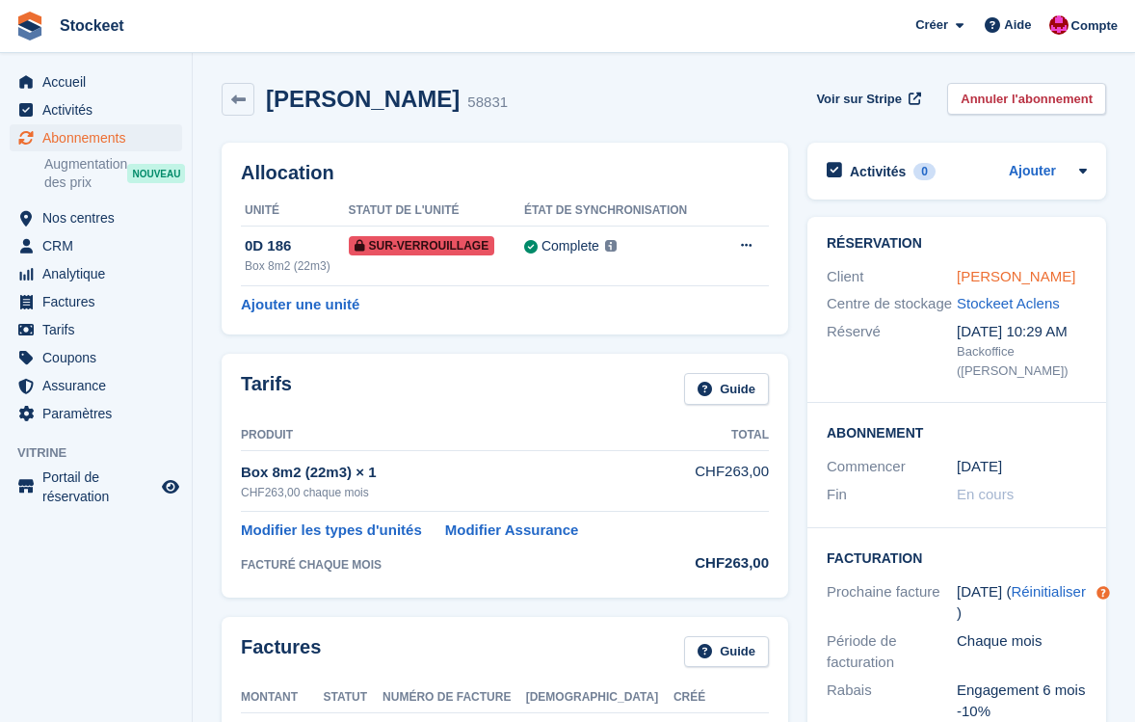
click at [994, 276] on link "[PERSON_NAME]" at bounding box center [1016, 276] width 119 height 16
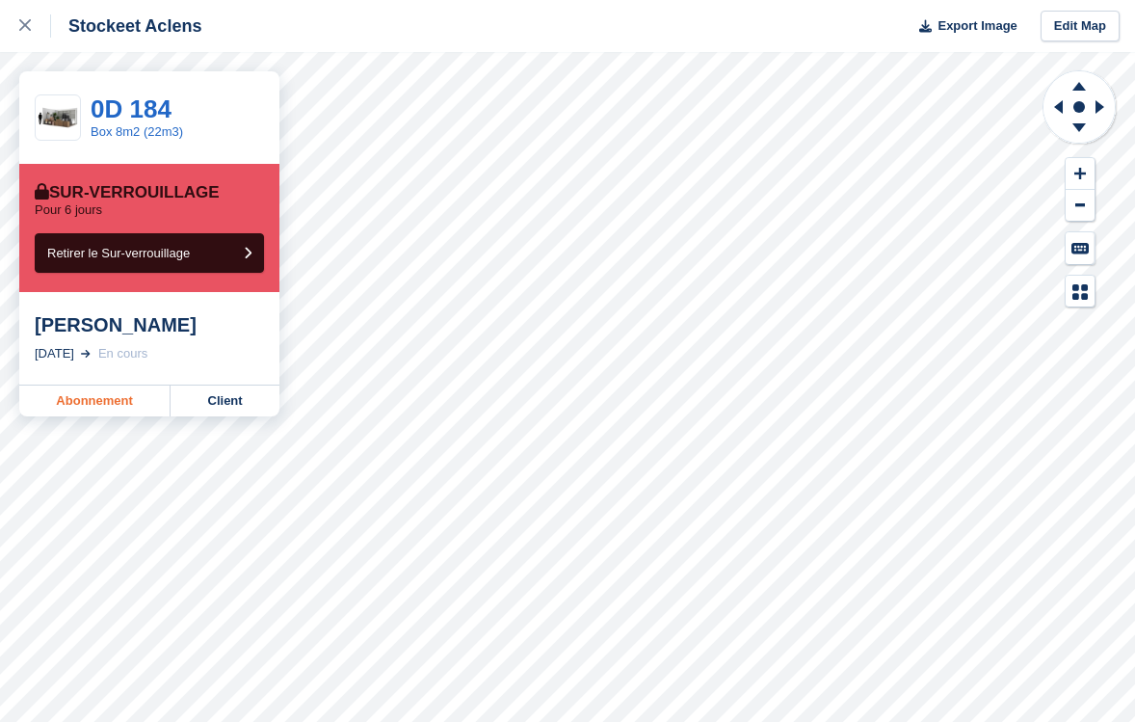
click at [58, 402] on link "Abonnement" at bounding box center [94, 400] width 151 height 31
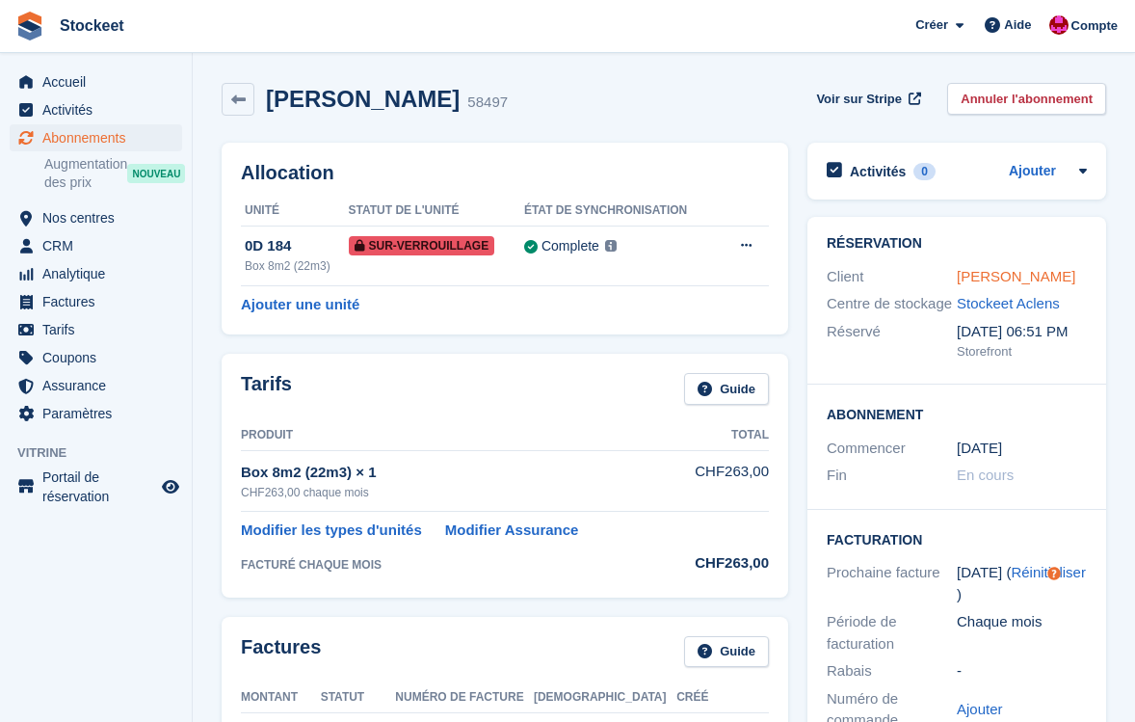
click at [992, 272] on link "[PERSON_NAME]" at bounding box center [1016, 276] width 119 height 16
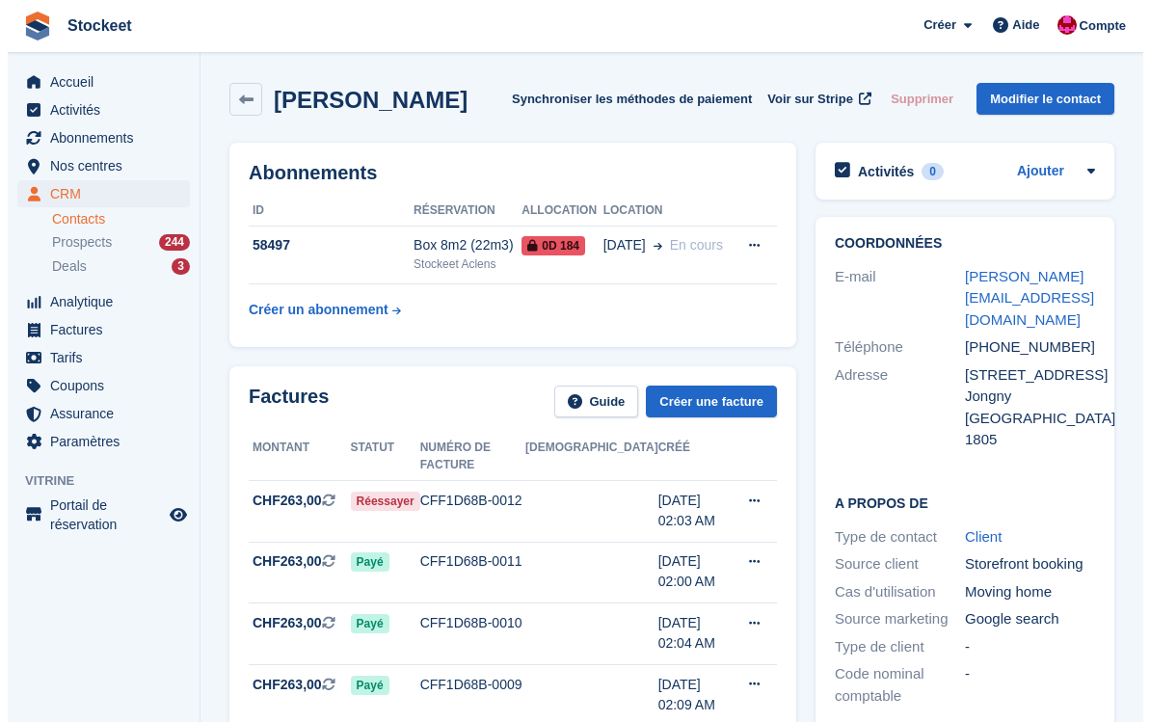
scroll to position [4, 0]
